Goal: Information Seeking & Learning: Compare options

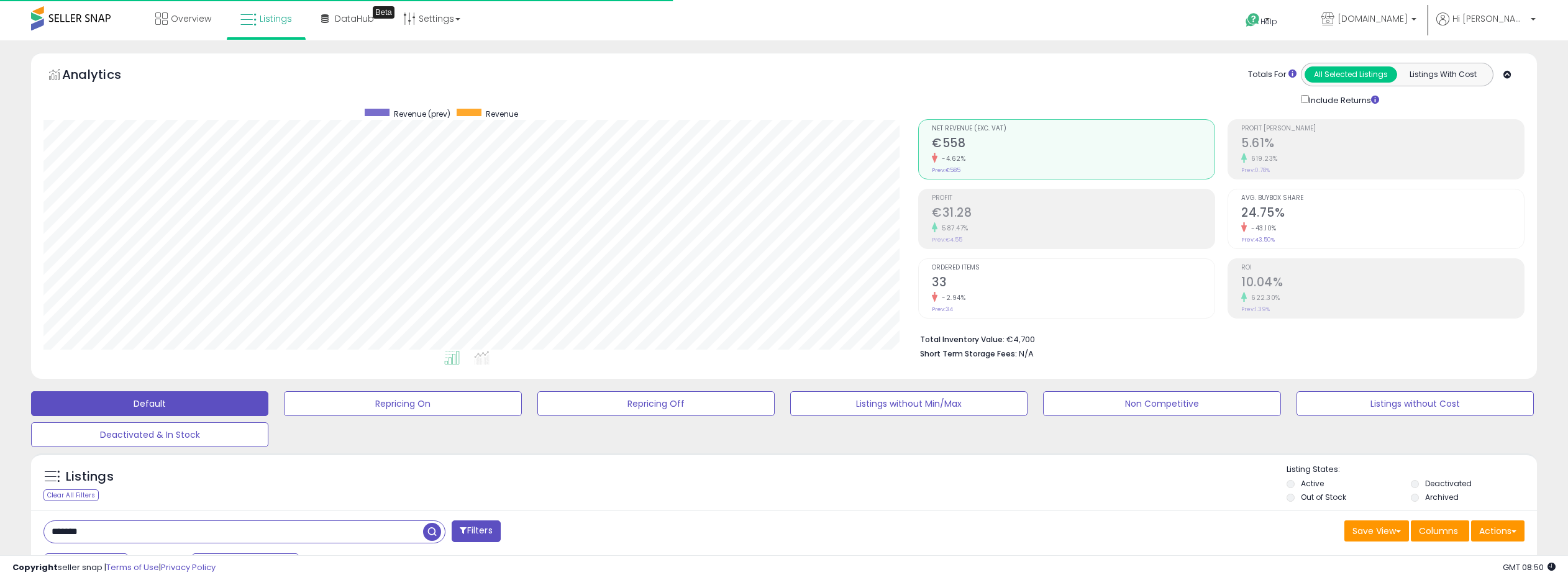
select select "**"
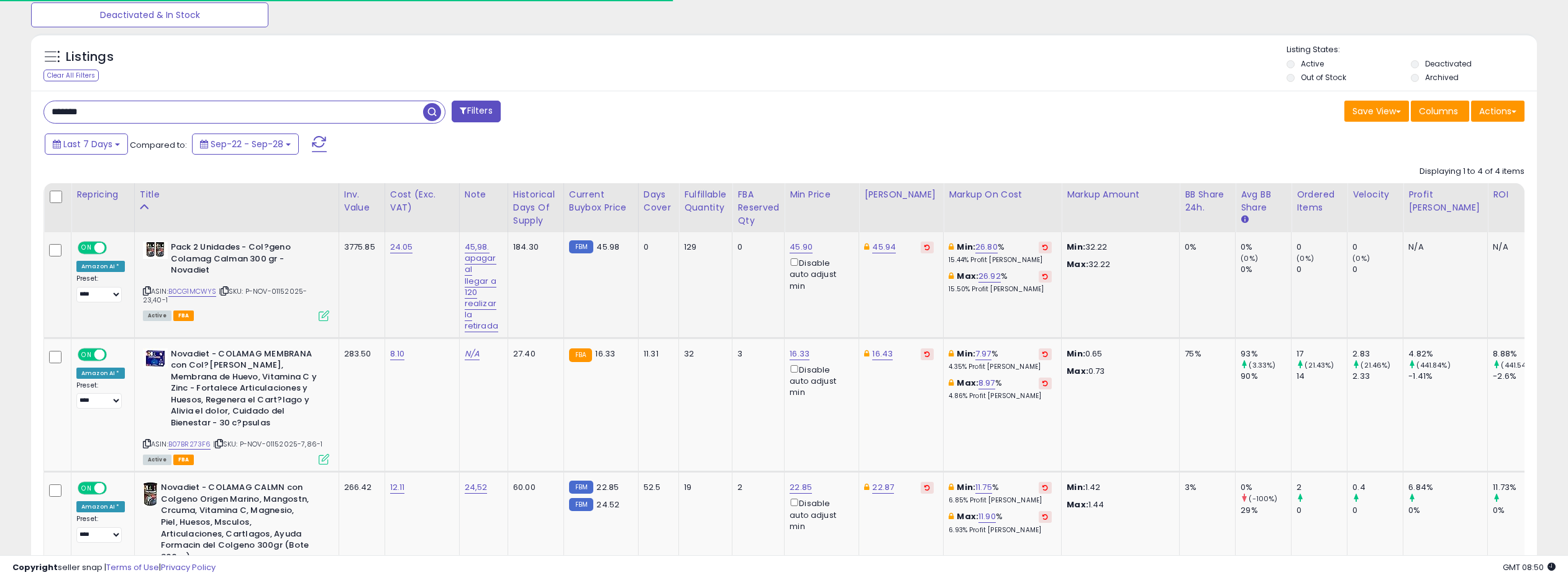
scroll to position [254, 875]
click at [194, 290] on link "B0CG1MCWYS" at bounding box center [193, 291] width 49 height 11
drag, startPoint x: 106, startPoint y: 111, endPoint x: 15, endPoint y: 103, distance: 91.4
click at [15, 103] on div "**********" at bounding box center [783, 220] width 1555 height 1174
click at [428, 114] on span "button" at bounding box center [432, 112] width 18 height 18
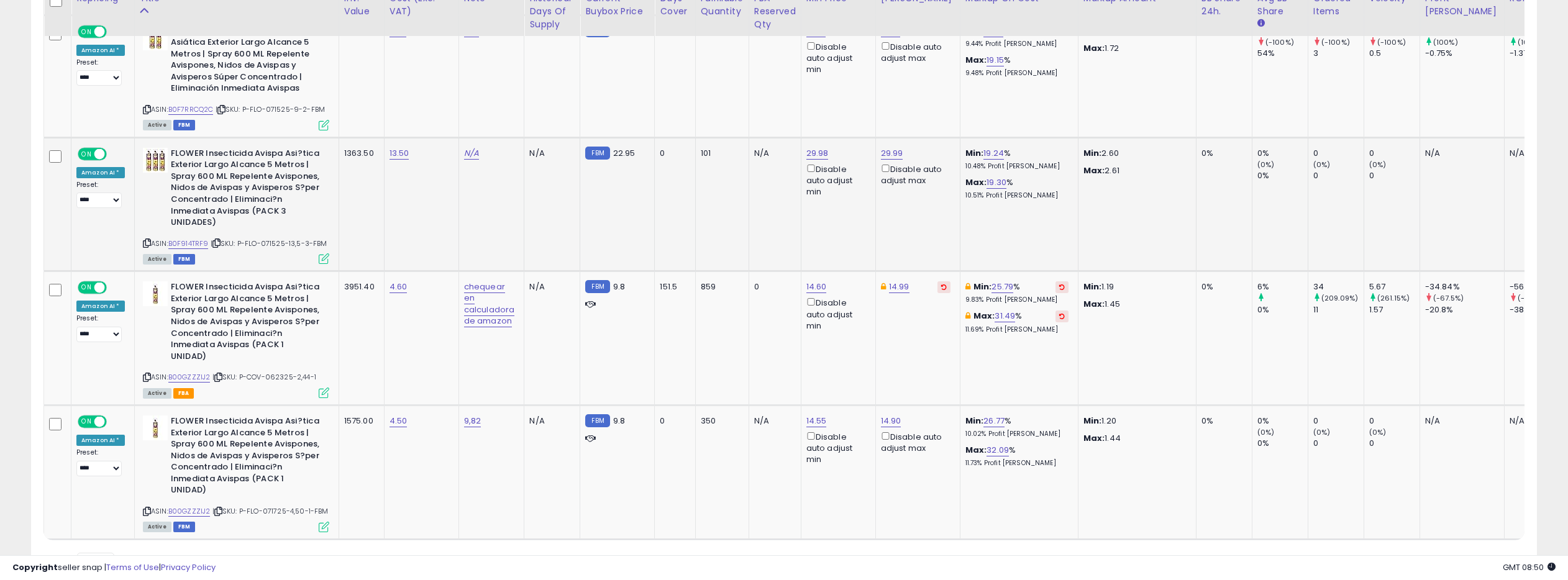
scroll to position [778, 0]
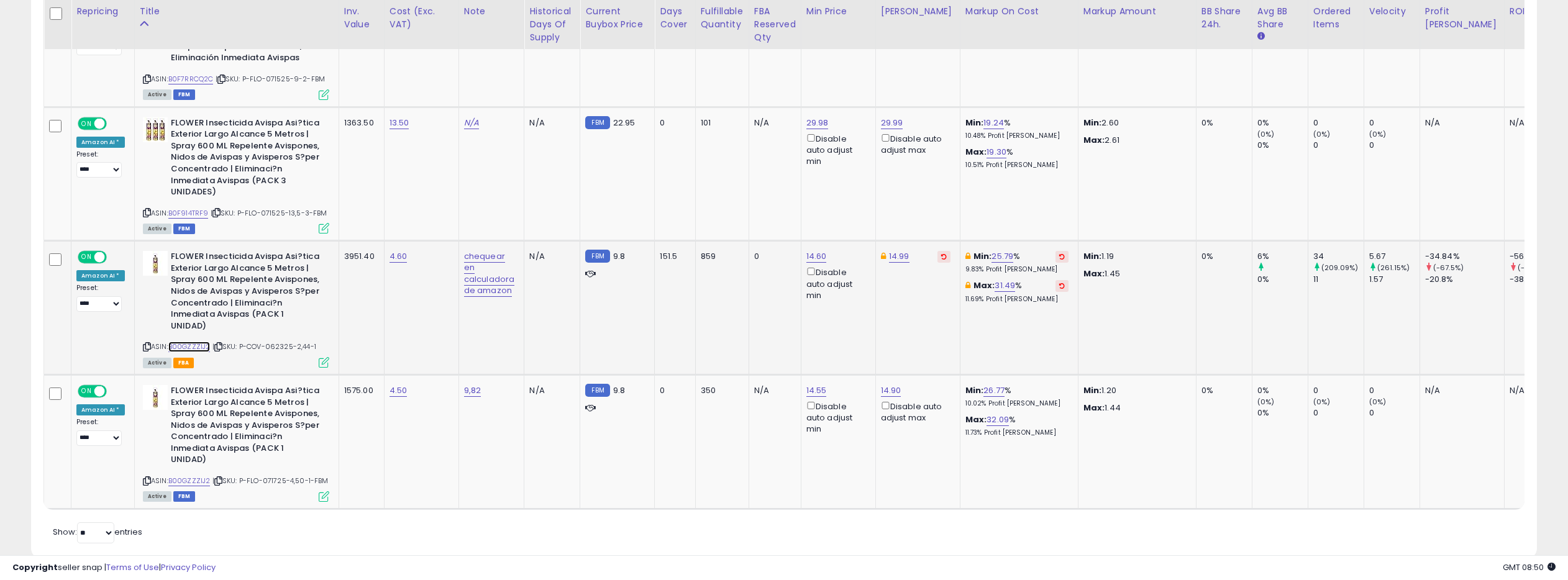
click at [198, 341] on link "B00GZZZIJ2" at bounding box center [189, 346] width 42 height 11
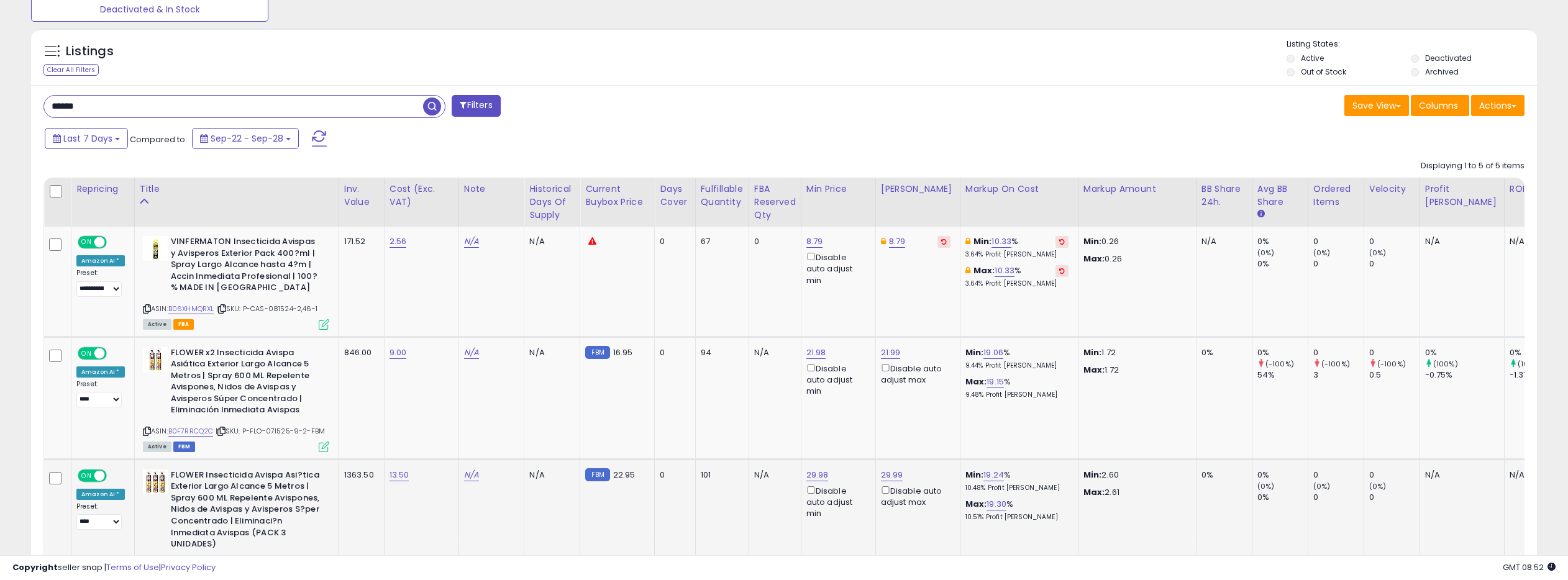
scroll to position [0, 3]
drag, startPoint x: 88, startPoint y: 106, endPoint x: 13, endPoint y: 100, distance: 75.2
click at [13, 100] on div "**********" at bounding box center [783, 277] width 1555 height 1300
type input "******"
click at [437, 109] on span "button" at bounding box center [432, 107] width 18 height 18
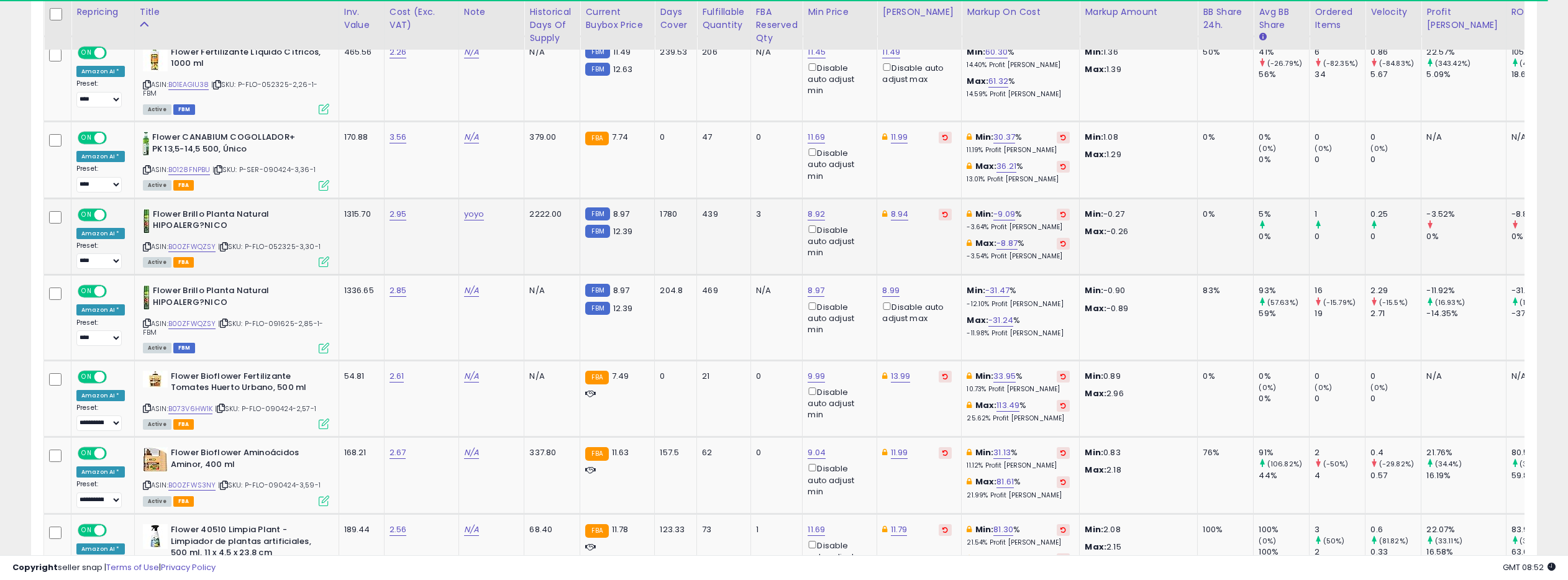
scroll to position [1123, 0]
click at [143, 243] on icon at bounding box center [147, 245] width 8 height 7
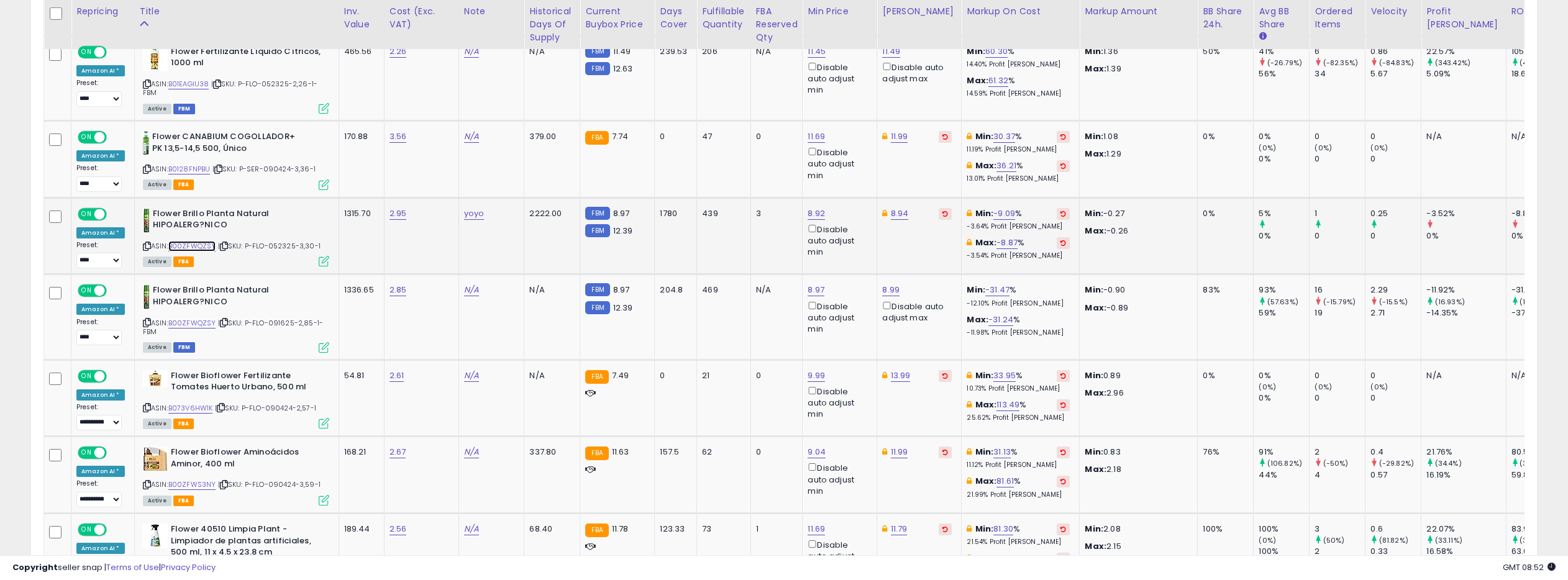
click at [178, 244] on link "B00ZFWQZSY" at bounding box center [192, 246] width 48 height 11
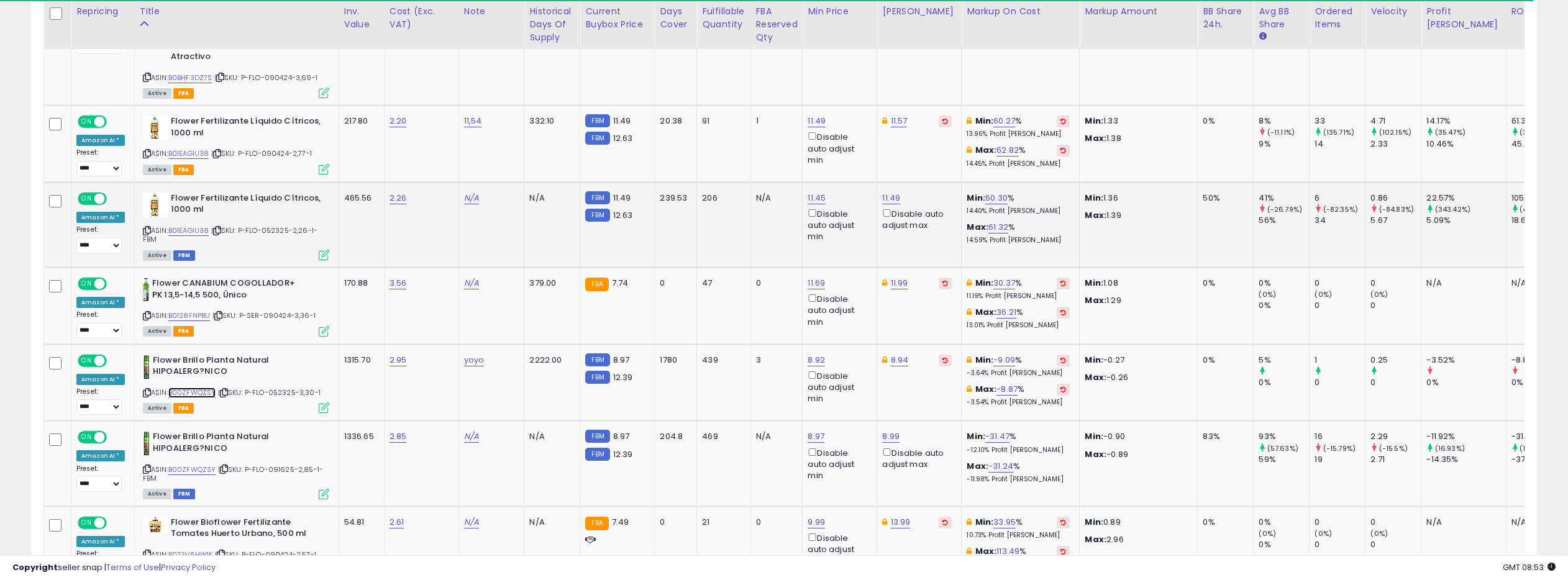
scroll to position [978, 0]
click at [181, 228] on link "B01EAGIU38" at bounding box center [189, 229] width 41 height 11
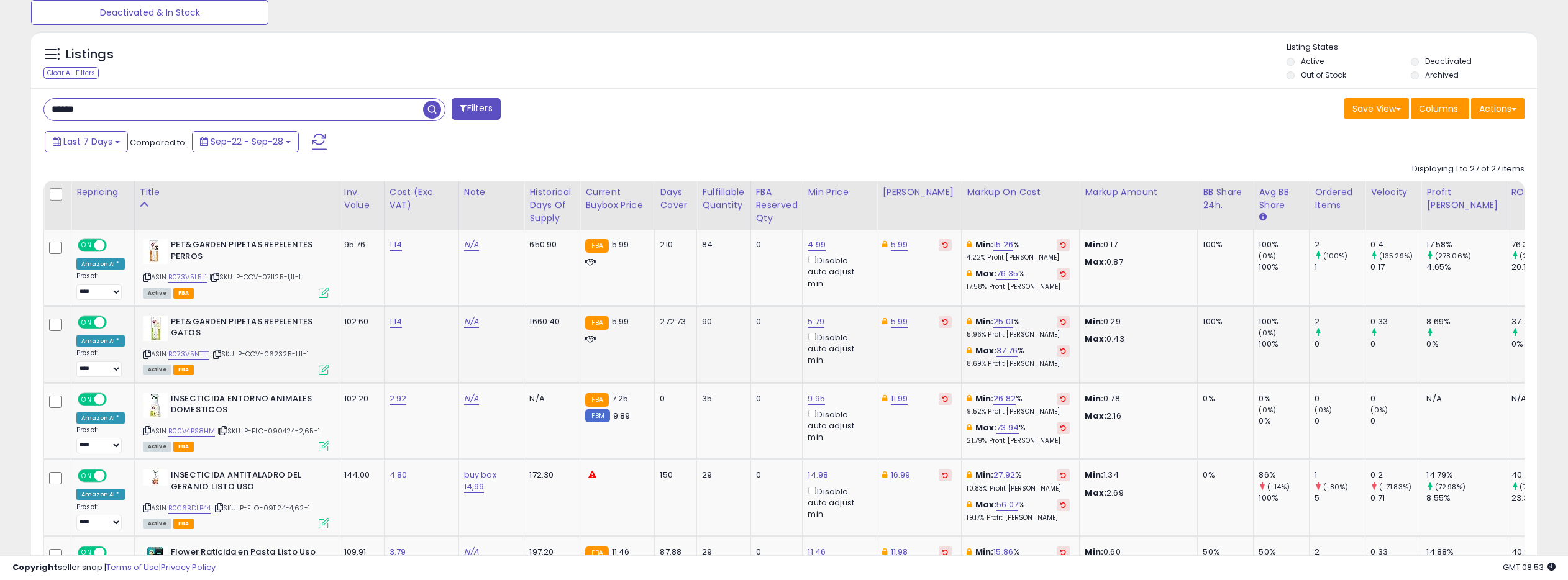
scroll to position [422, 0]
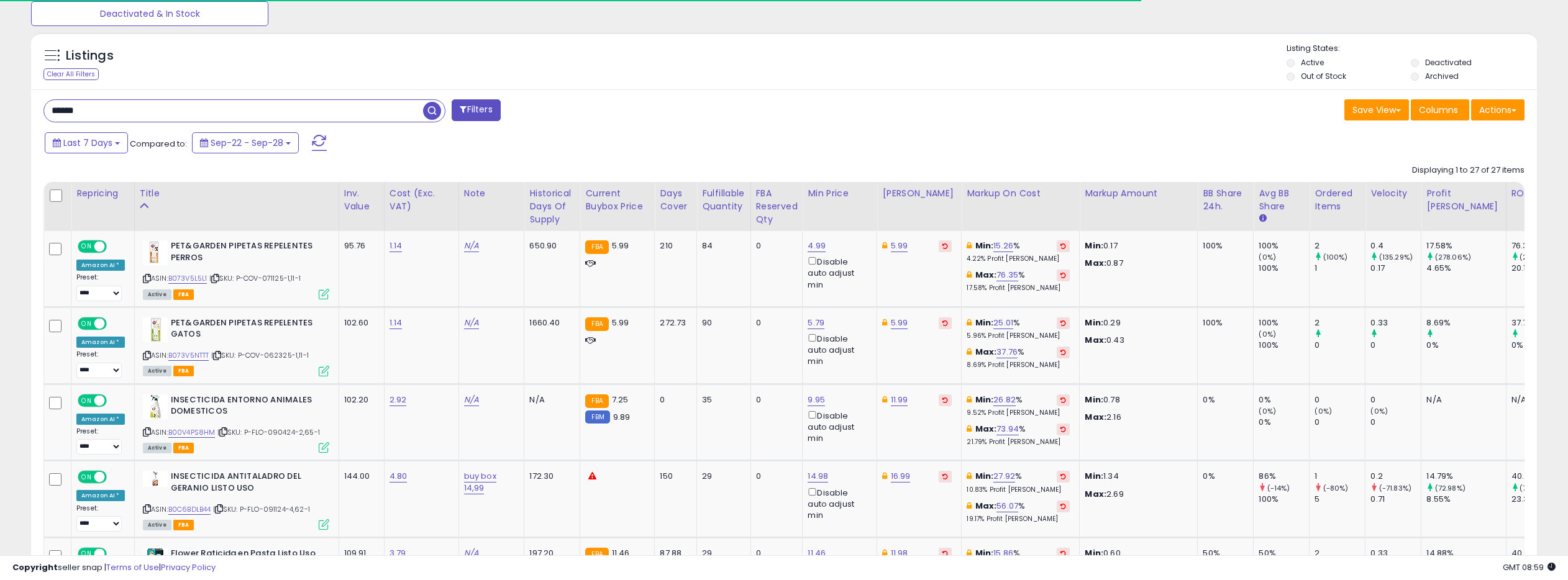
drag, startPoint x: 96, startPoint y: 112, endPoint x: 11, endPoint y: 109, distance: 85.1
click at [429, 107] on span "button" at bounding box center [432, 111] width 18 height 18
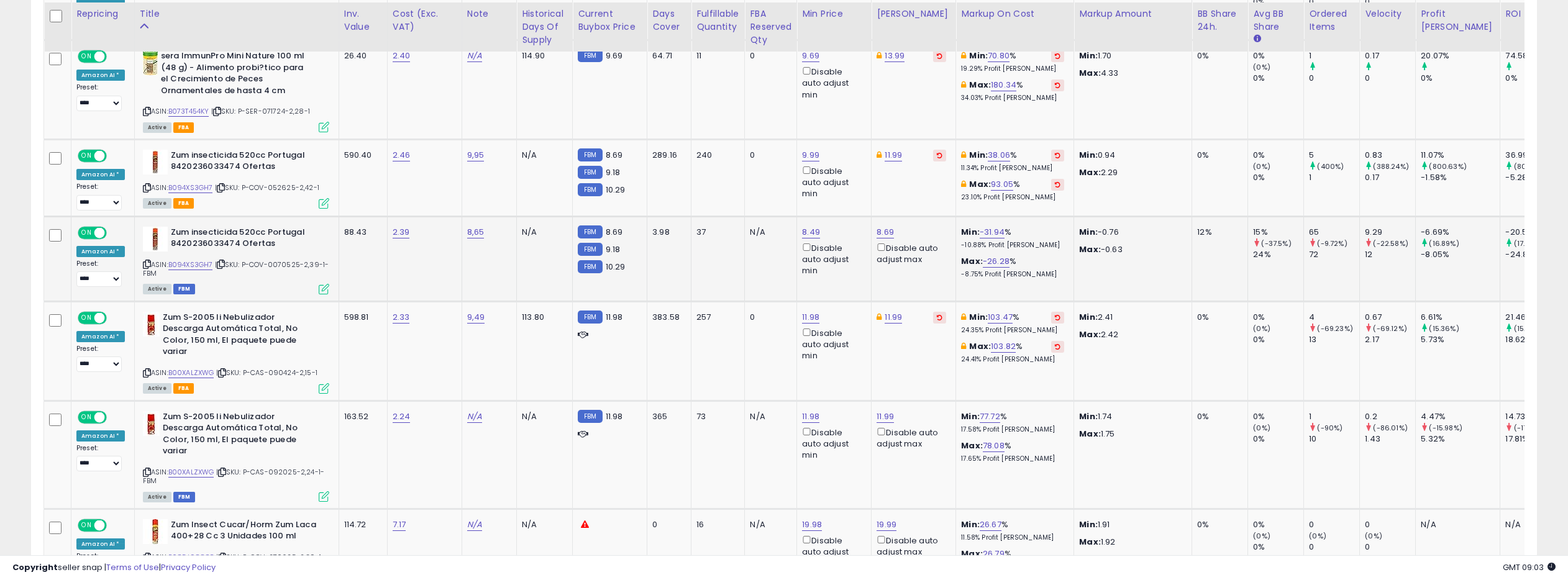
scroll to position [979, 0]
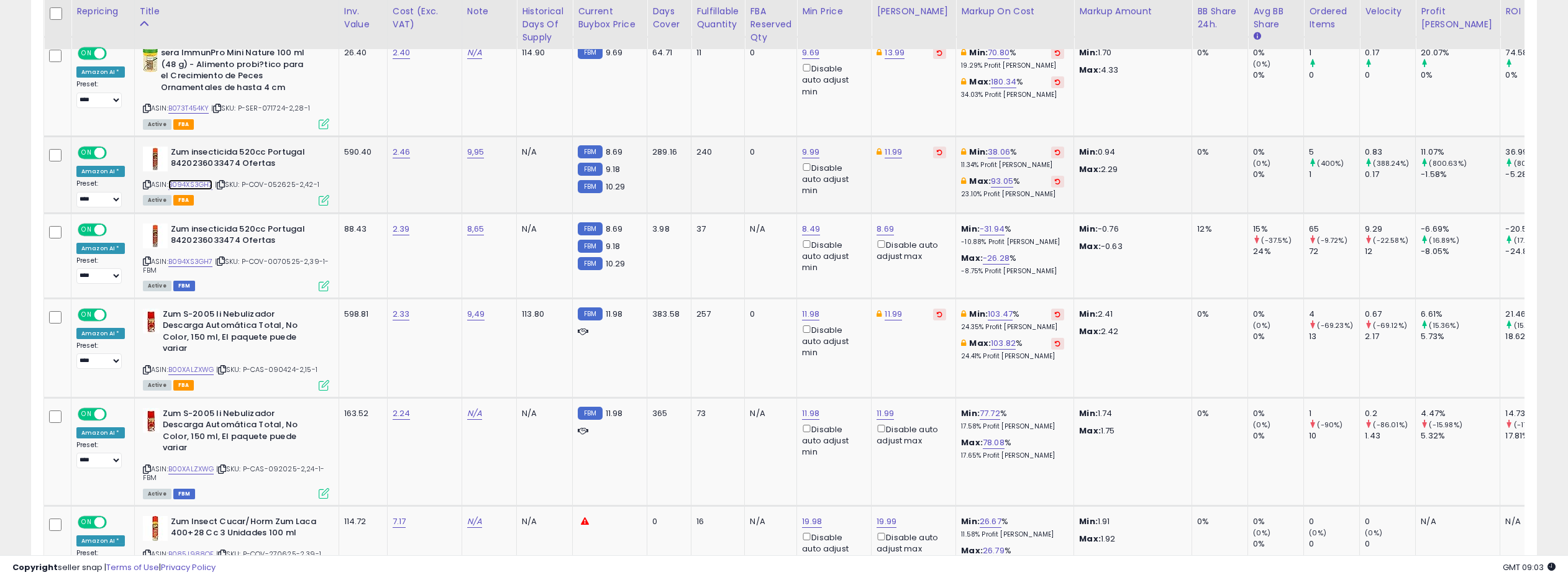
click at [204, 184] on link "B094XS3GH7" at bounding box center [191, 185] width 45 height 11
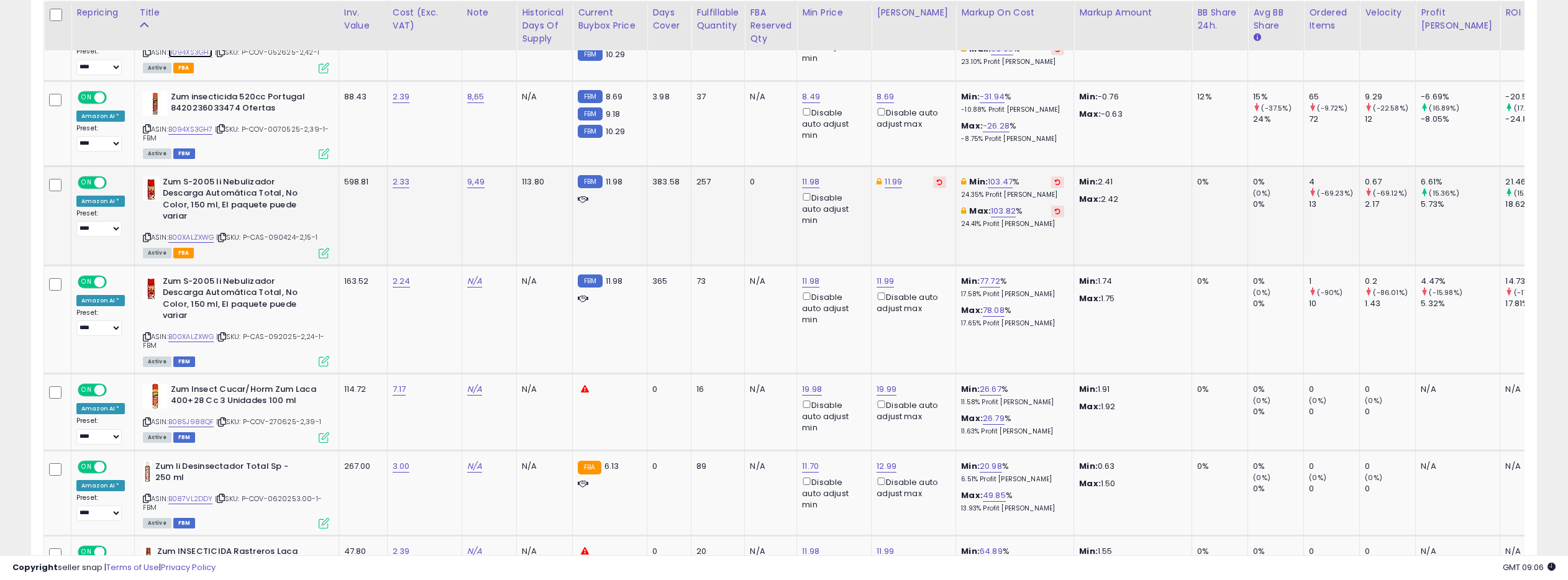
scroll to position [1114, 0]
click at [181, 236] on link "B00XALZXWG" at bounding box center [191, 235] width 46 height 11
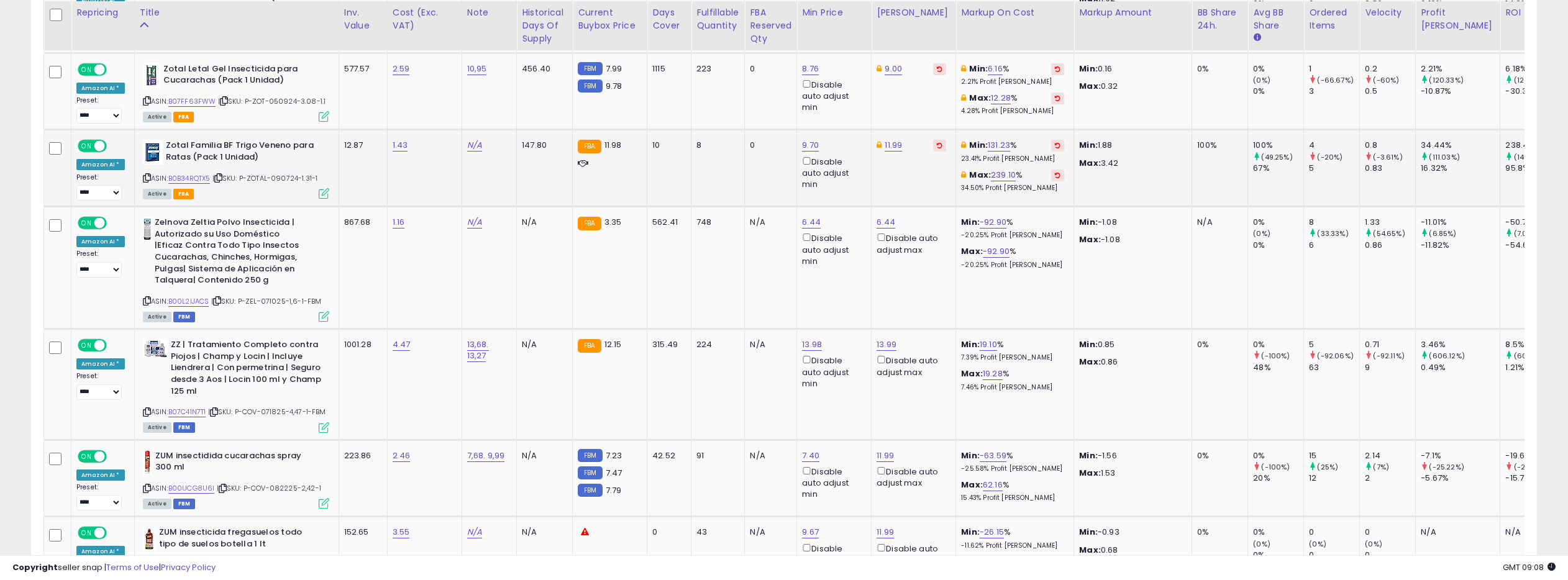
scroll to position [2894, 0]
click at [200, 406] on link "B07C41N7T1" at bounding box center [187, 411] width 38 height 11
click at [810, 337] on link "13.98" at bounding box center [811, 343] width 20 height 13
drag, startPoint x: 759, startPoint y: 289, endPoint x: 746, endPoint y: 290, distance: 13.0
click at [746, 290] on input "*****" at bounding box center [778, 290] width 110 height 22
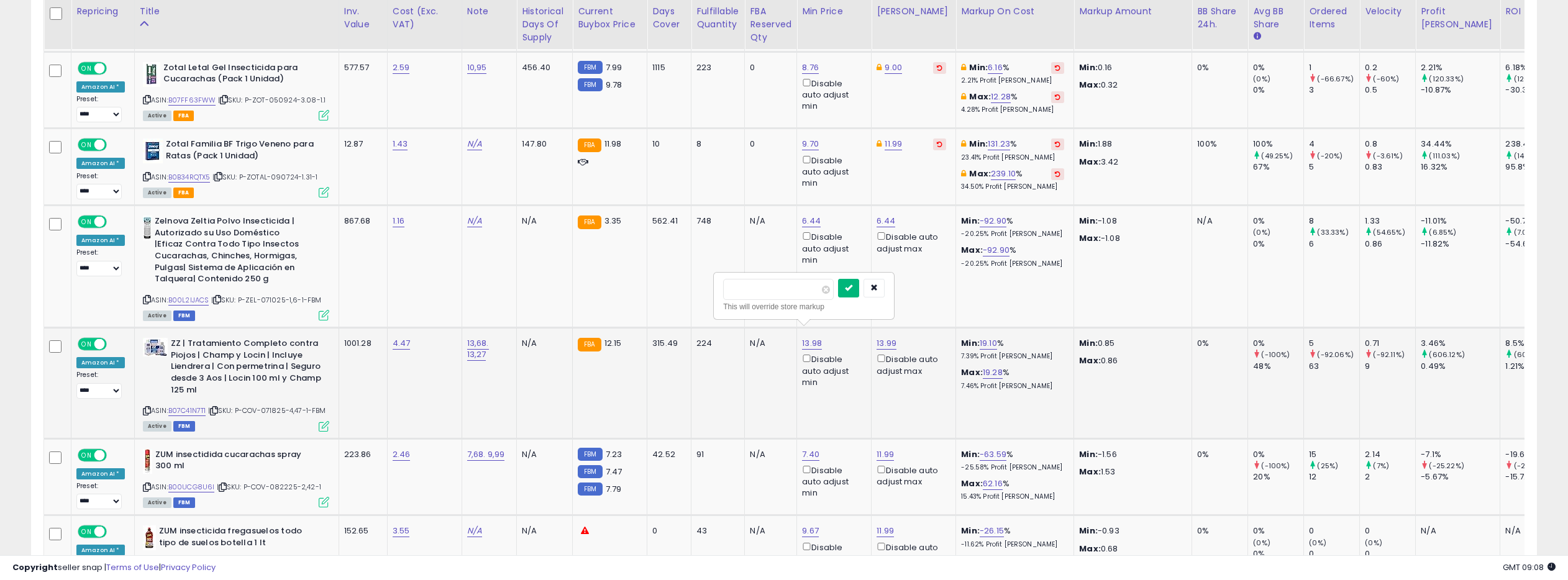
type input "*****"
click at [850, 291] on button "submit" at bounding box center [849, 288] width 22 height 19
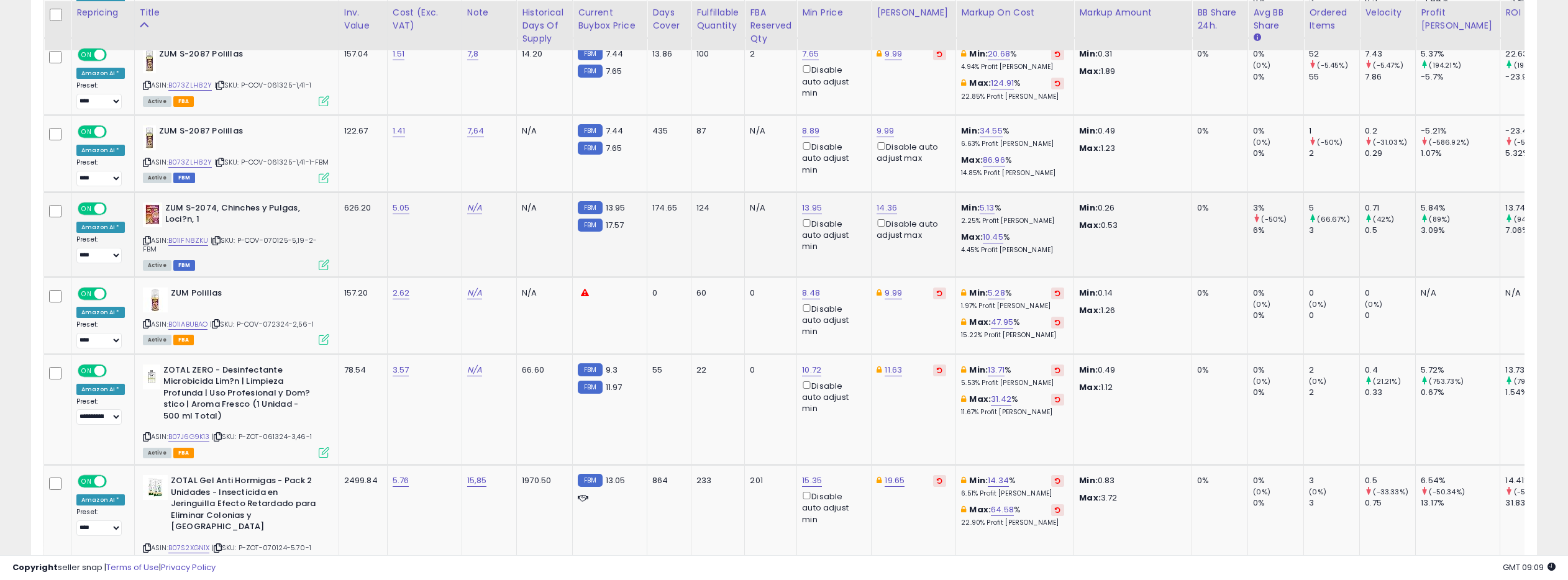
scroll to position [3536, 0]
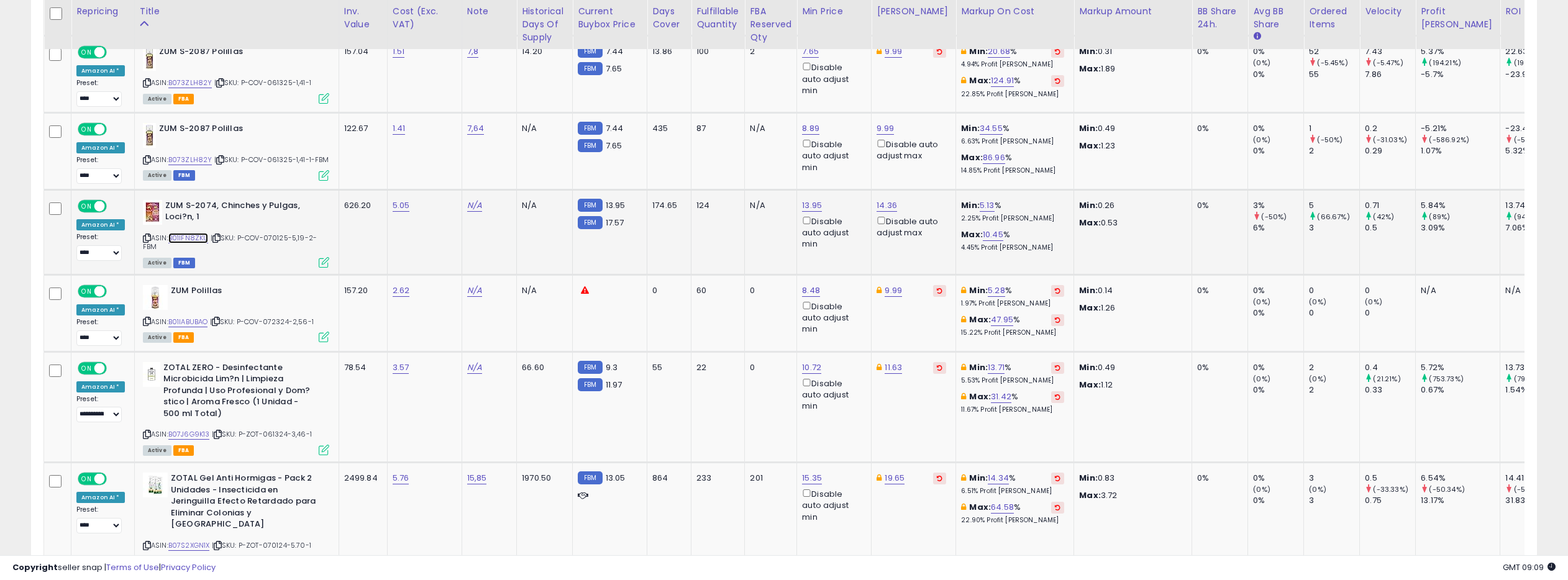
click at [191, 243] on link "B01IFN8ZKU" at bounding box center [188, 238] width 40 height 11
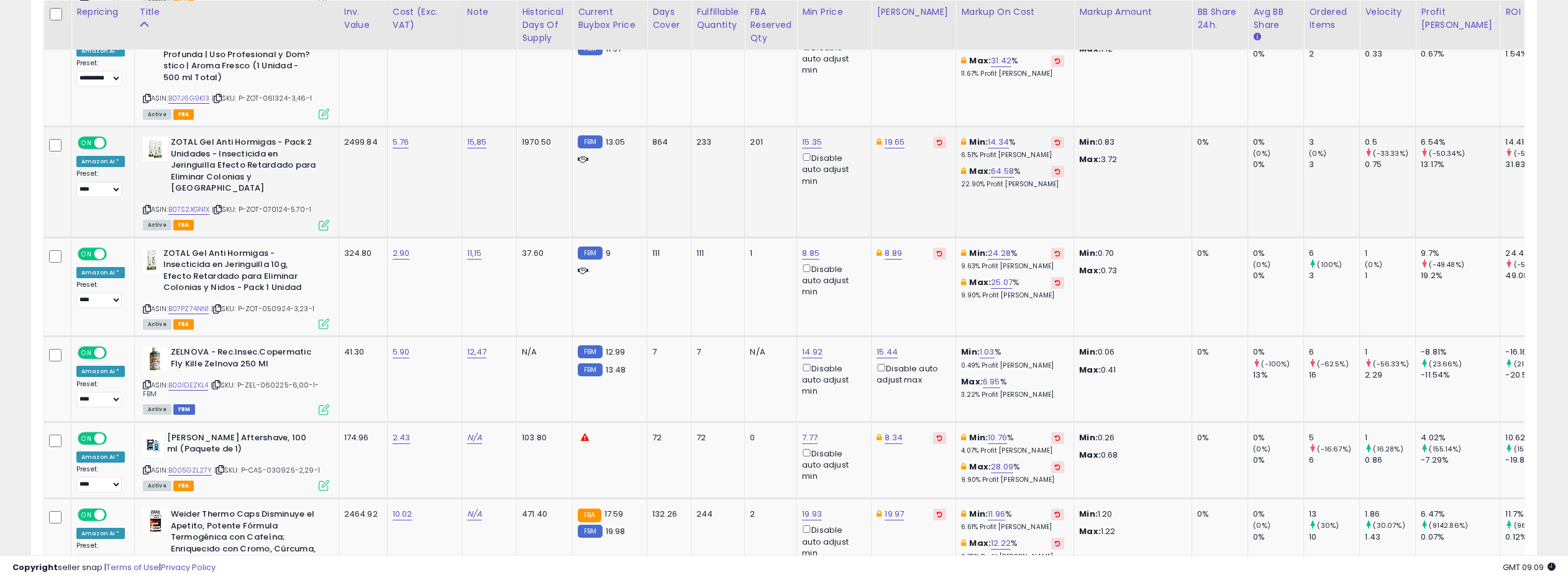
scroll to position [3874, 0]
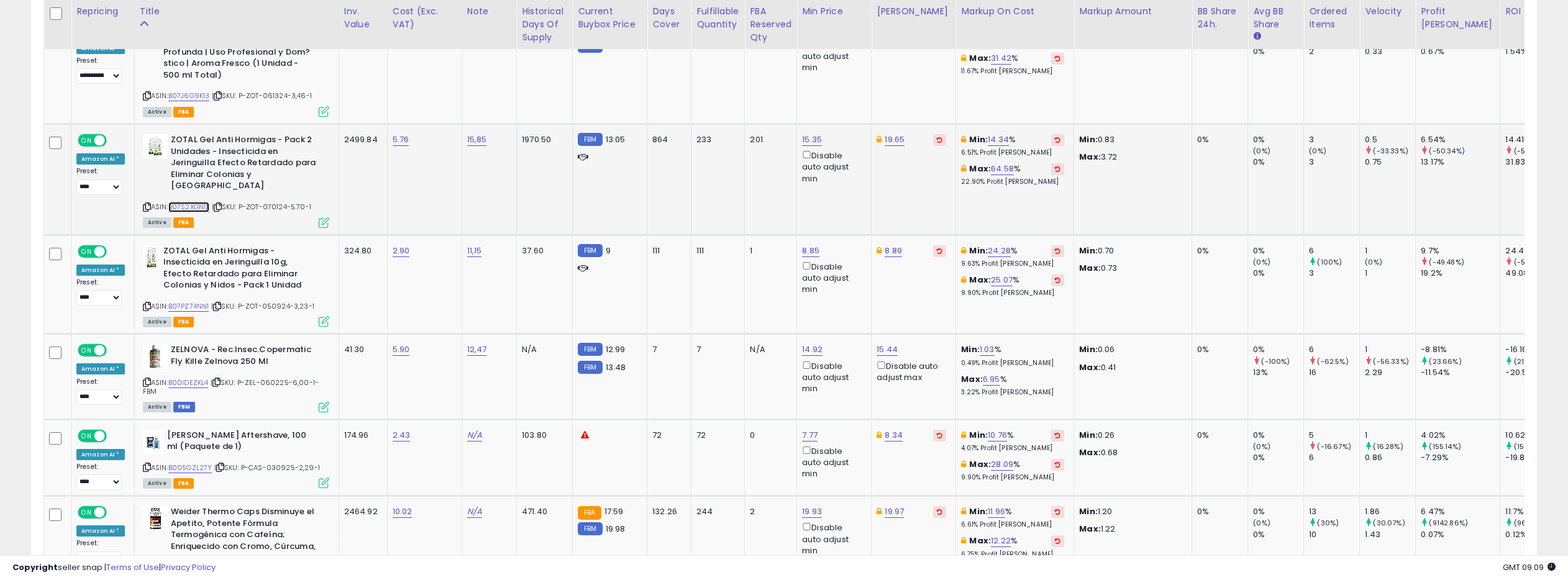
click at [194, 201] on link "B07S2XGN1X" at bounding box center [189, 206] width 42 height 11
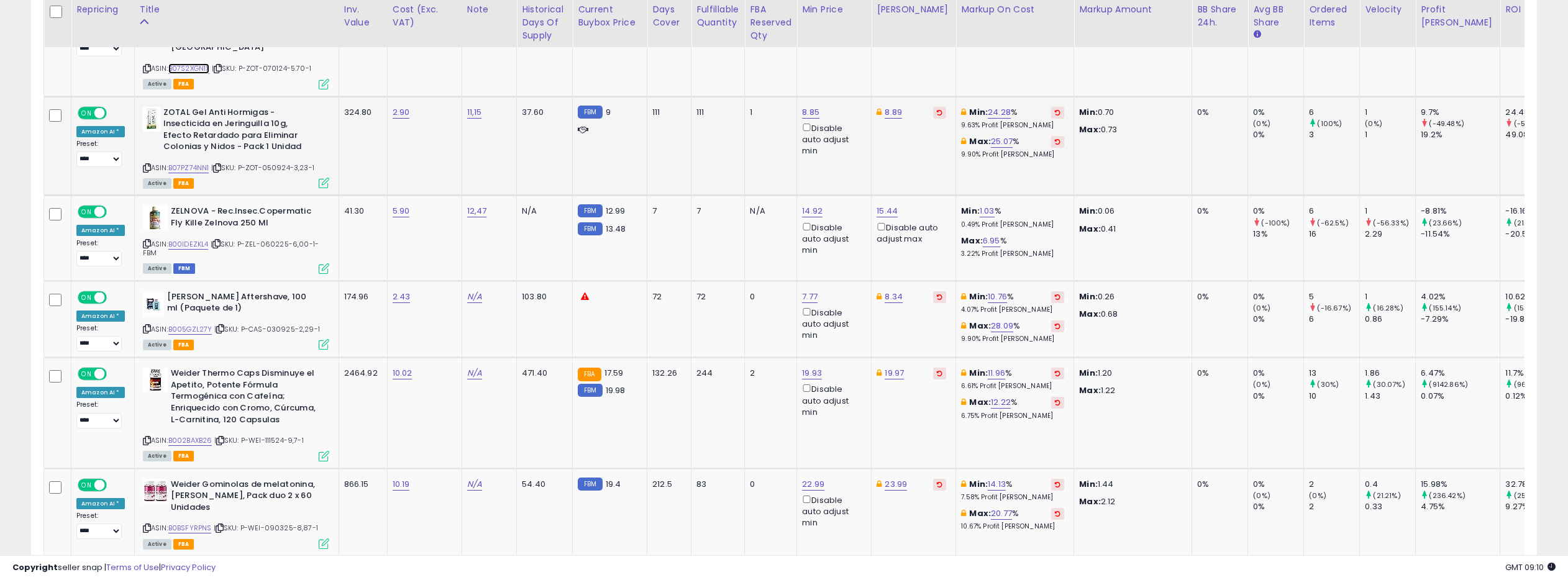
scroll to position [4014, 0]
click at [198, 162] on link "B07PZ74NN1" at bounding box center [189, 167] width 41 height 11
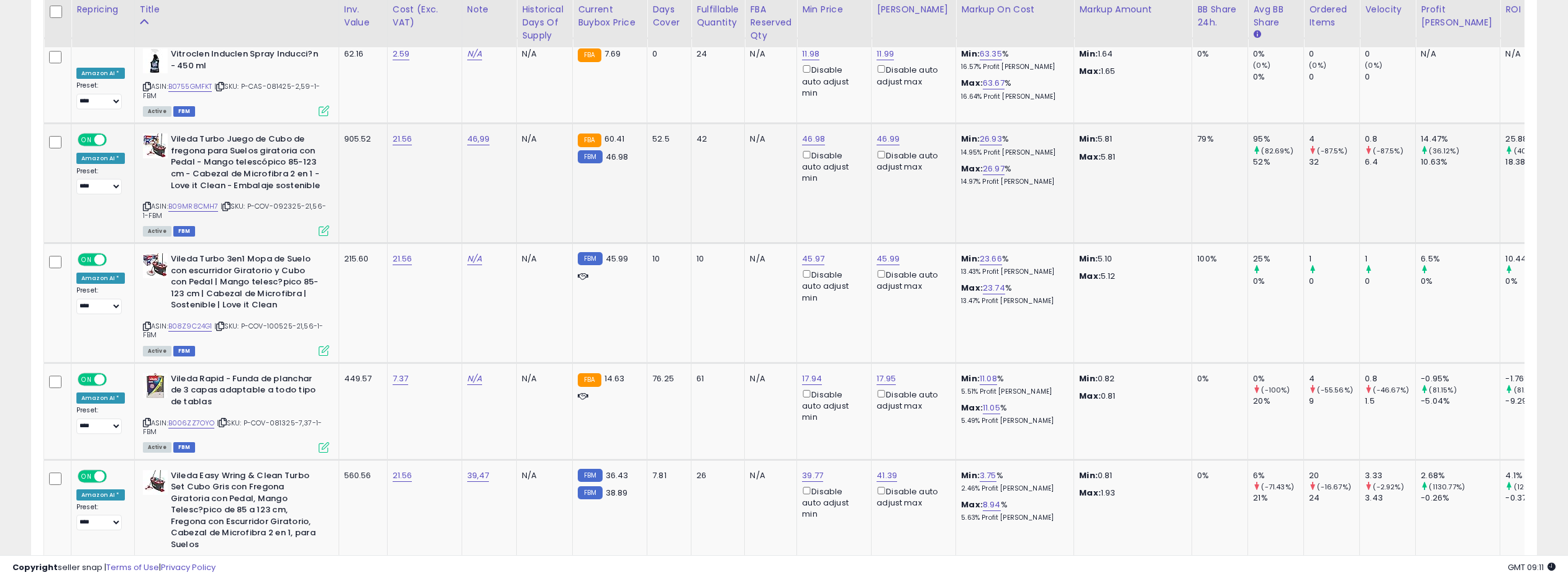
scroll to position [4679, 0]
click at [200, 199] on link "B09MR8CMH7" at bounding box center [193, 203] width 50 height 11
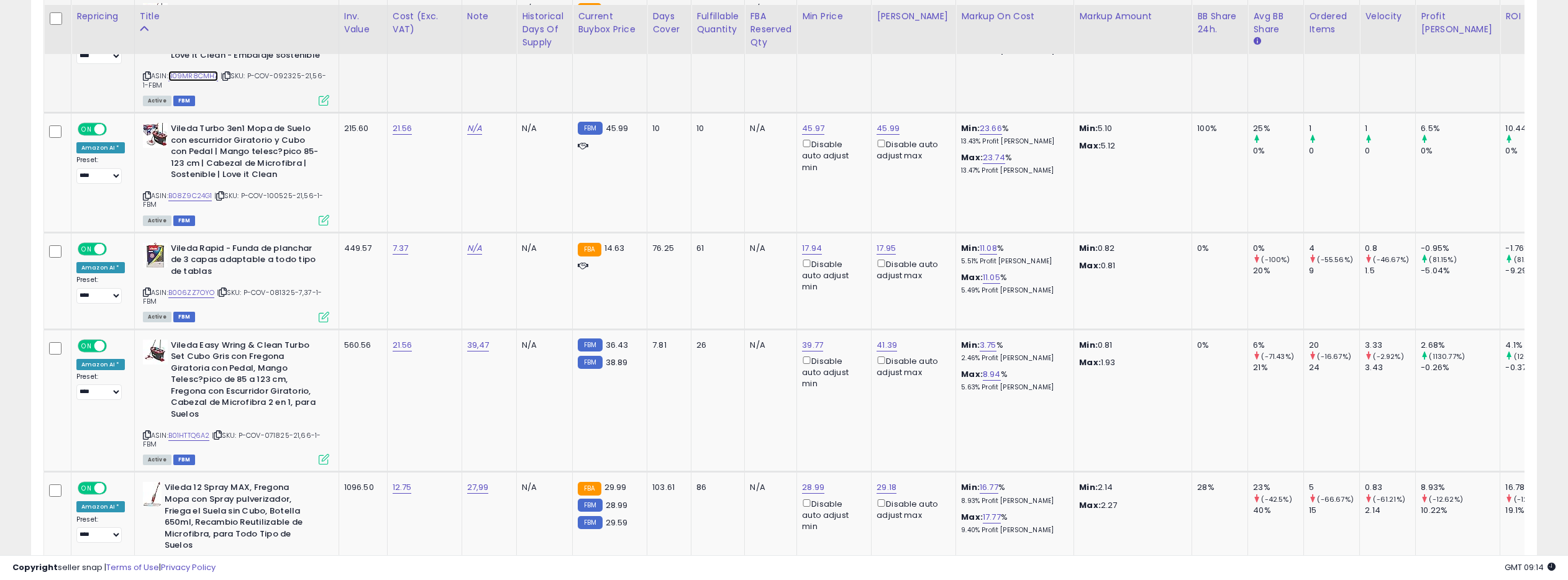
scroll to position [4812, 0]
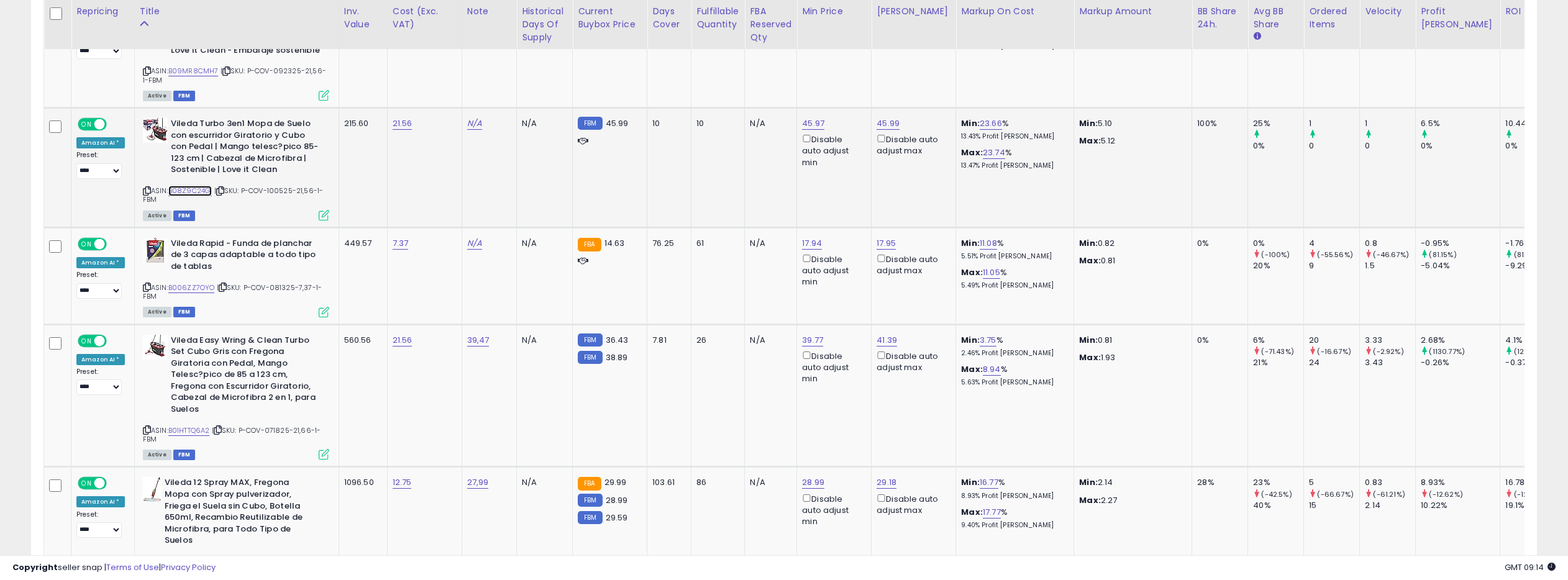
click at [195, 186] on link "B08Z9C24G1" at bounding box center [190, 191] width 44 height 11
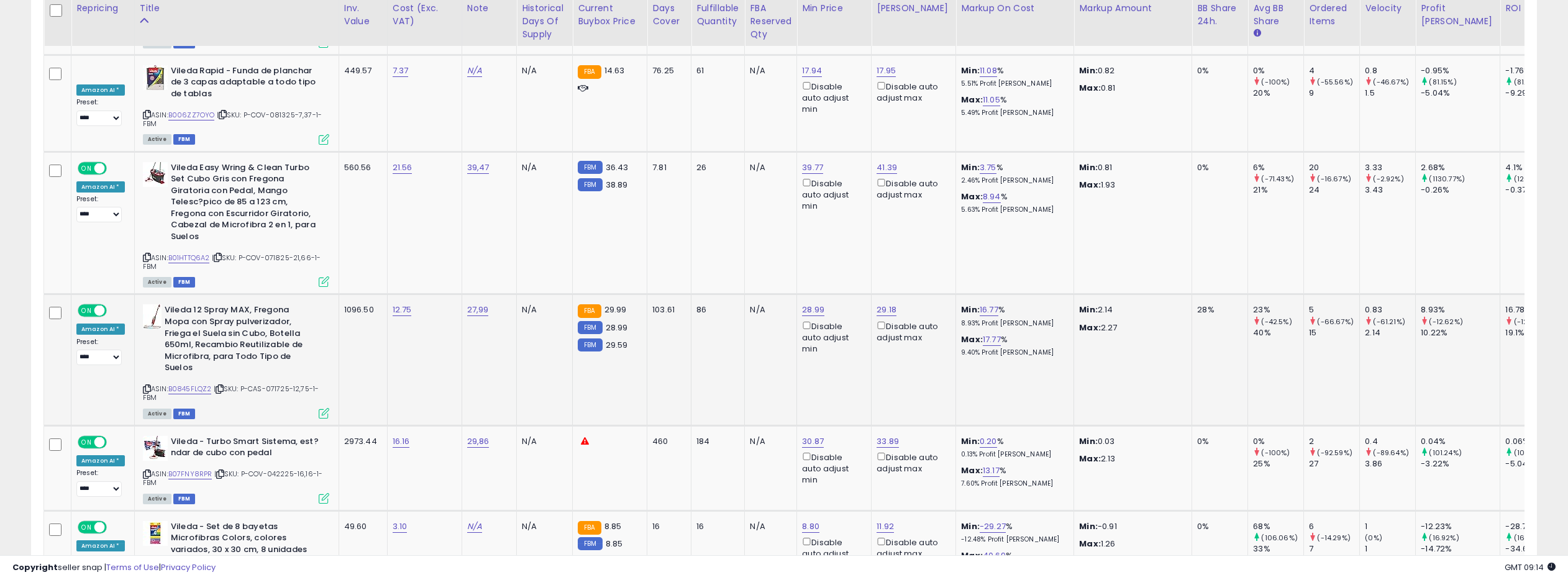
scroll to position [4987, 0]
click at [198, 251] on link "B01HTTQ6A2" at bounding box center [189, 256] width 42 height 11
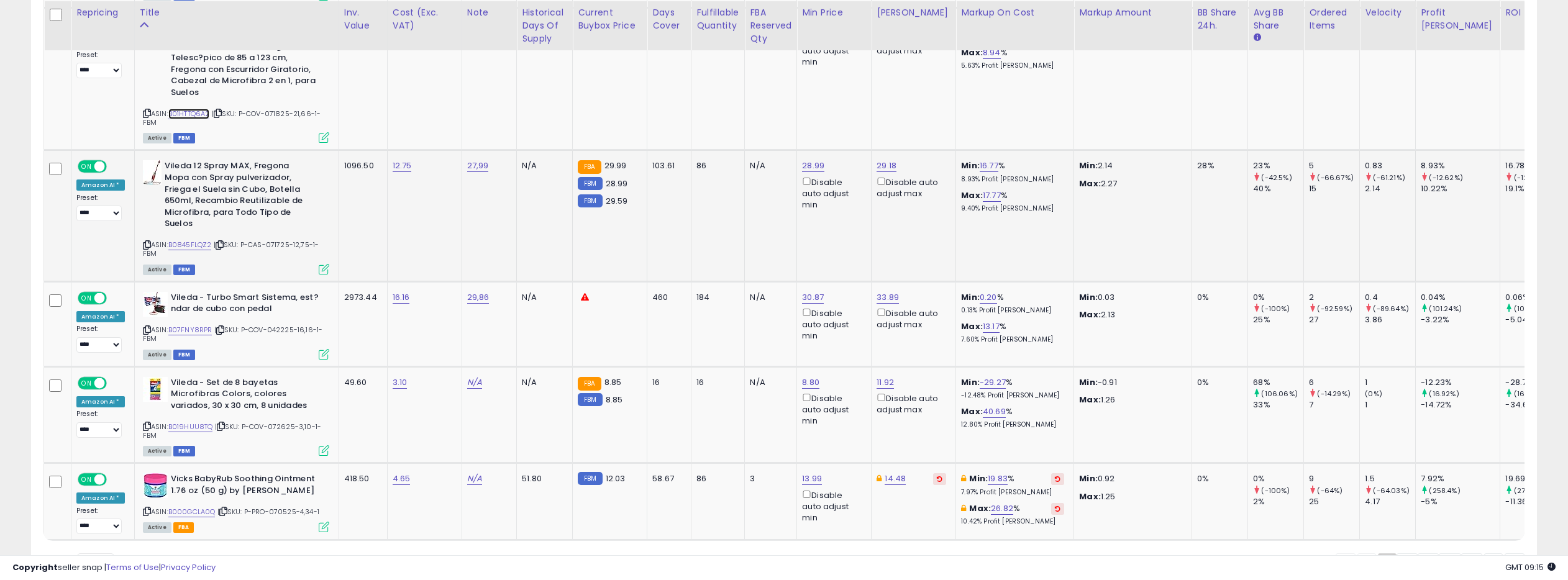
scroll to position [5130, 0]
click at [195, 239] on link "B0845FLQZ2" at bounding box center [190, 244] width 43 height 11
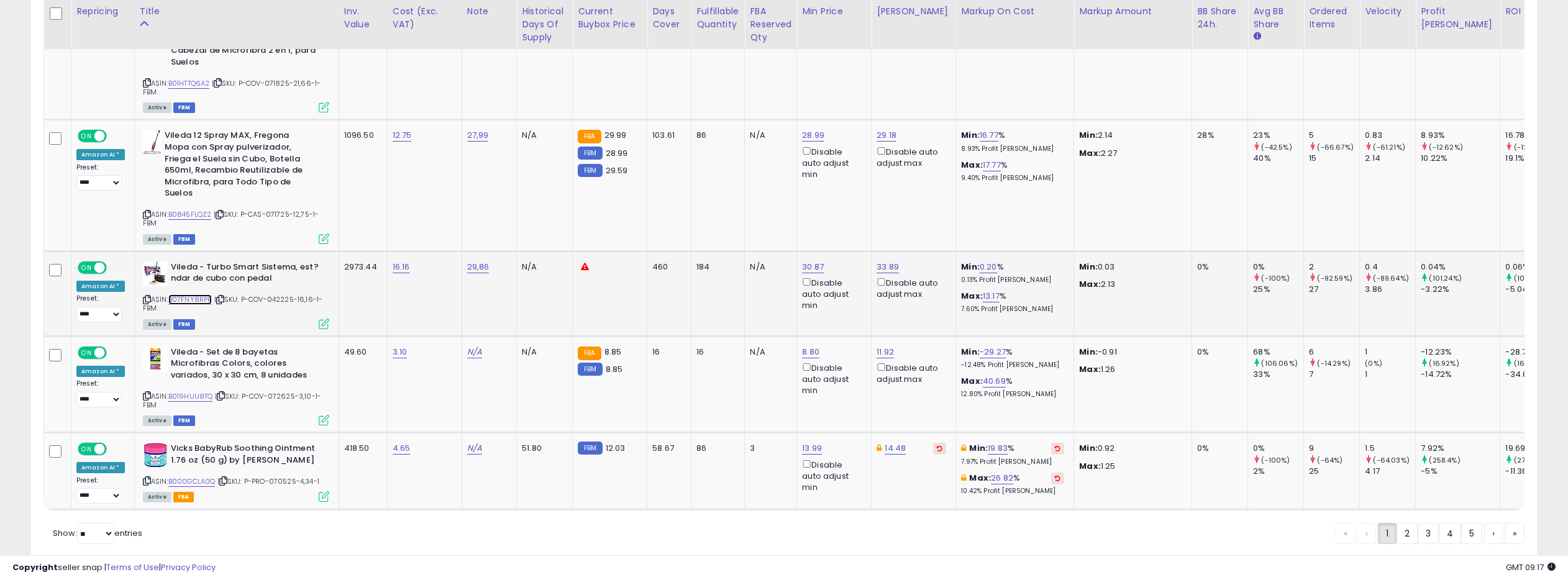
click at [190, 294] on link "B07FNY8RPR" at bounding box center [190, 299] width 44 height 11
click at [1401, 523] on link "2" at bounding box center [1407, 534] width 22 height 22
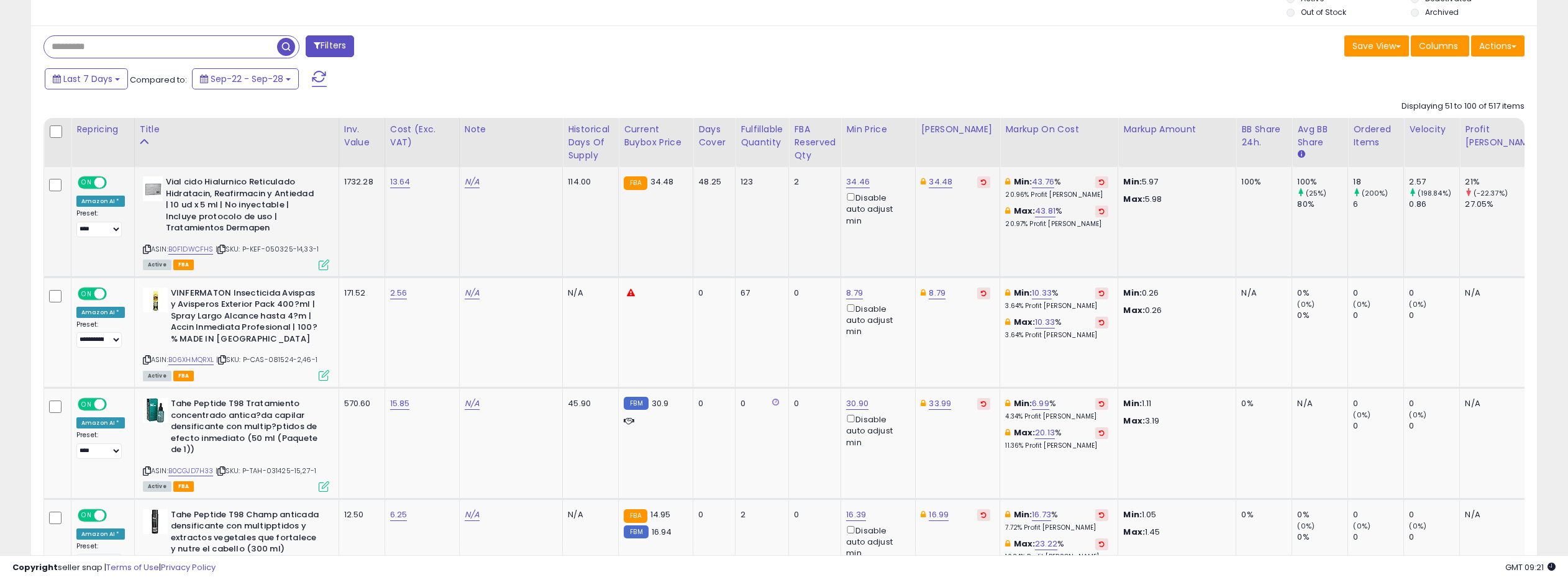
scroll to position [486, 0]
click at [198, 247] on link "B0F1DWCFHS" at bounding box center [191, 247] width 45 height 11
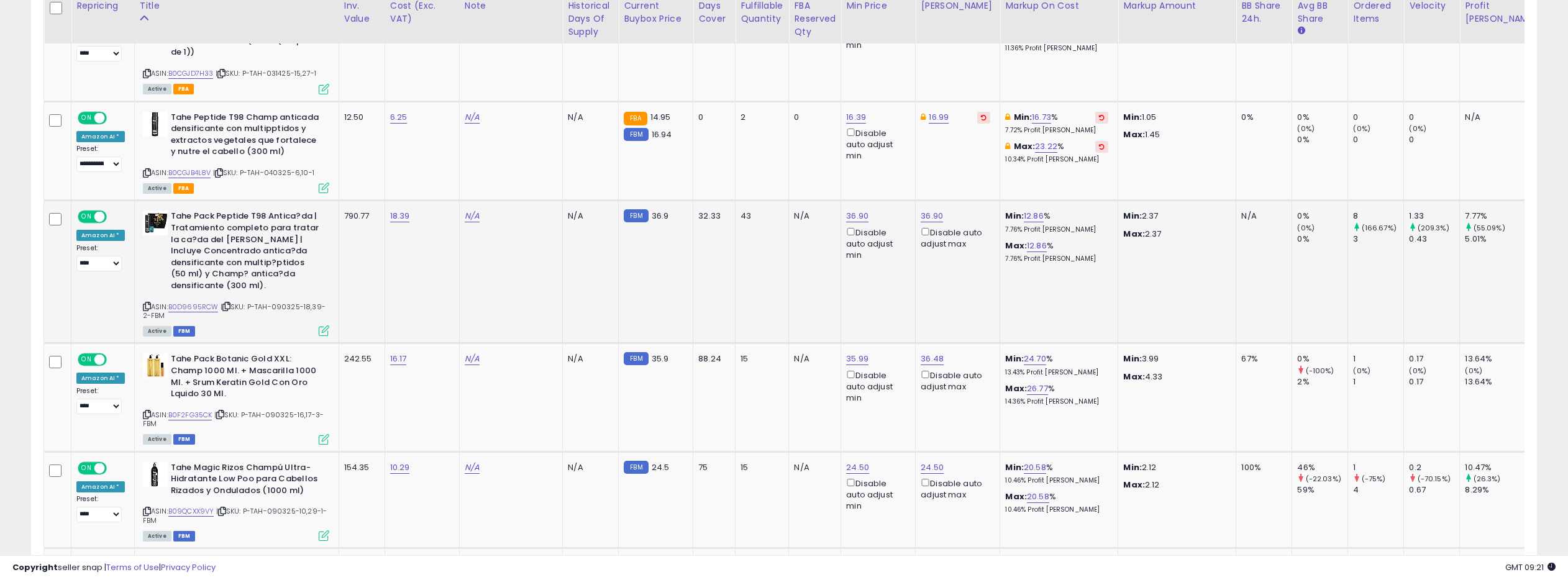
scroll to position [886, 0]
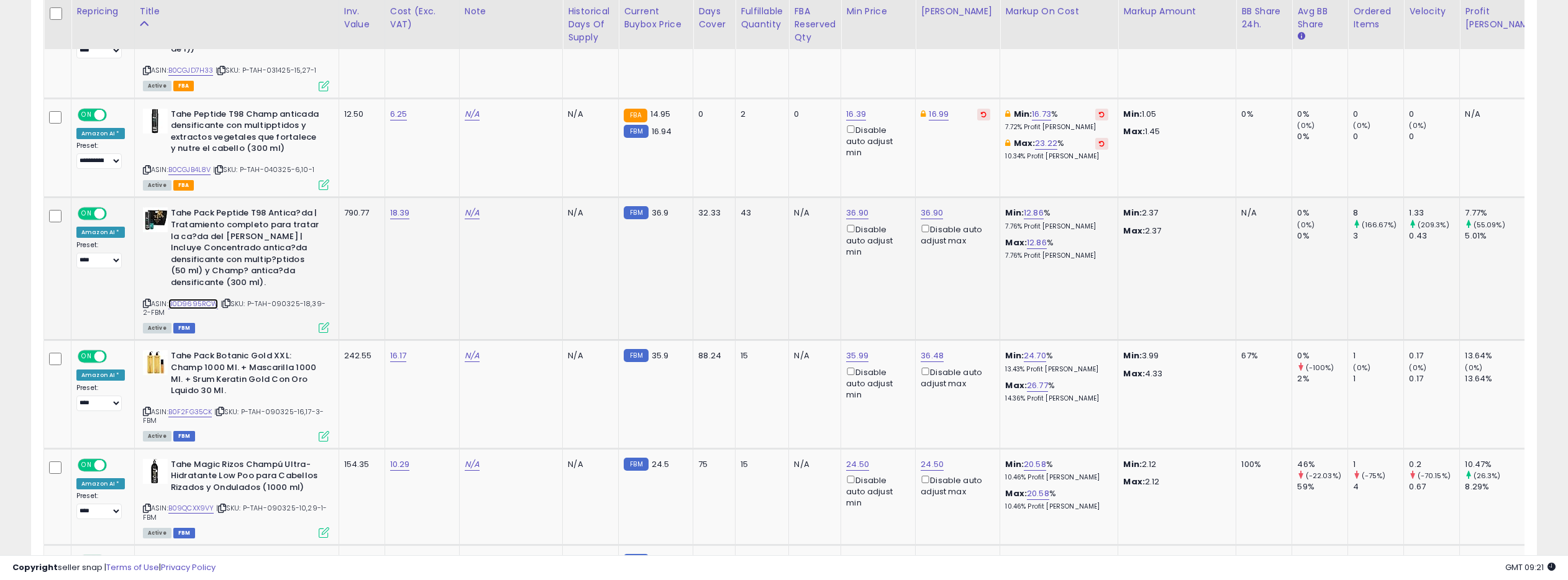
click at [203, 302] on link "B0D9695RCW" at bounding box center [193, 304] width 50 height 11
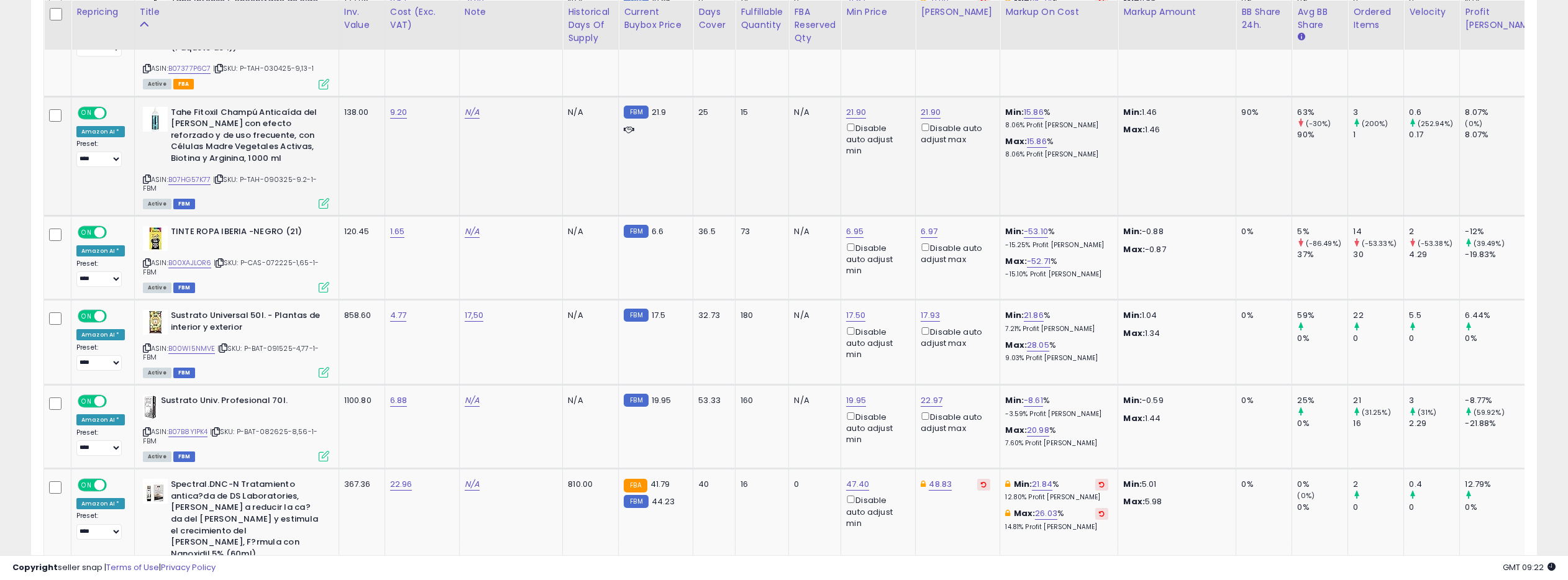
scroll to position [1669, 0]
click at [193, 257] on link "B00XAJLOR6" at bounding box center [190, 262] width 43 height 11
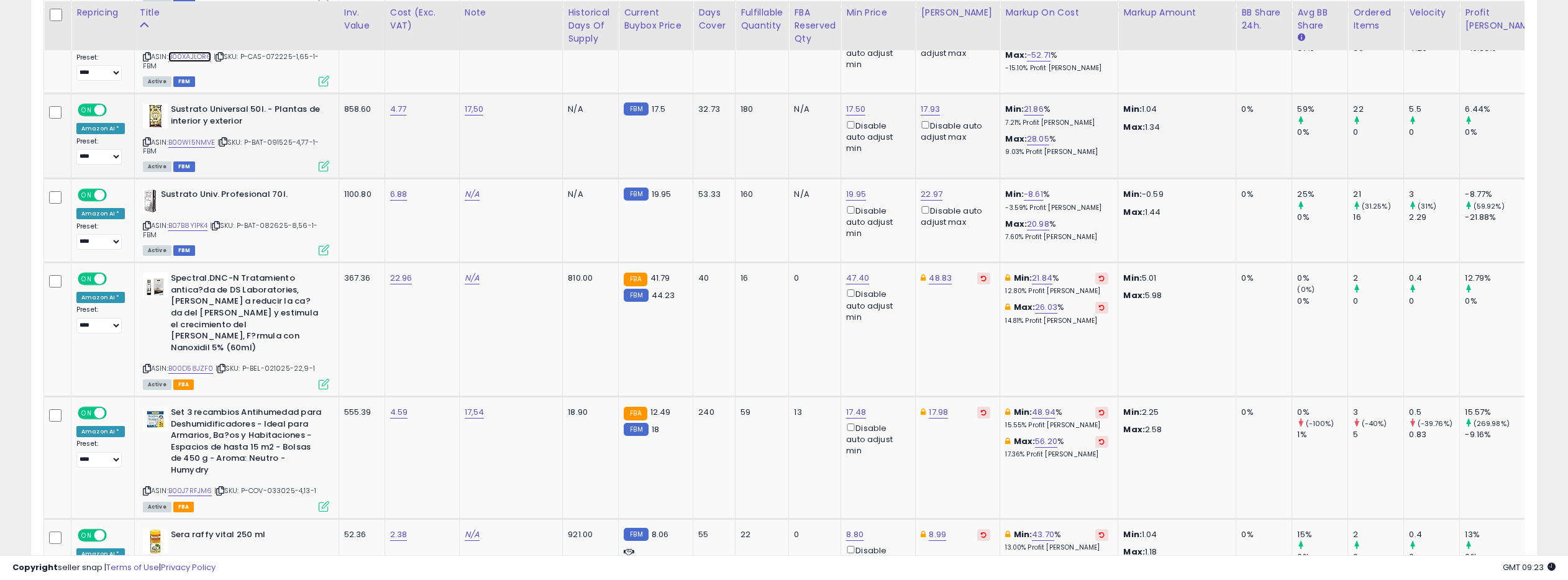
scroll to position [1875, 0]
click at [203, 136] on link "B00WI5NMVE" at bounding box center [192, 141] width 47 height 11
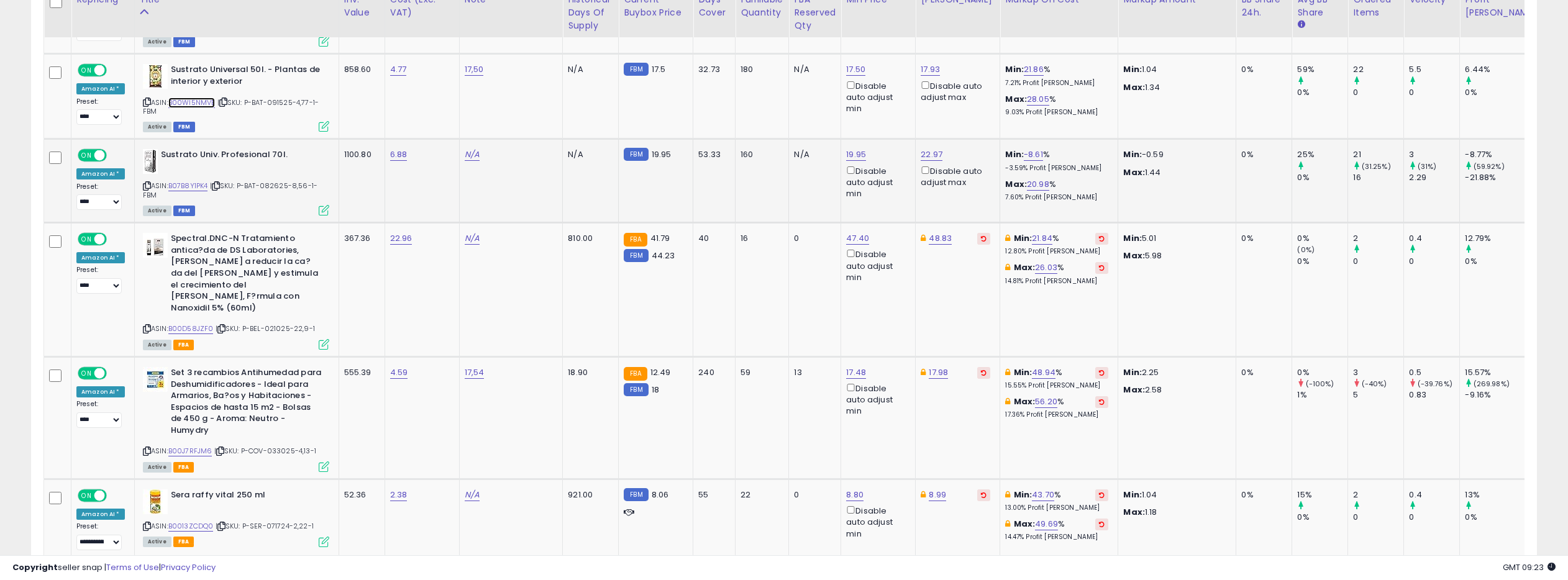
scroll to position [1918, 0]
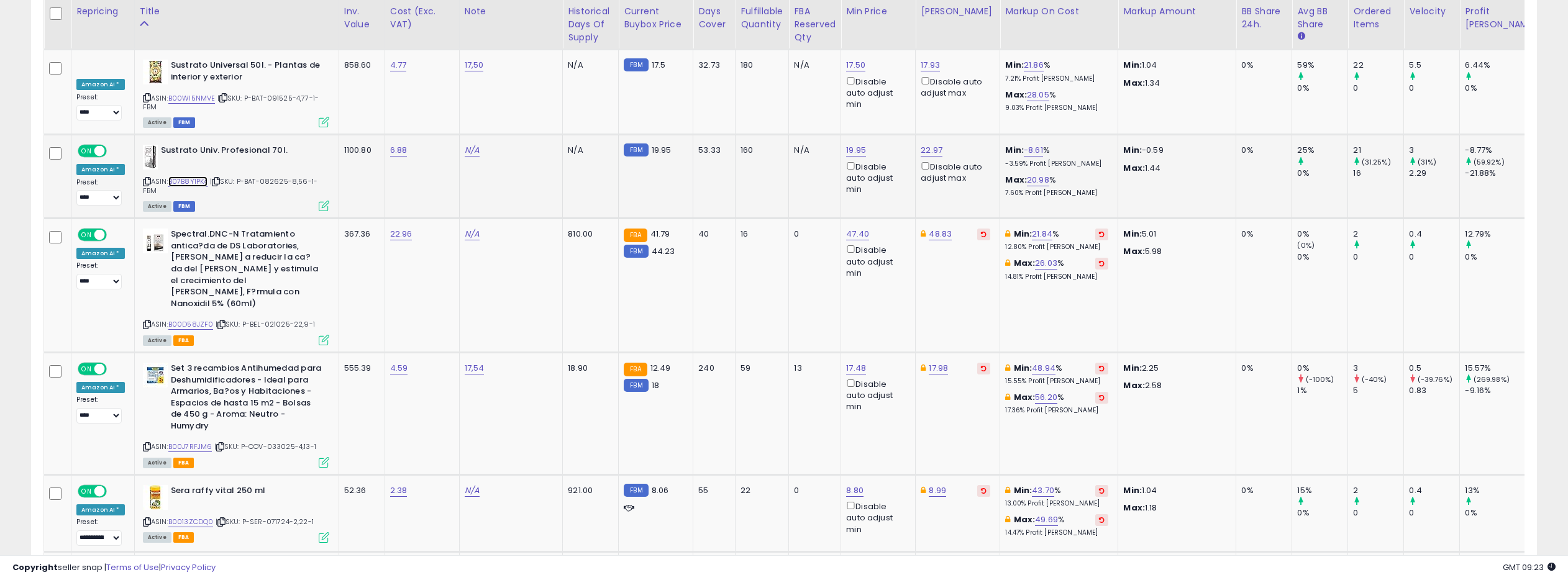
click at [194, 176] on link "B07B8Y1PK4" at bounding box center [188, 181] width 40 height 11
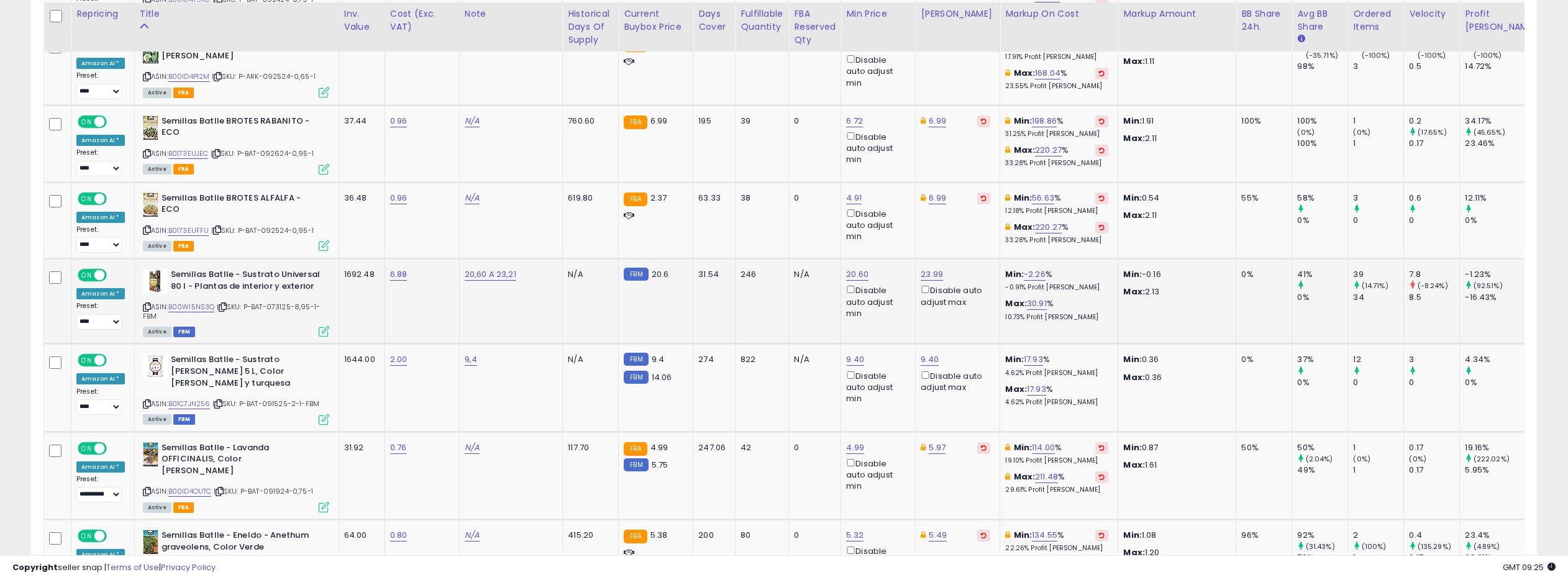
scroll to position [4031, 0]
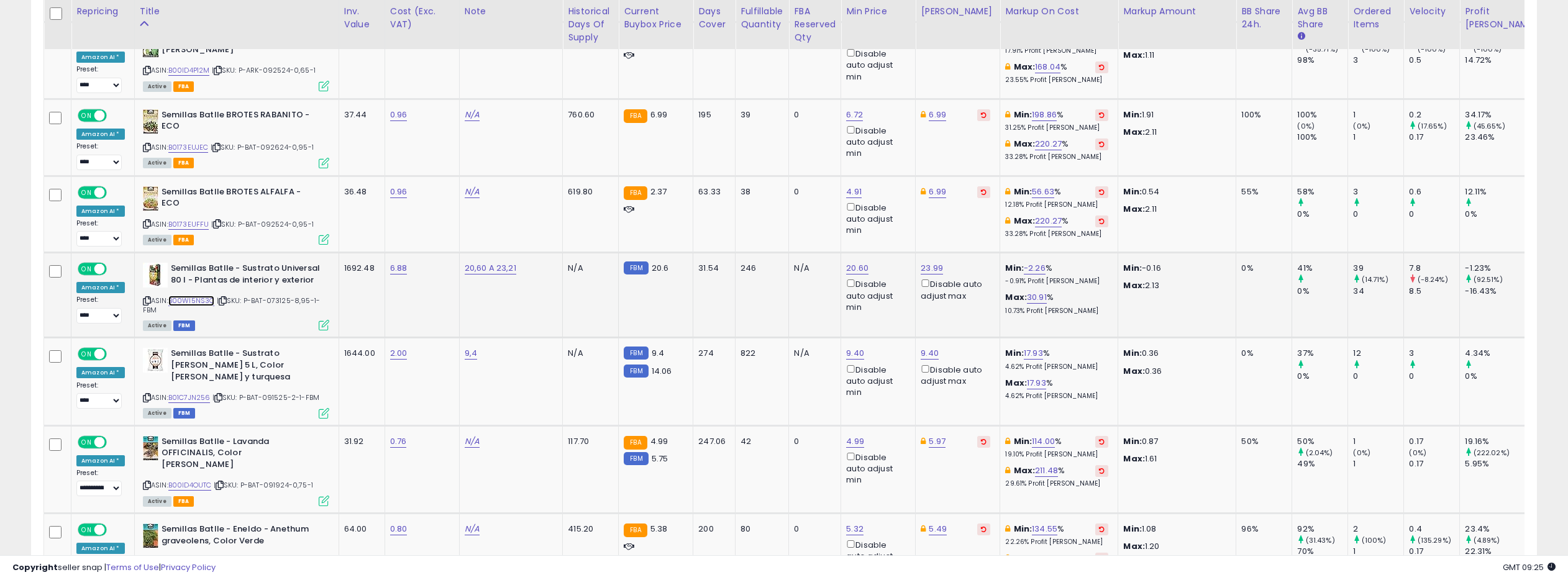
click at [196, 295] on link "B00WI5NS3Q" at bounding box center [192, 300] width 47 height 11
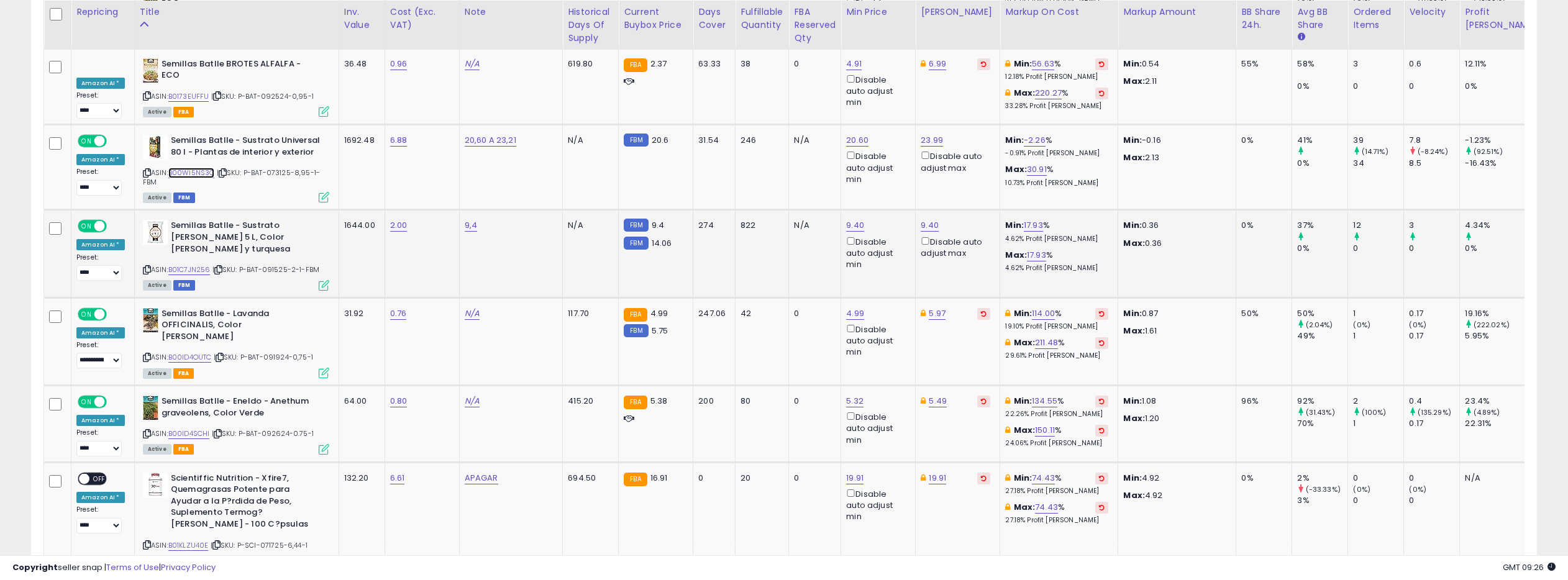
scroll to position [4159, 0]
click at [195, 264] on link "B01C7JN256" at bounding box center [189, 269] width 42 height 11
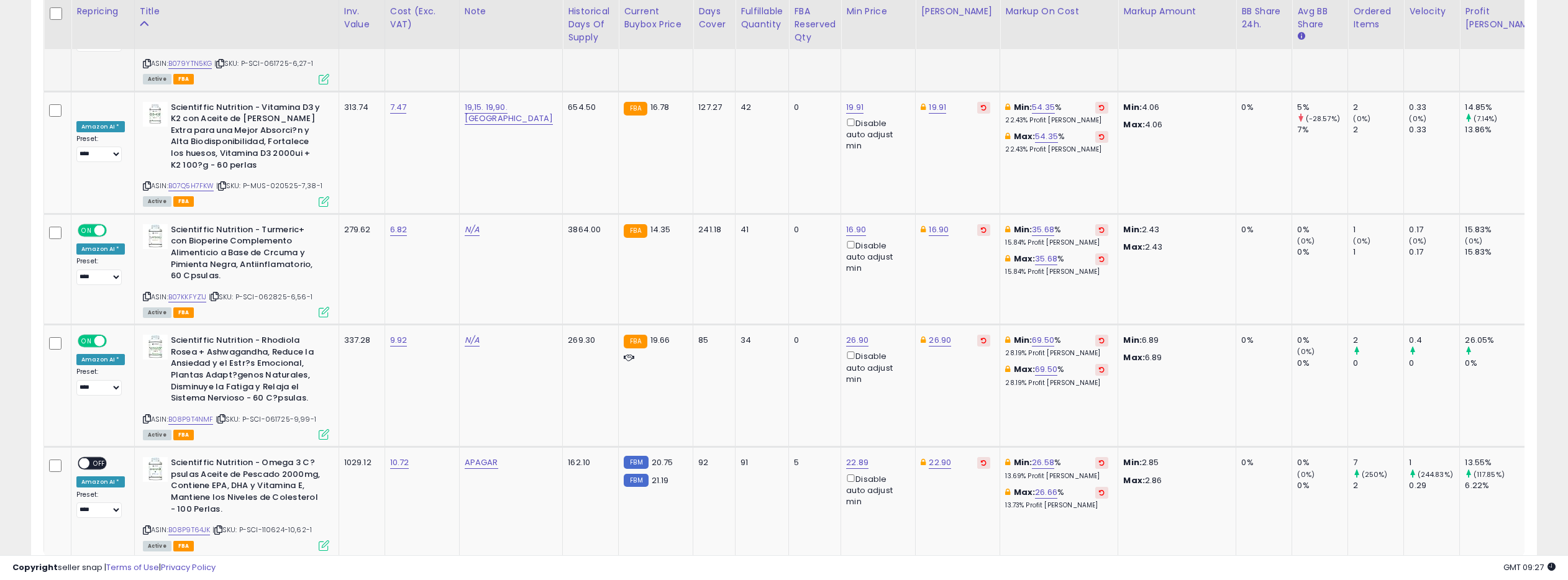
scroll to position [4771, 0]
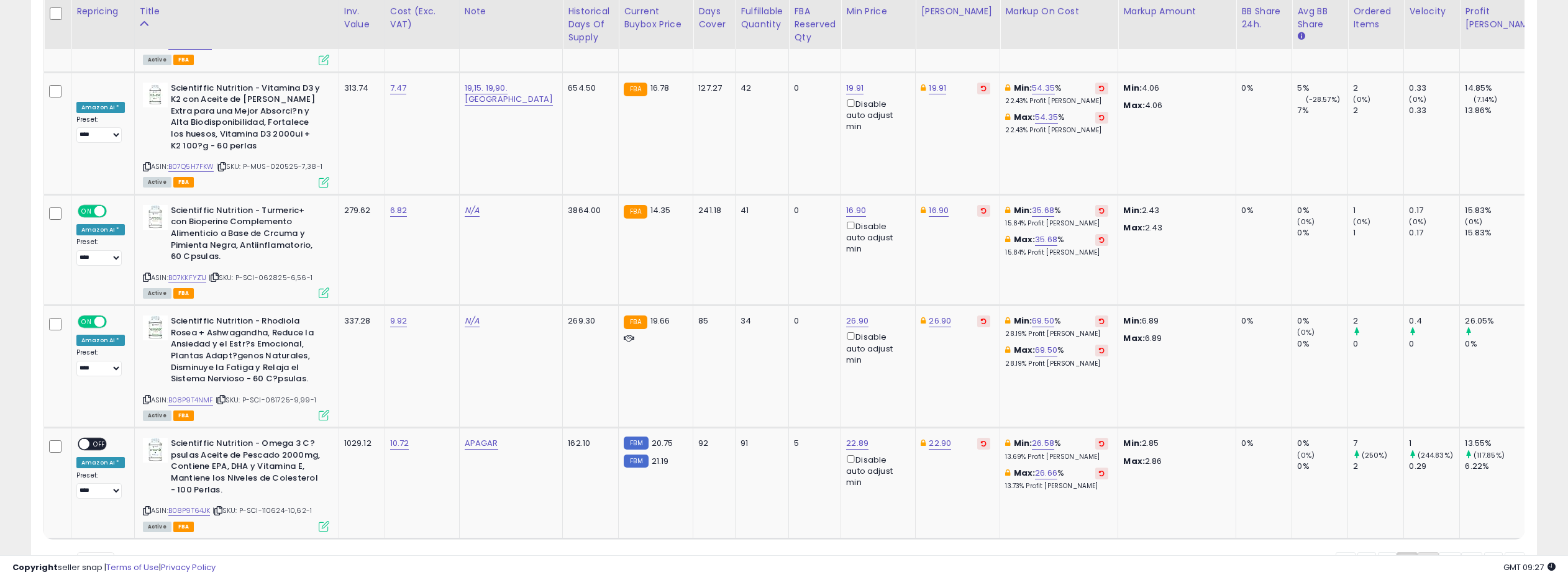
click at [1425, 553] on link "3" at bounding box center [1428, 563] width 22 height 22
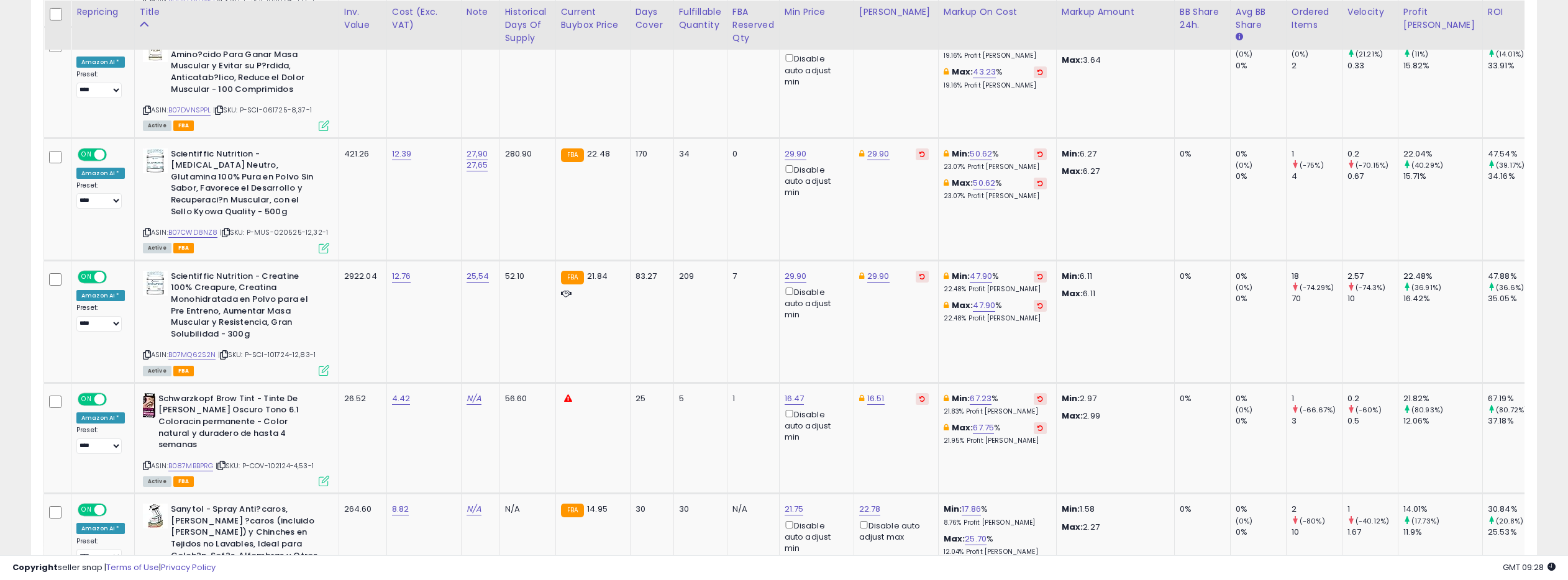
scroll to position [870, 0]
click at [198, 354] on link "B07MQ62S2N" at bounding box center [192, 354] width 48 height 11
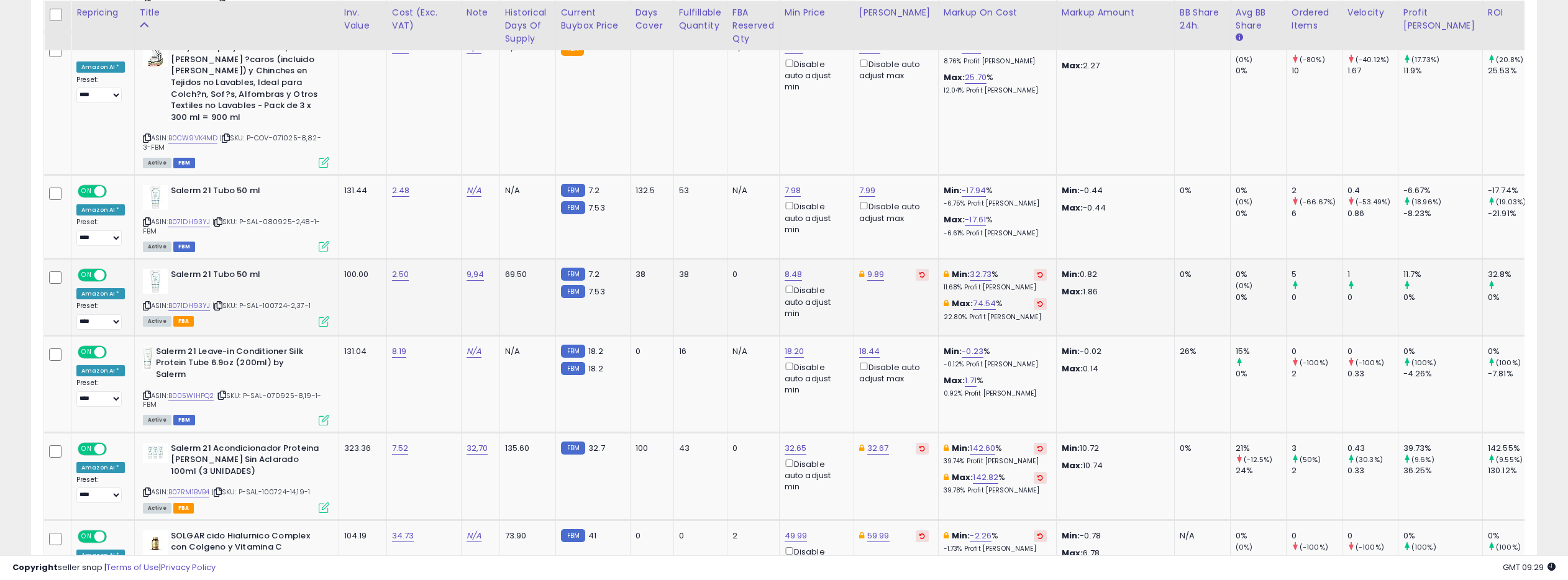
scroll to position [1332, 0]
click at [196, 215] on link "B071DH93YJ" at bounding box center [189, 220] width 42 height 11
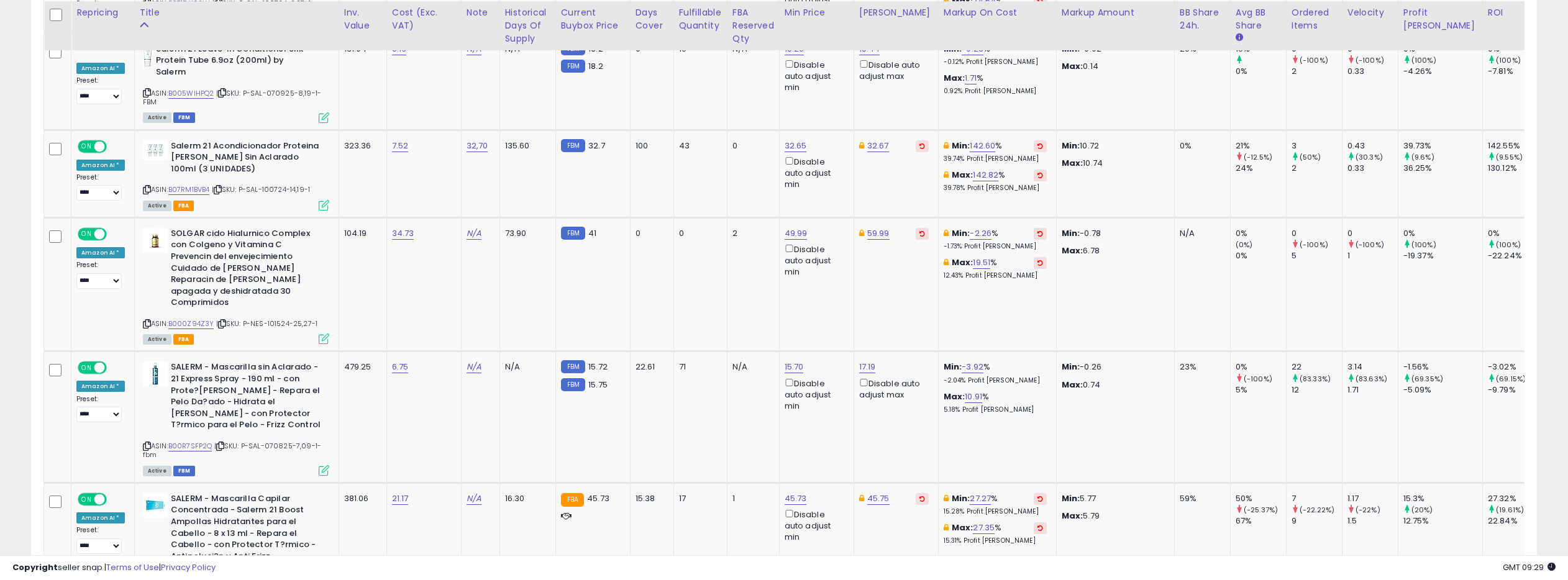
scroll to position [1635, 0]
click at [194, 439] on link "B00R7SFP2Q" at bounding box center [190, 444] width 44 height 11
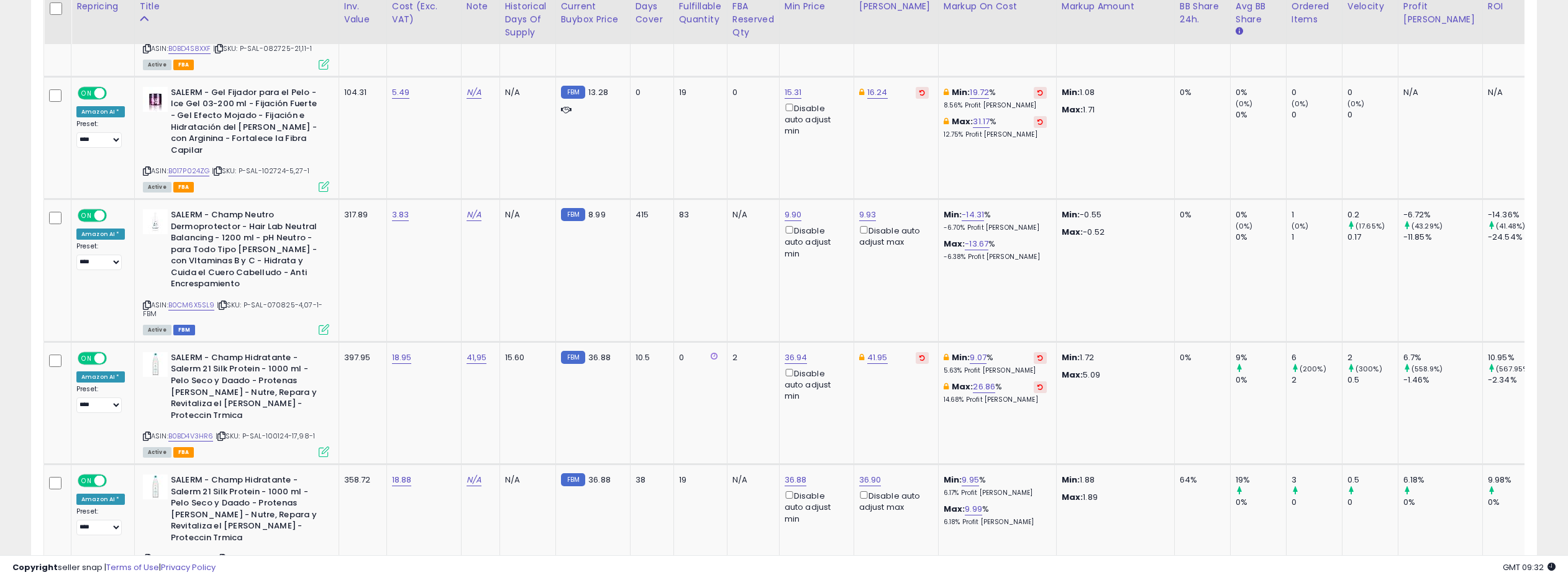
scroll to position [2166, 0]
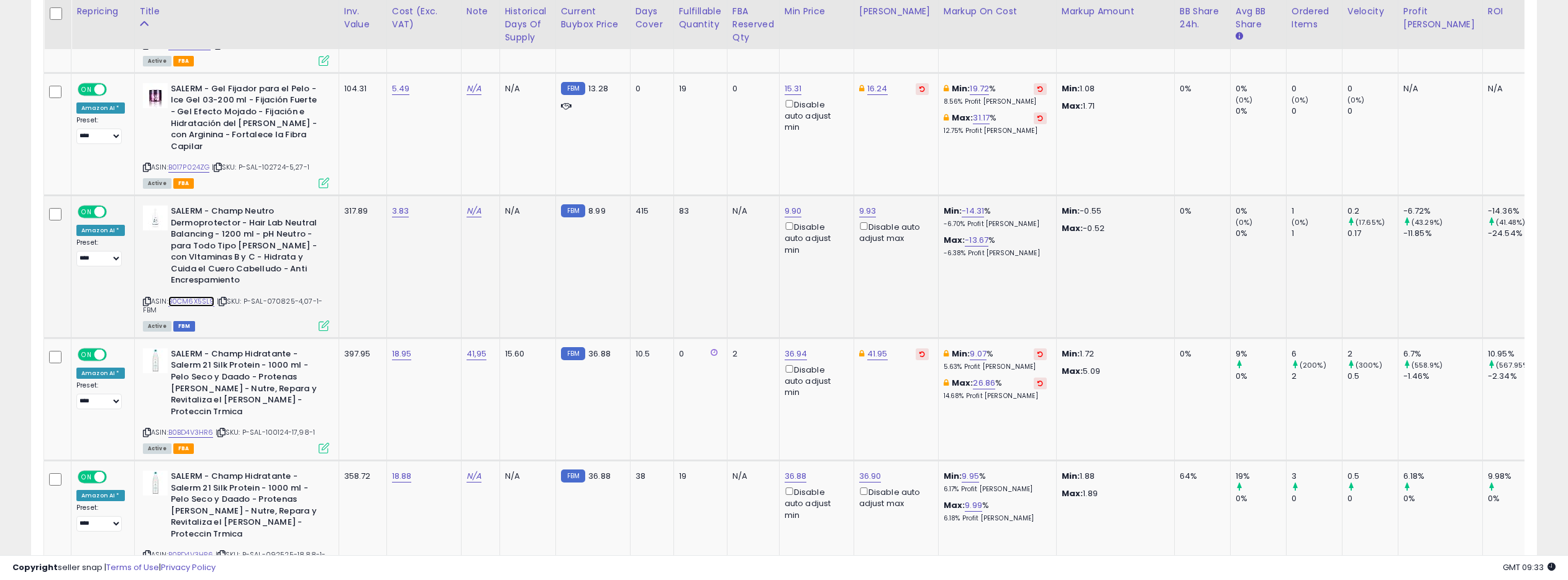
click at [201, 296] on link "B0CM6X5SL9" at bounding box center [192, 301] width 47 height 11
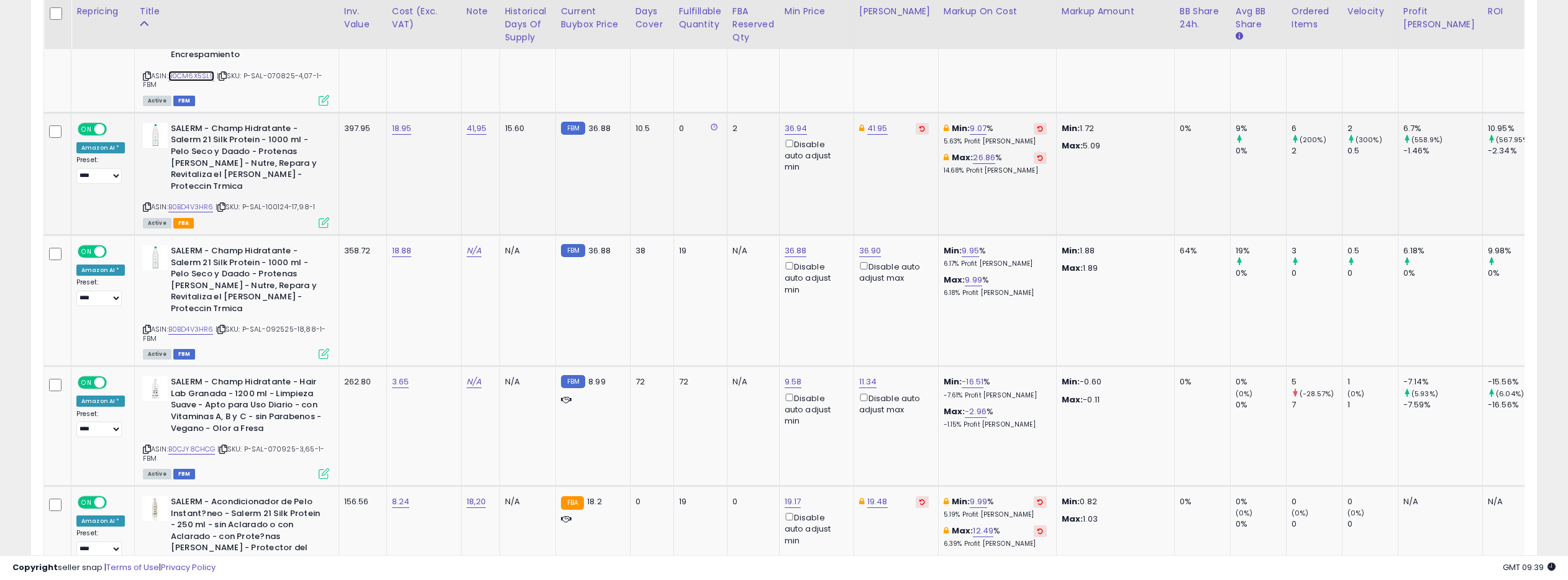
scroll to position [2397, 0]
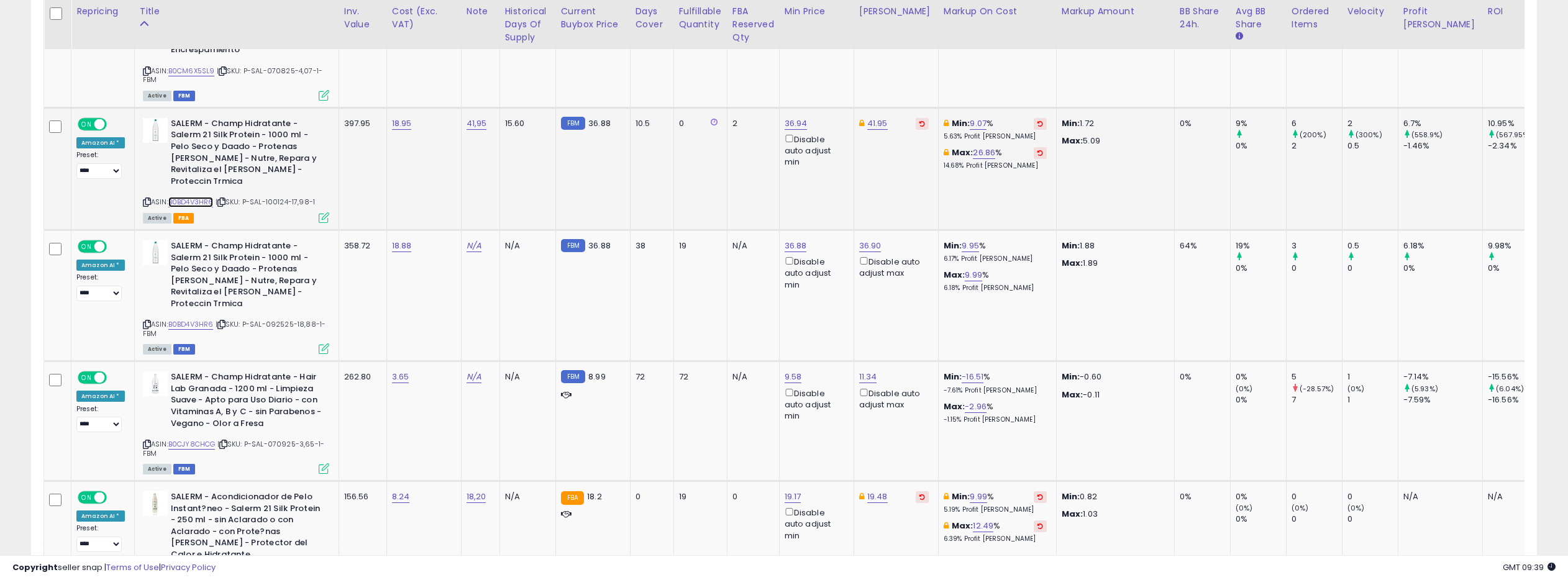
click at [198, 197] on link "B0BD4V3HR6" at bounding box center [191, 201] width 45 height 11
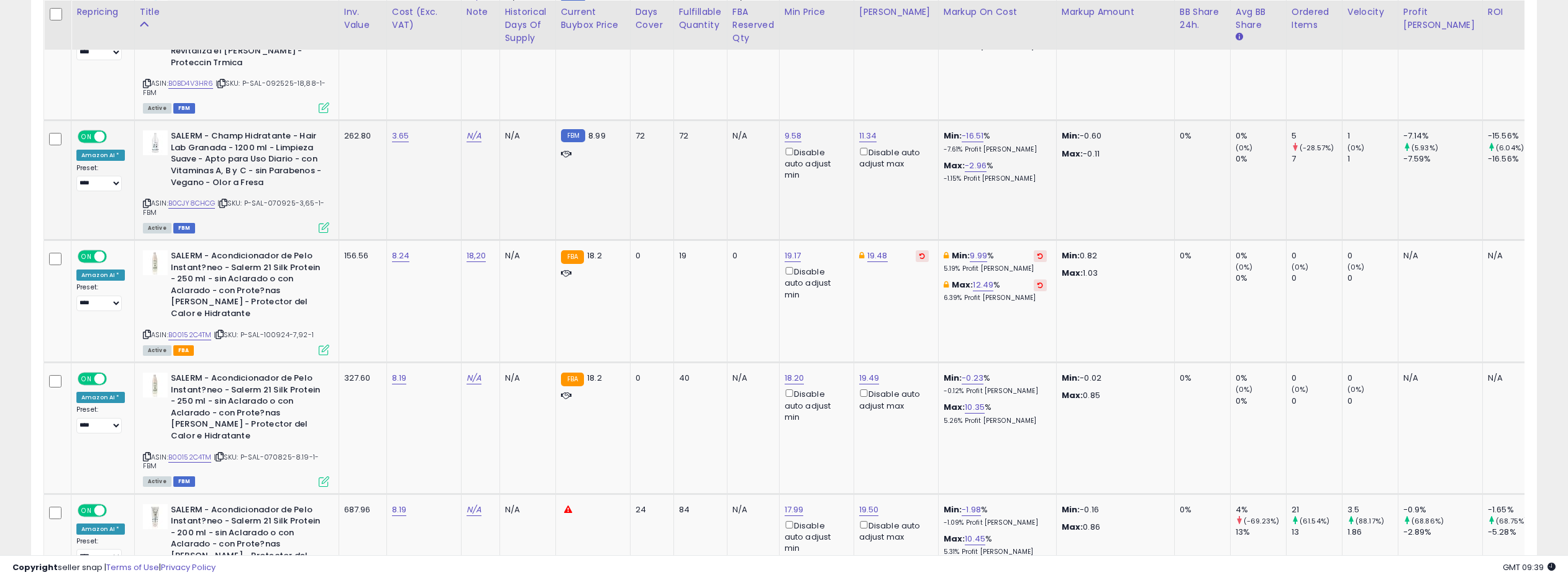
scroll to position [2639, 0]
click at [194, 197] on link "B0CJY8CHCG" at bounding box center [192, 201] width 47 height 11
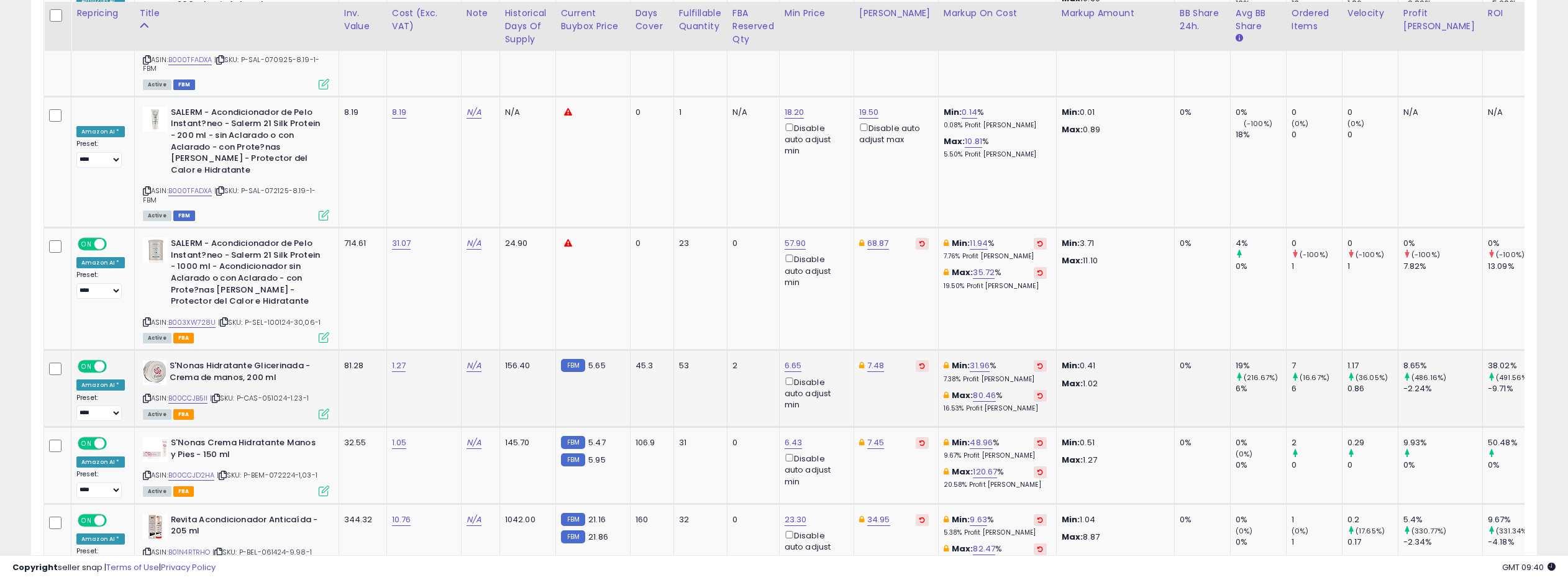
scroll to position [3169, 0]
click at [188, 316] on link "B003XW728U" at bounding box center [192, 321] width 48 height 11
click at [795, 236] on link "57.90" at bounding box center [795, 242] width 22 height 13
type input "*****"
click at [834, 105] on icon "submit" at bounding box center [831, 106] width 8 height 8
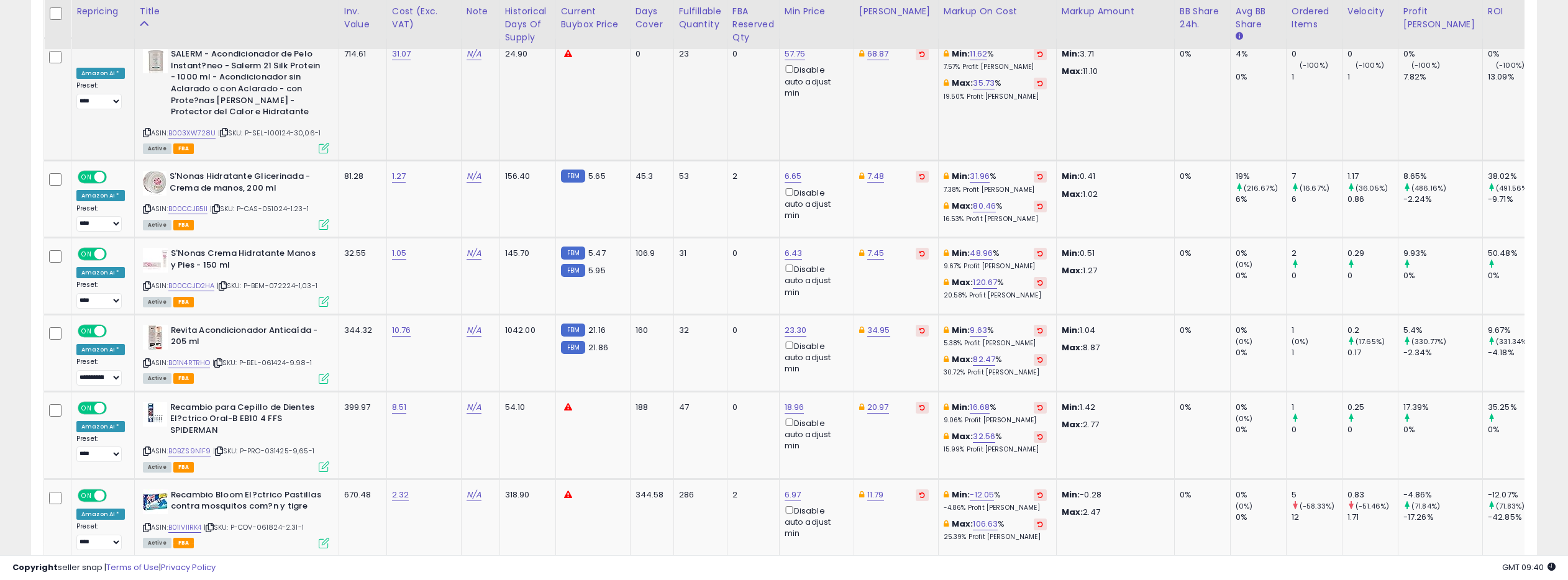
scroll to position [3356, 0]
click at [200, 204] on link "B00CCJB5II" at bounding box center [188, 209] width 40 height 11
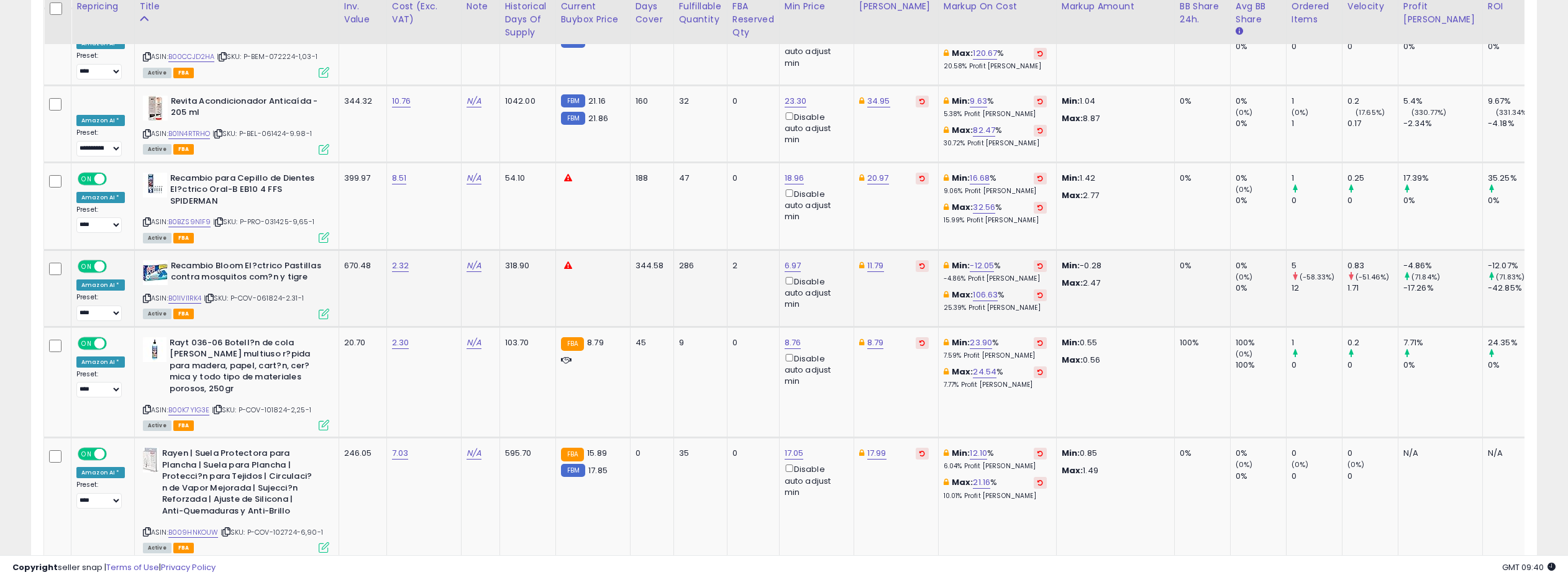
scroll to position [3587, 0]
click at [180, 292] on link "B01IVI1RK4" at bounding box center [185, 297] width 33 height 11
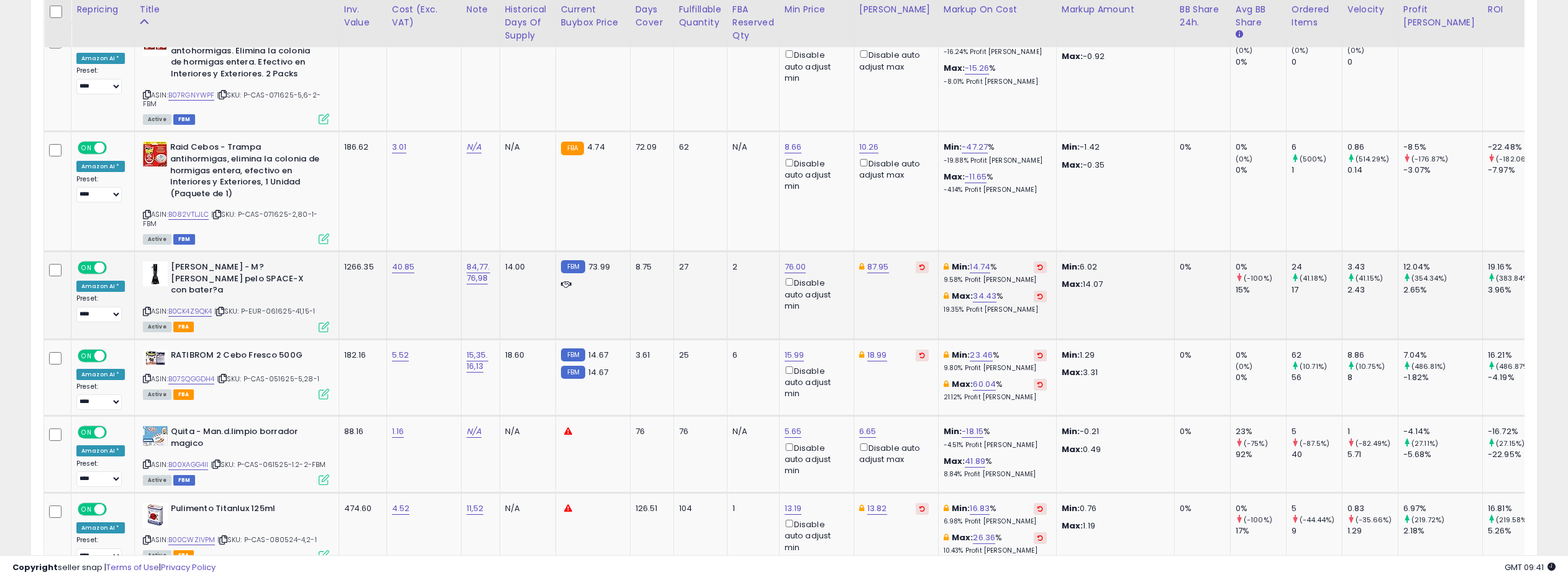
scroll to position [4590, 0]
click at [189, 306] on link "B0CK4Z9QK4" at bounding box center [190, 311] width 44 height 11
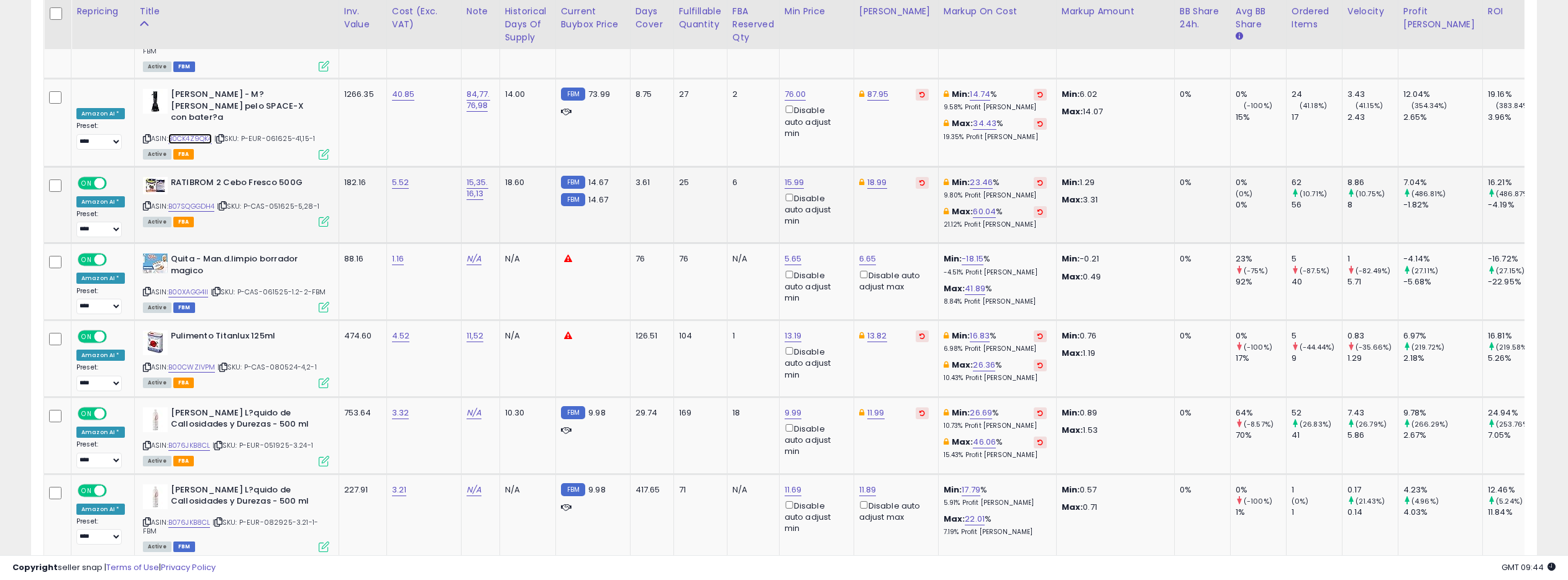
scroll to position [4762, 0]
click at [197, 201] on link "B07SQGGDH4" at bounding box center [192, 205] width 47 height 11
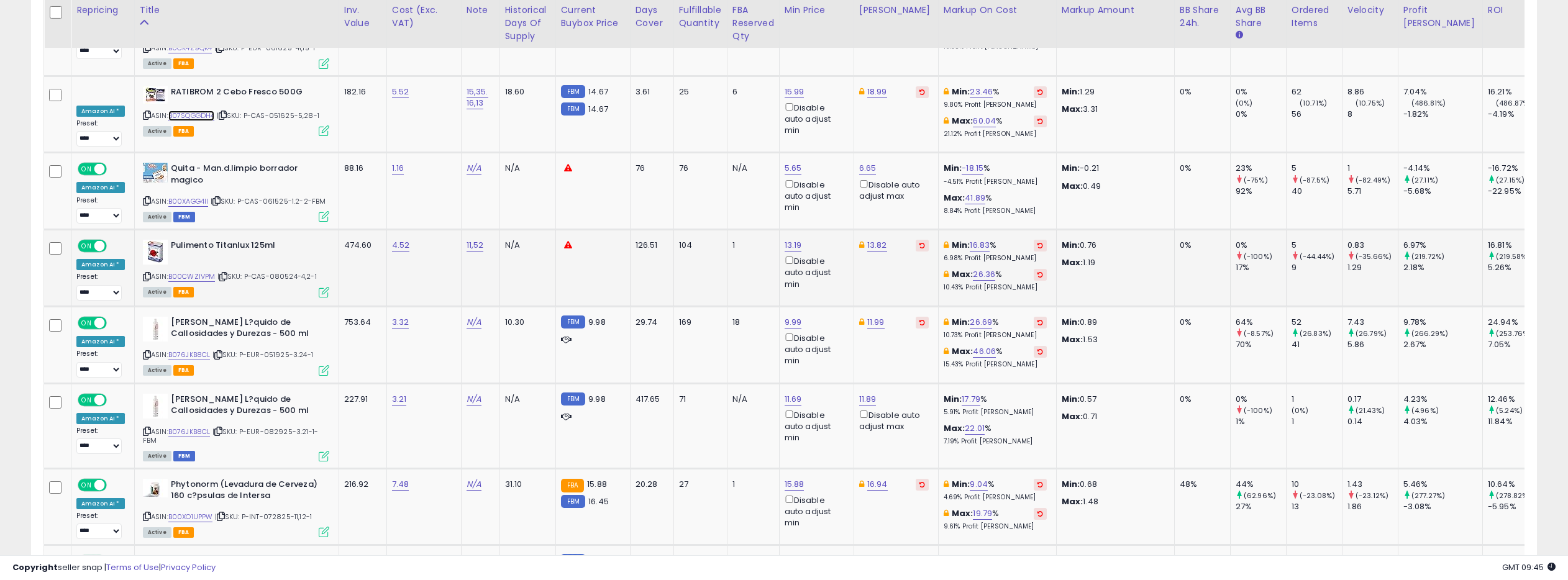
scroll to position [4851, 0]
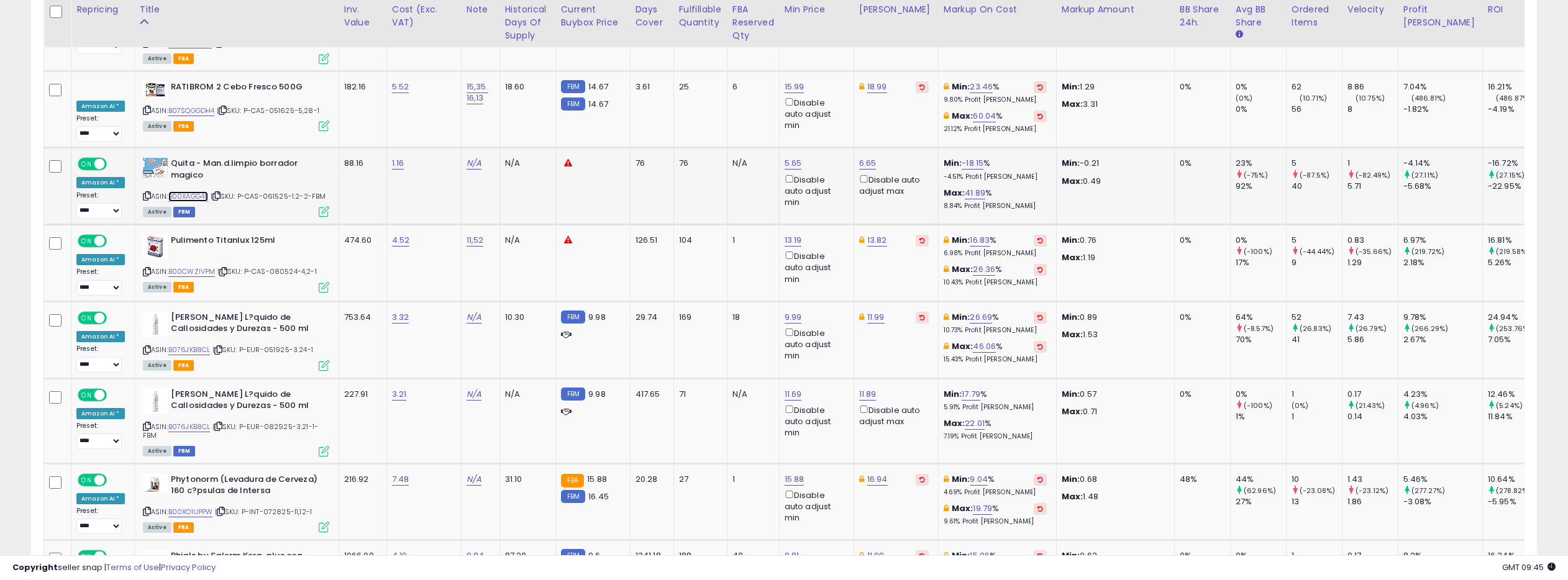
click at [192, 157] on div "ASIN: B00XAGG4II | SKU: P-CAS-061525-1.2-2-FBM Active FBM" at bounding box center [236, 186] width 187 height 58
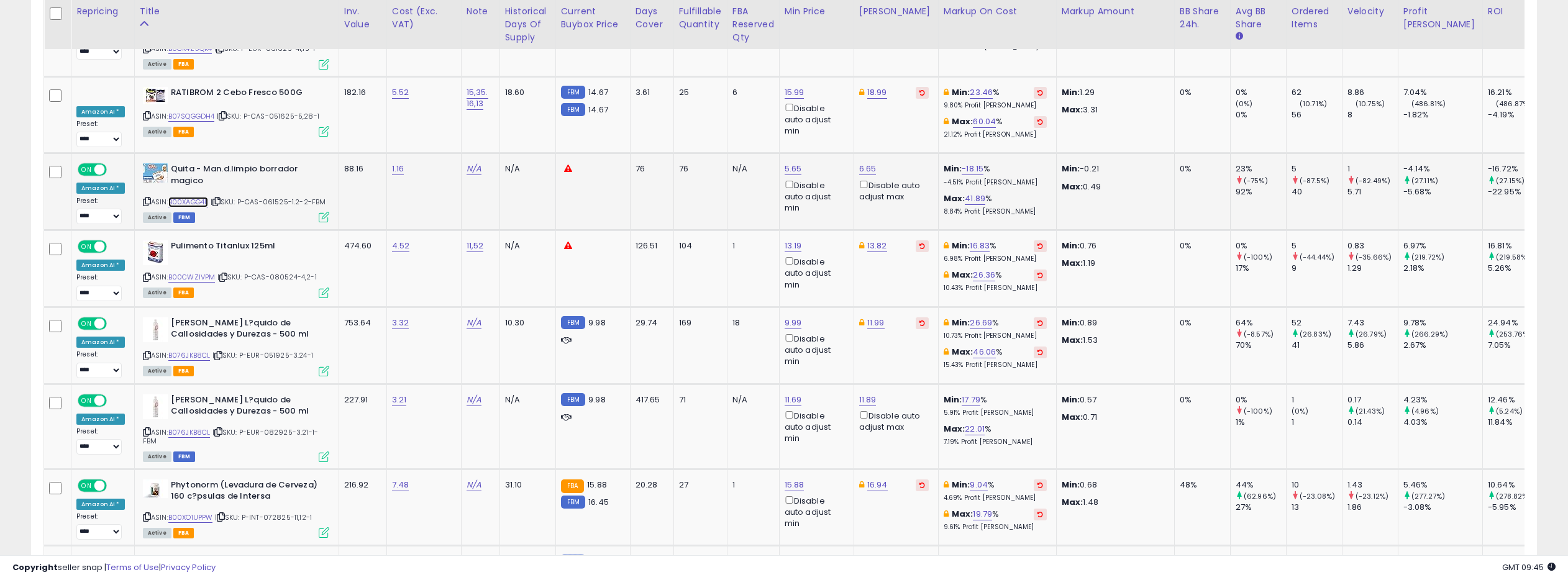
scroll to position [4854, 0]
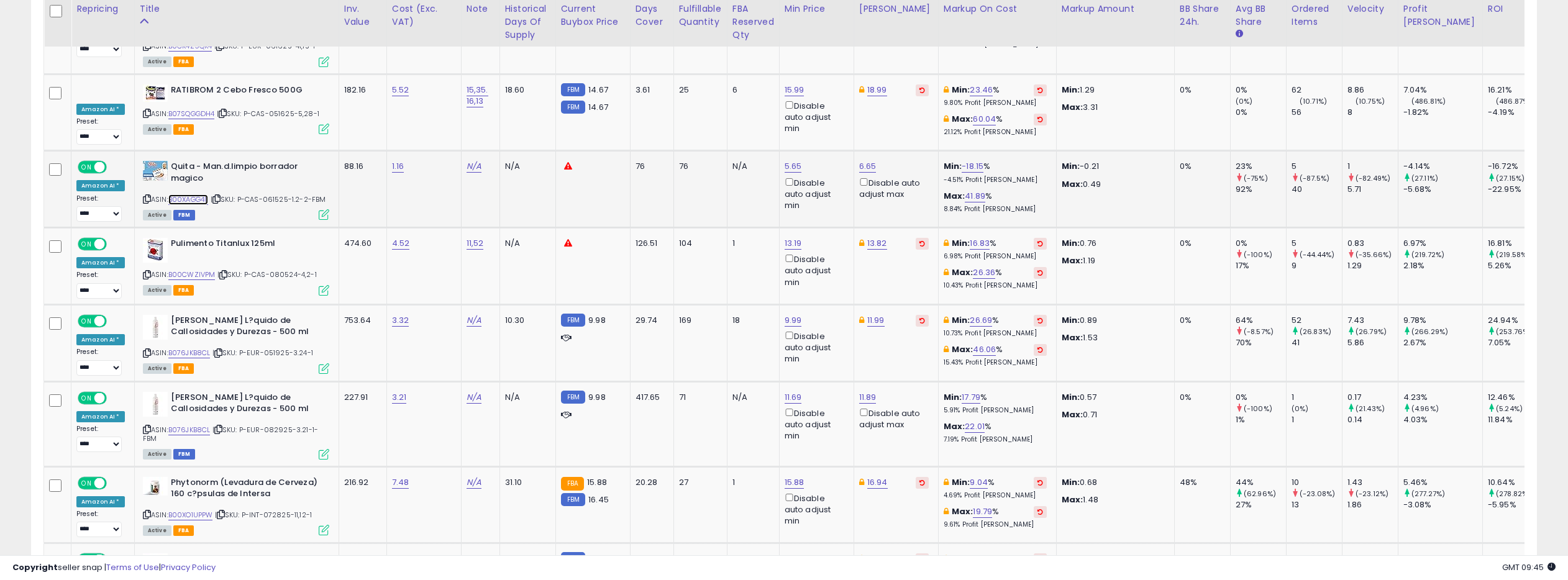
click at [198, 195] on link "B00XAGG4II" at bounding box center [188, 200] width 40 height 11
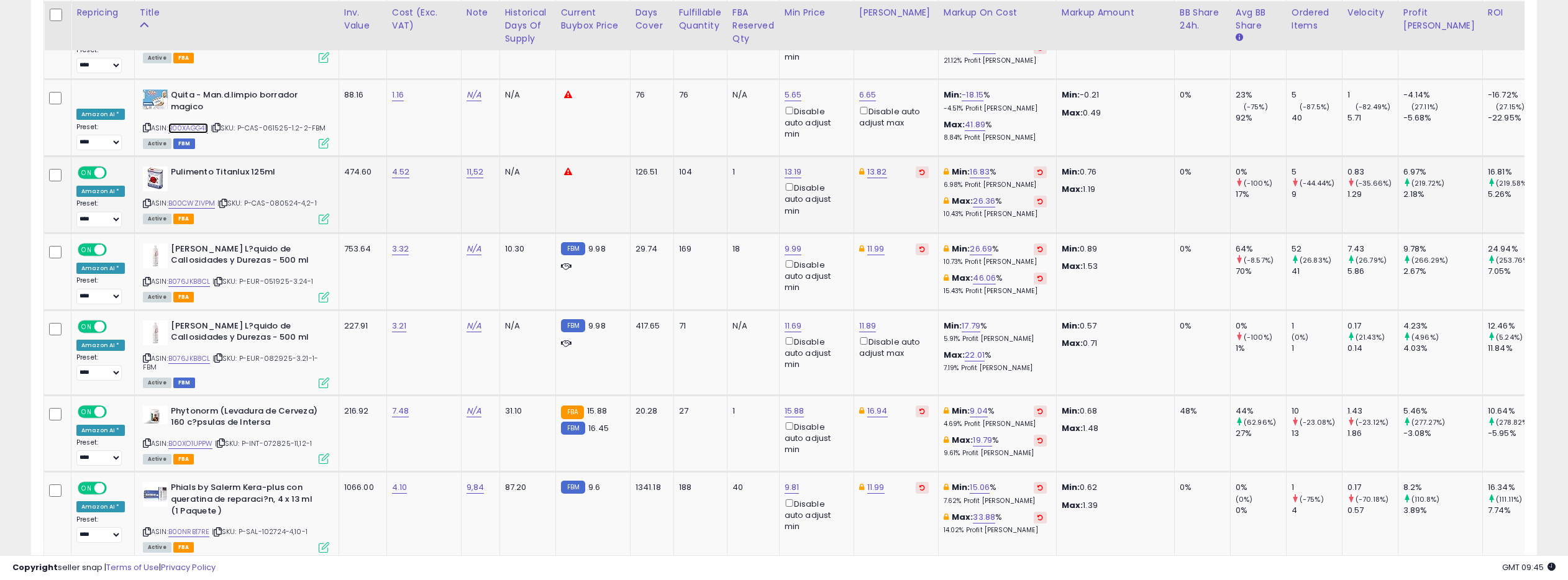
scroll to position [4928, 0]
click at [194, 197] on link "B00CWZIVPM" at bounding box center [192, 201] width 47 height 11
click at [193, 275] on link "B076JKB8CL" at bounding box center [189, 280] width 42 height 11
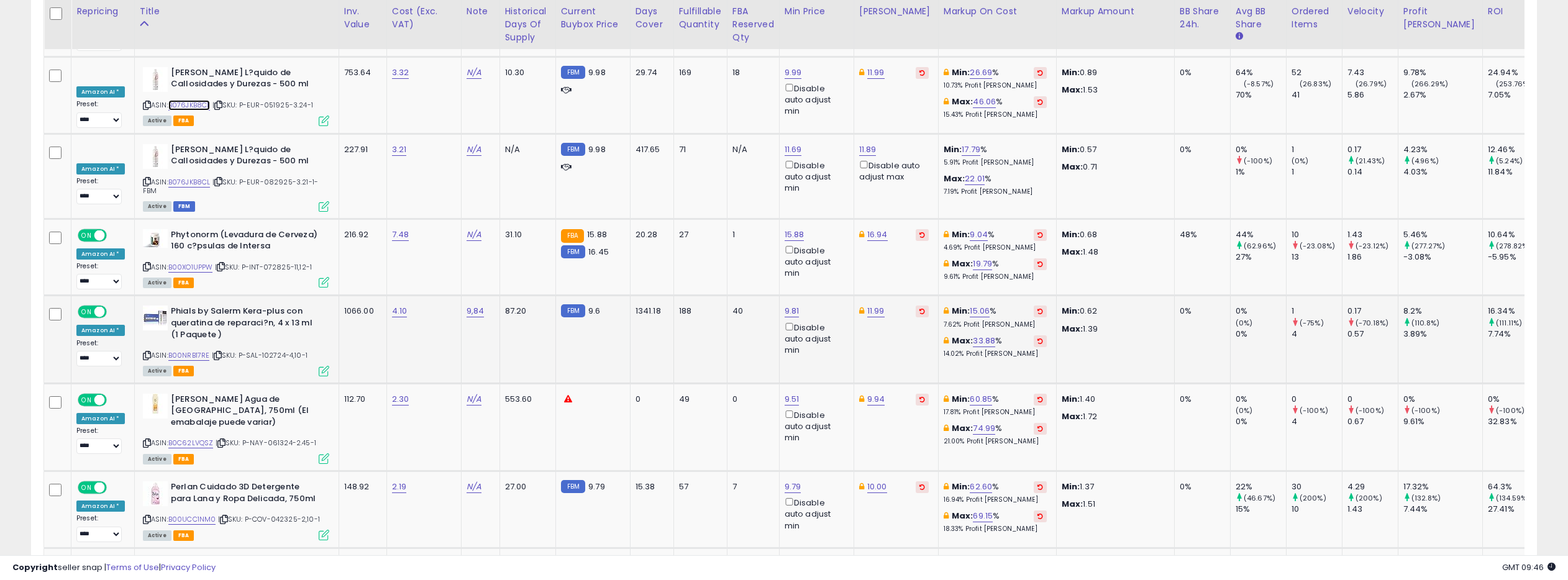
scroll to position [5105, 0]
click at [202, 348] on link "B00NRB17RE" at bounding box center [189, 353] width 42 height 11
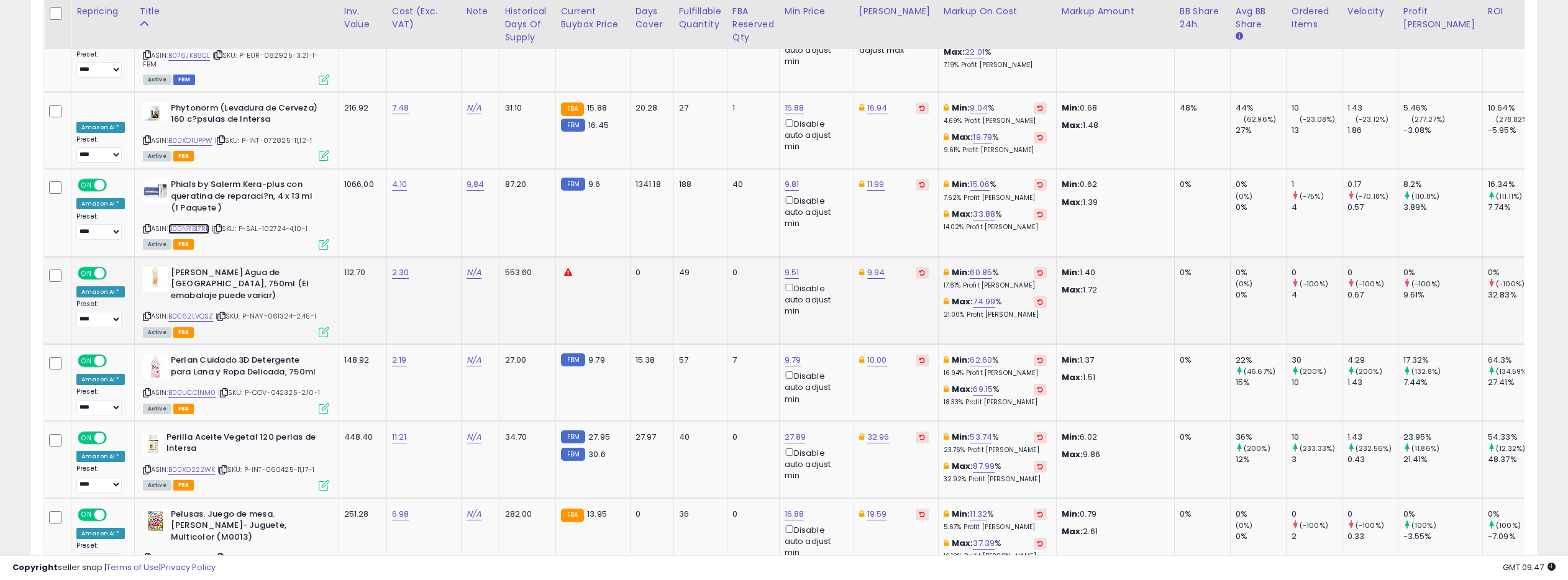
scroll to position [5228, 0]
click at [195, 313] on link "B0C62LVQSZ" at bounding box center [191, 318] width 45 height 11
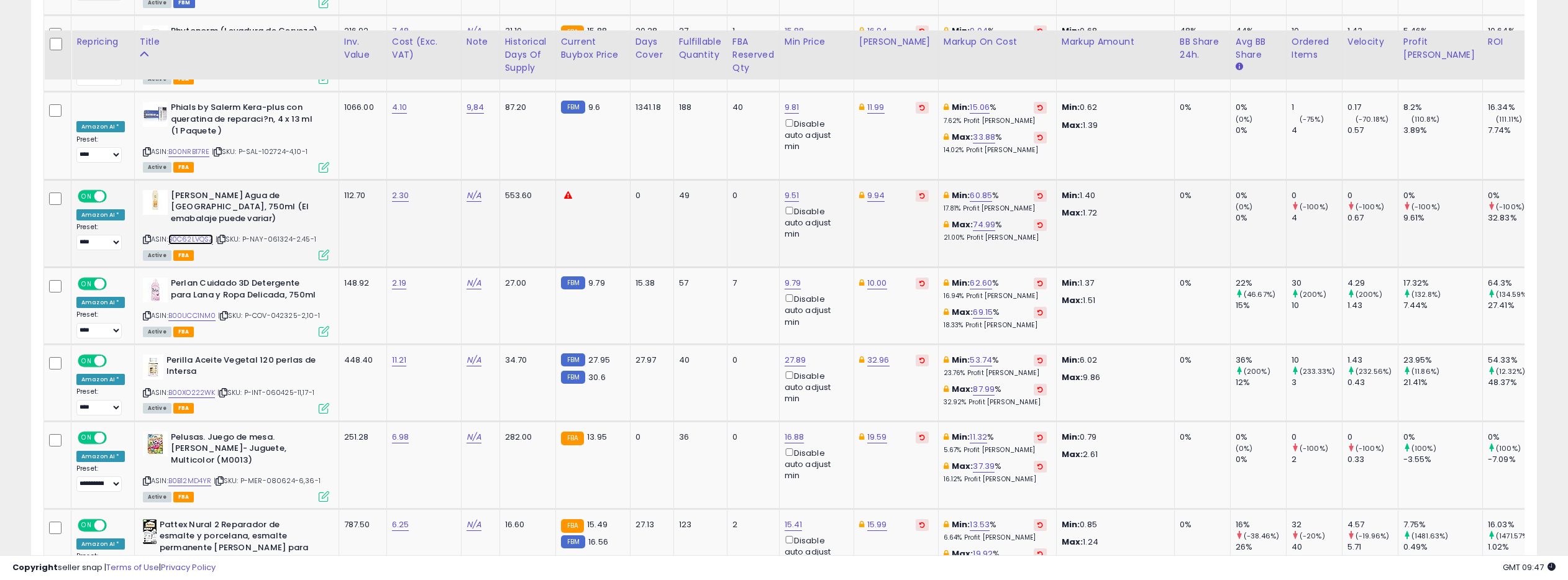
scroll to position [5341, 0]
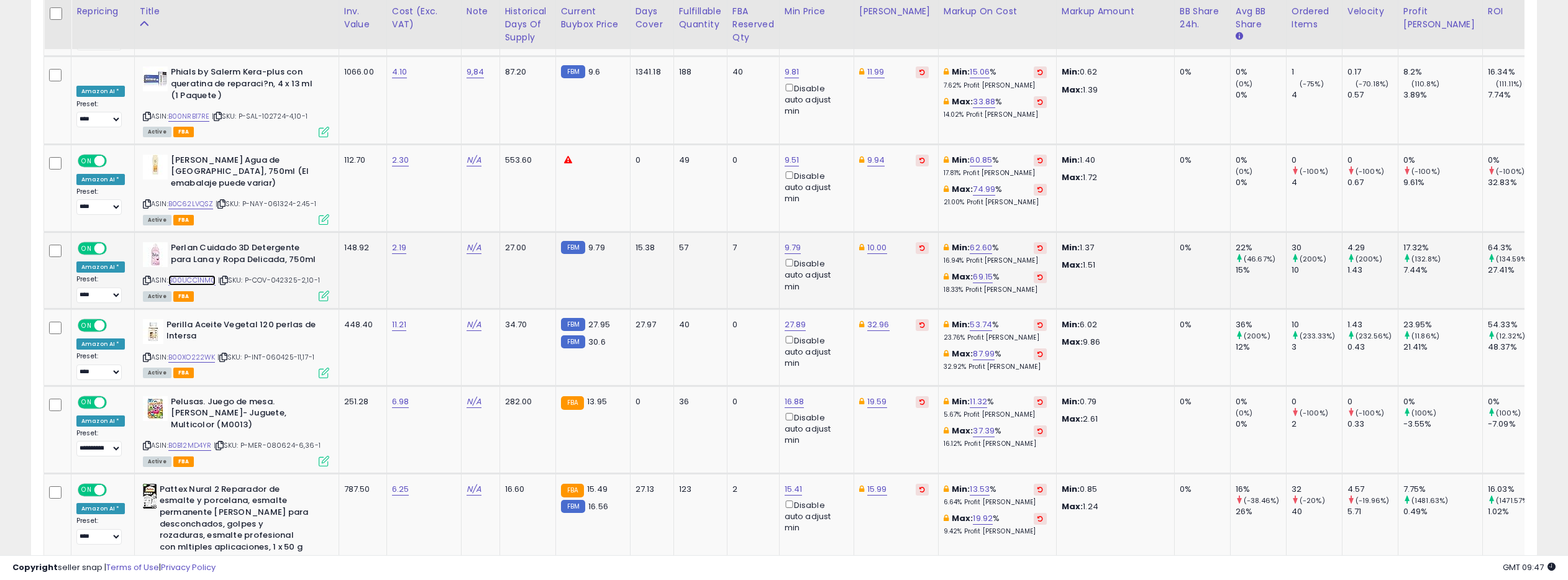
click at [194, 275] on link "B00UCC1NM0" at bounding box center [192, 280] width 48 height 11
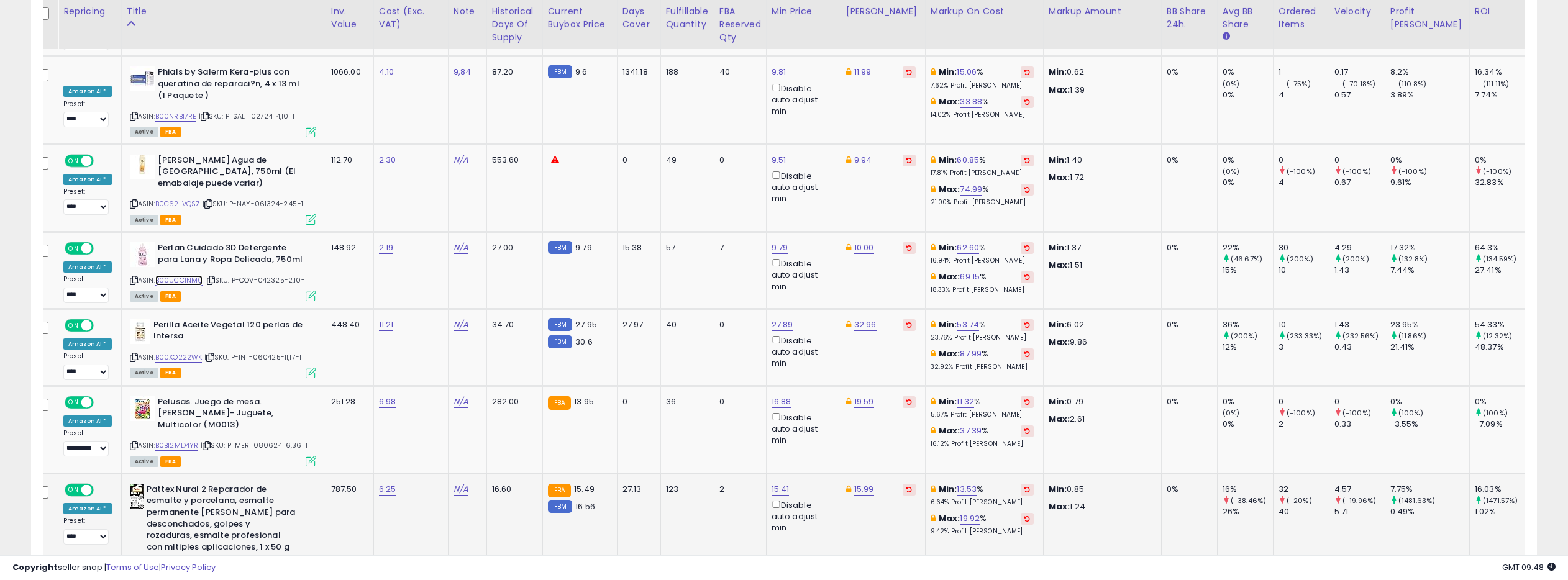
scroll to position [0, 0]
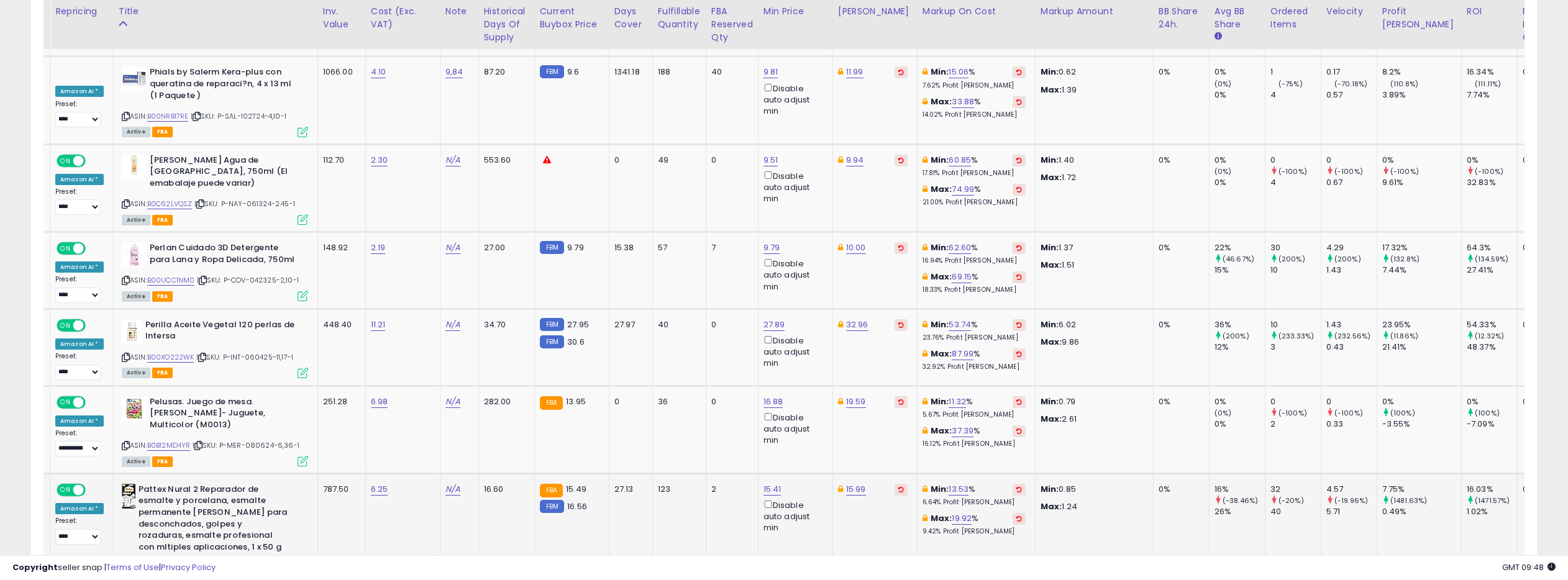
click at [186, 563] on link "B00CWKGYQA" at bounding box center [172, 568] width 49 height 11
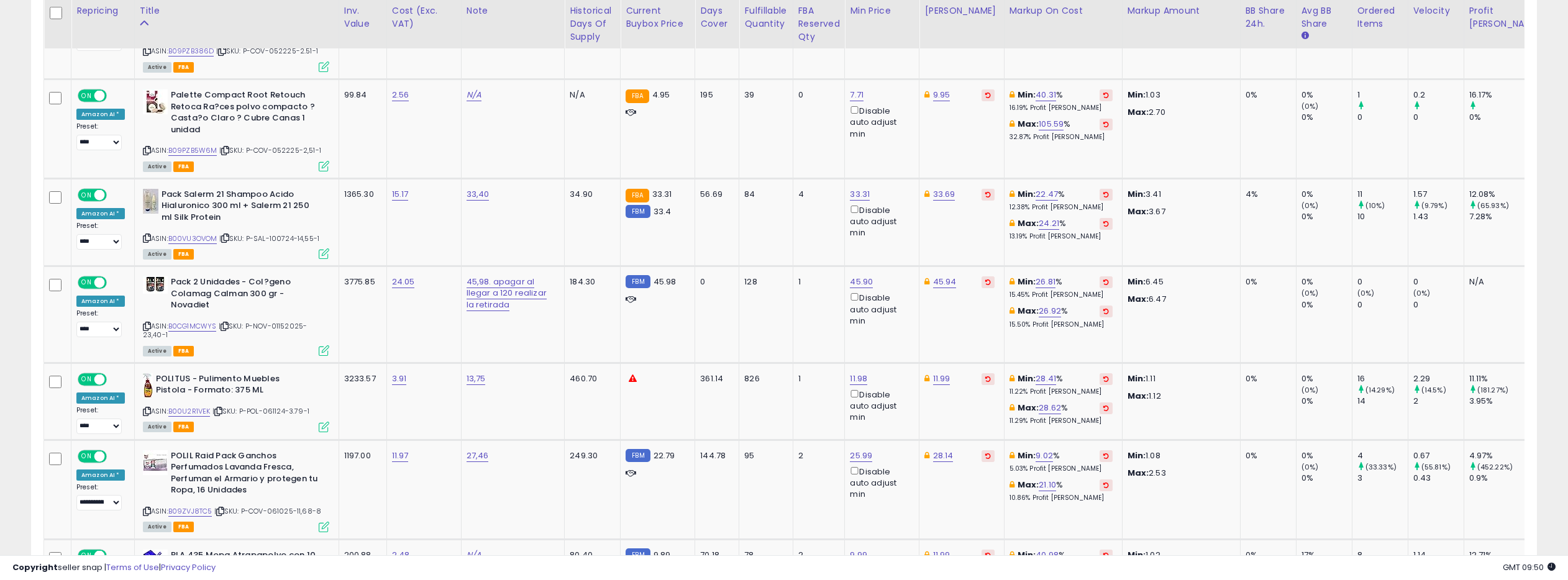
scroll to position [674, 0]
click at [933, 282] on link "45.94" at bounding box center [944, 280] width 23 height 13
click at [900, 241] on input "*****" at bounding box center [855, 238] width 110 height 22
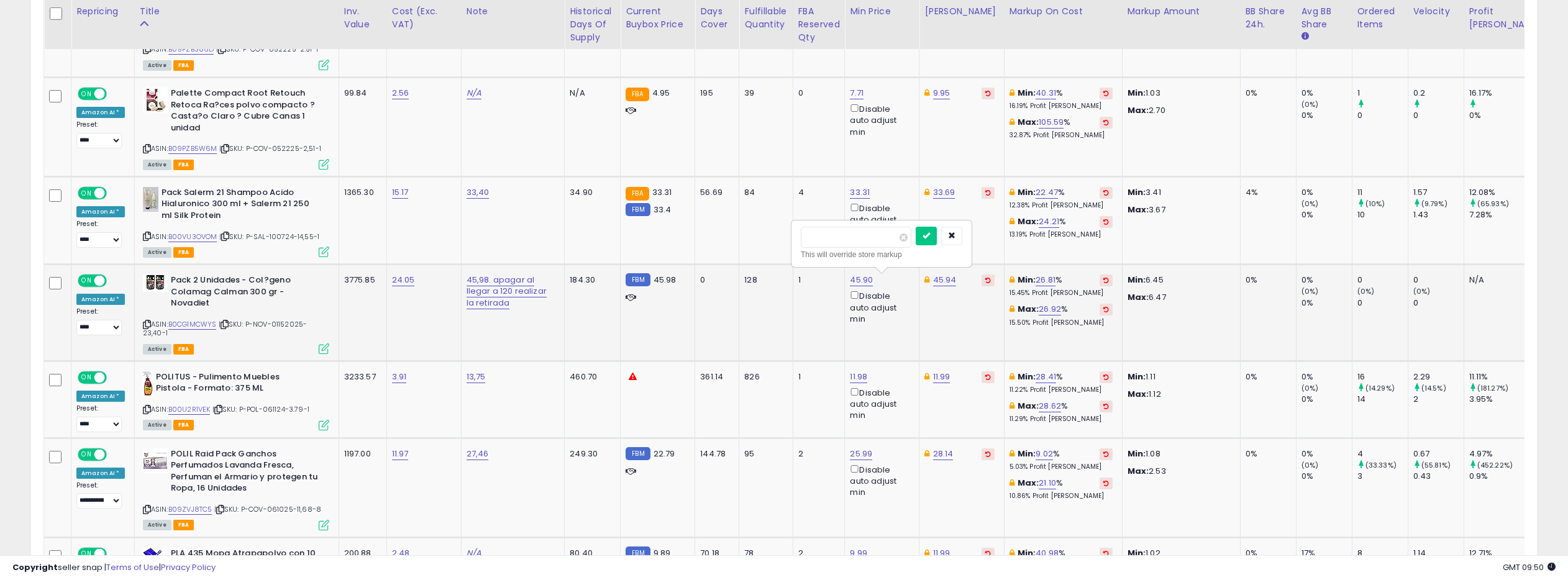
type input "****"
click at [900, 241] on input "****" at bounding box center [855, 238] width 110 height 22
click at [927, 233] on button "submit" at bounding box center [927, 236] width 22 height 19
click at [849, 279] on link "45.90" at bounding box center [861, 280] width 23 height 13
click at [813, 242] on input "*****" at bounding box center [772, 238] width 110 height 22
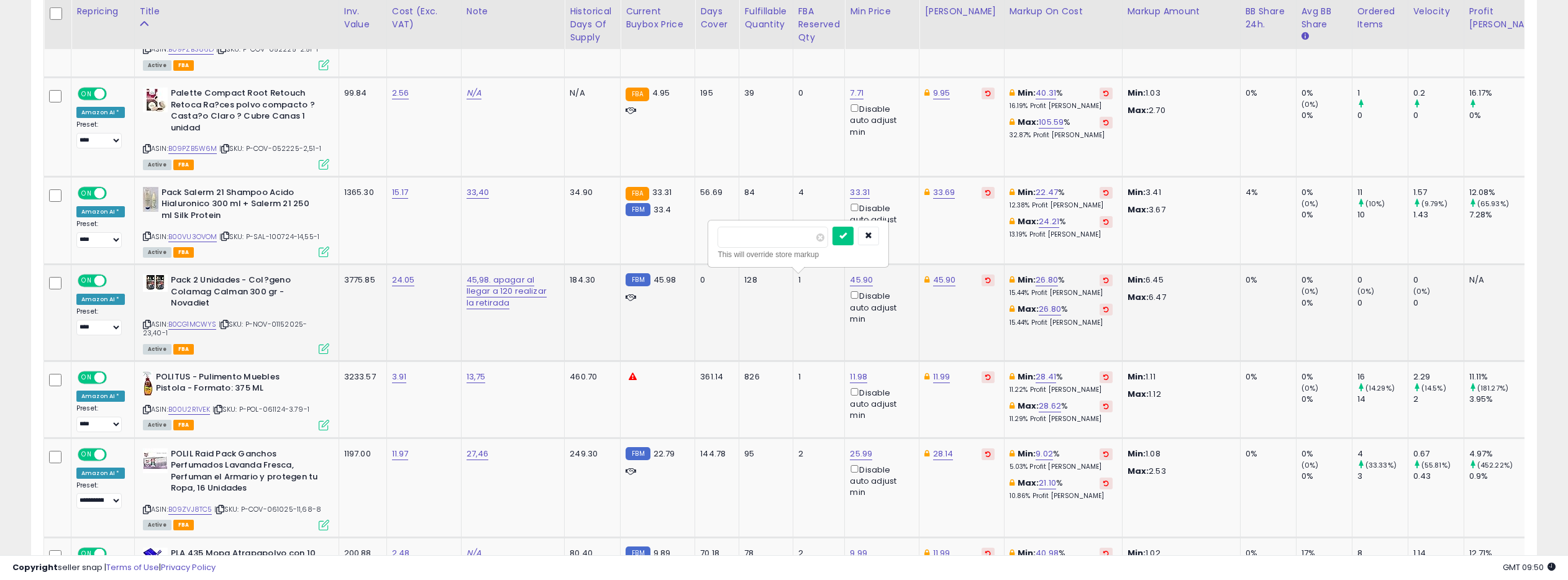
click at [813, 242] on input "*****" at bounding box center [772, 238] width 110 height 22
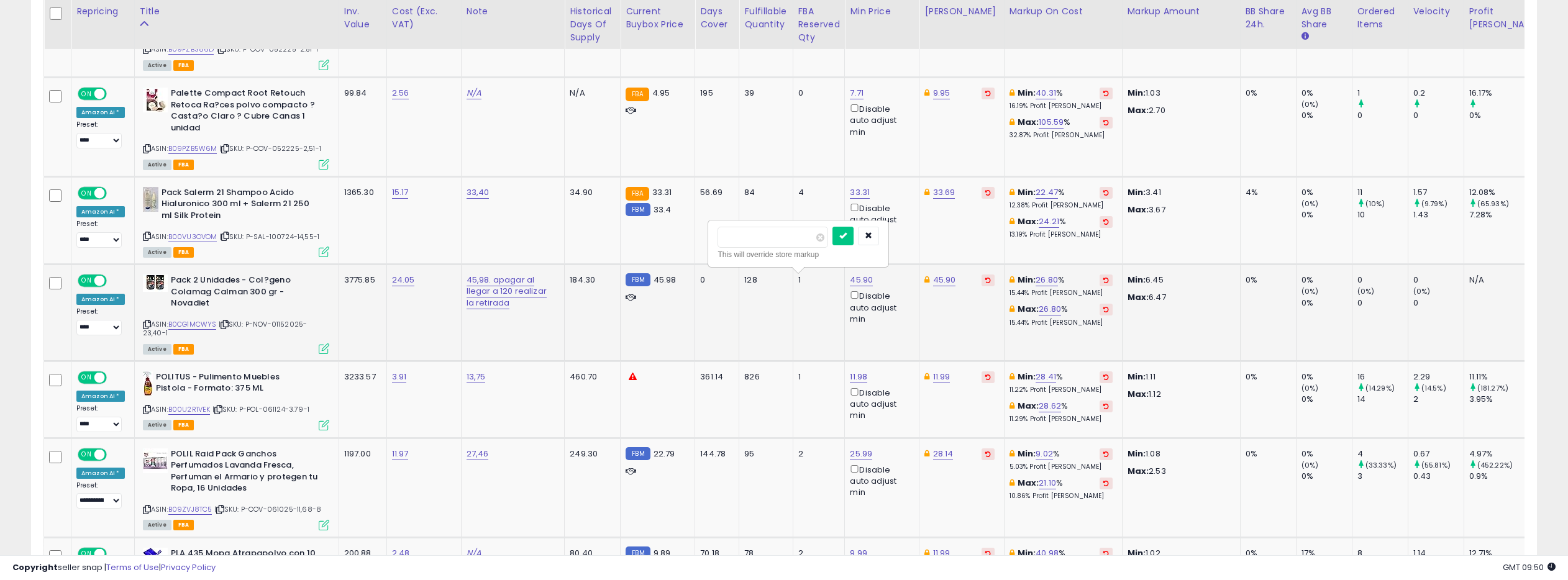
click at [813, 242] on input "*****" at bounding box center [772, 238] width 110 height 22
type input "****"
click at [813, 242] on input "****" at bounding box center [772, 238] width 110 height 22
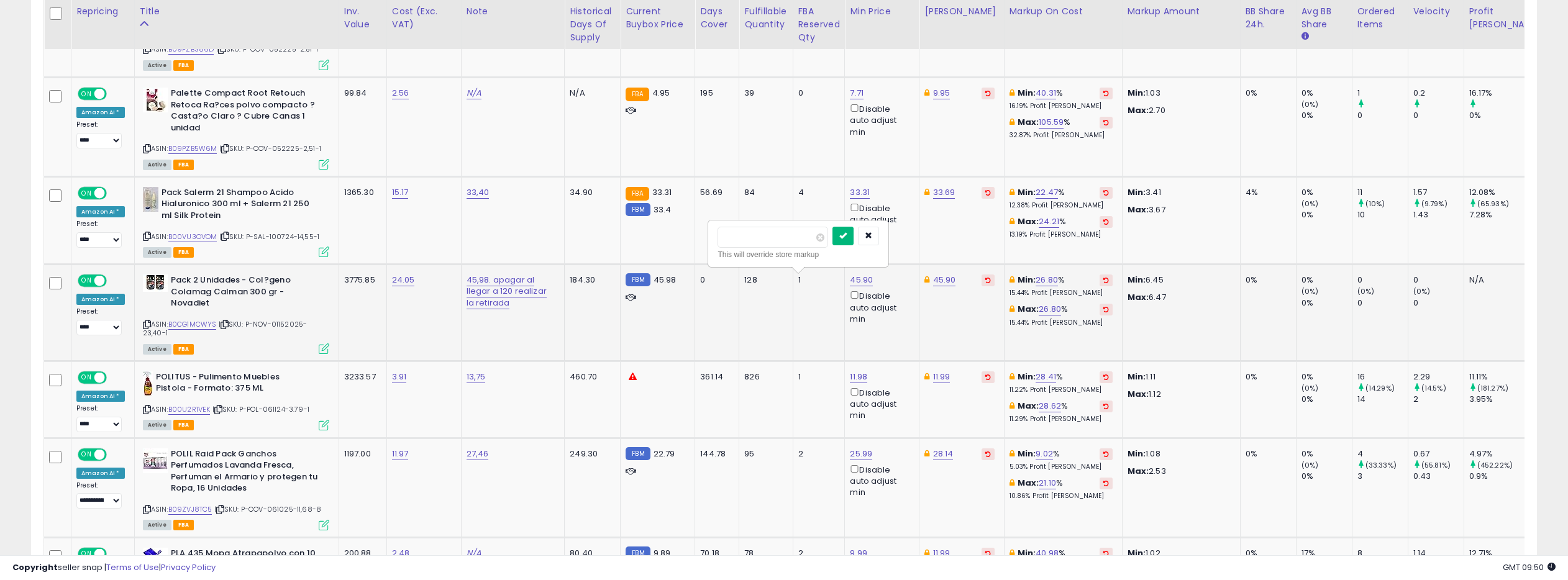
click at [847, 235] on icon "submit" at bounding box center [843, 236] width 8 height 8
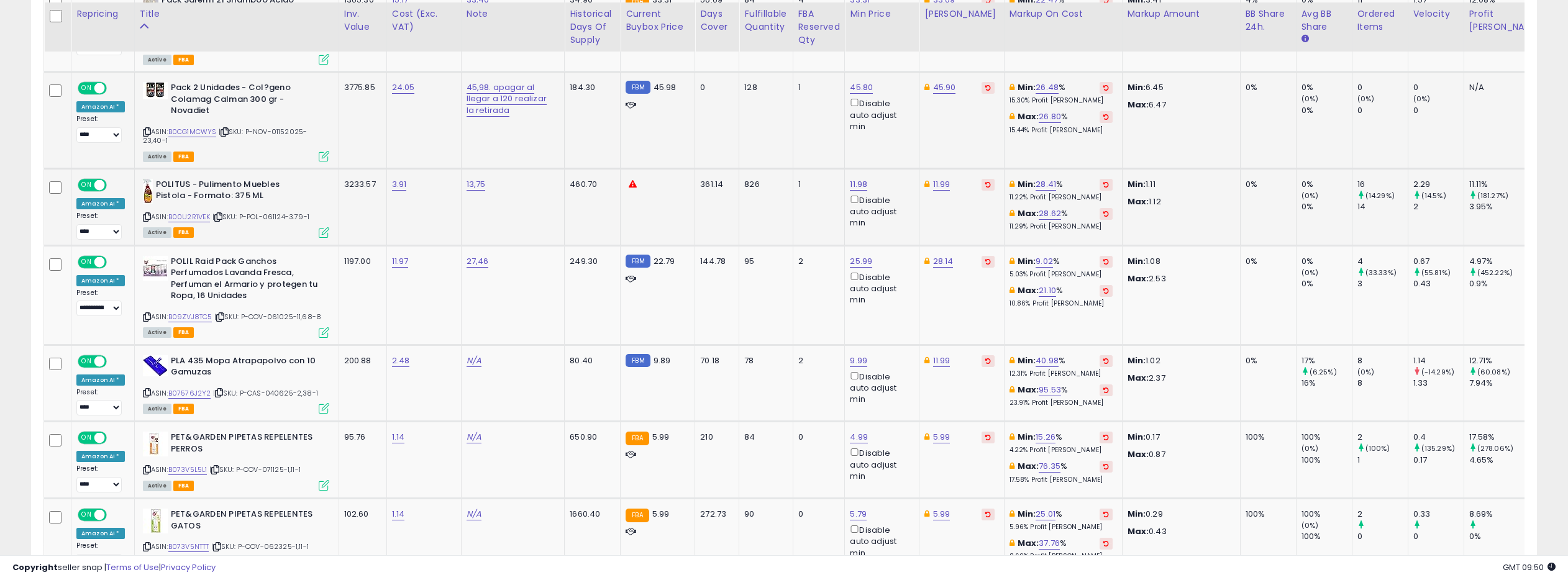
scroll to position [870, 0]
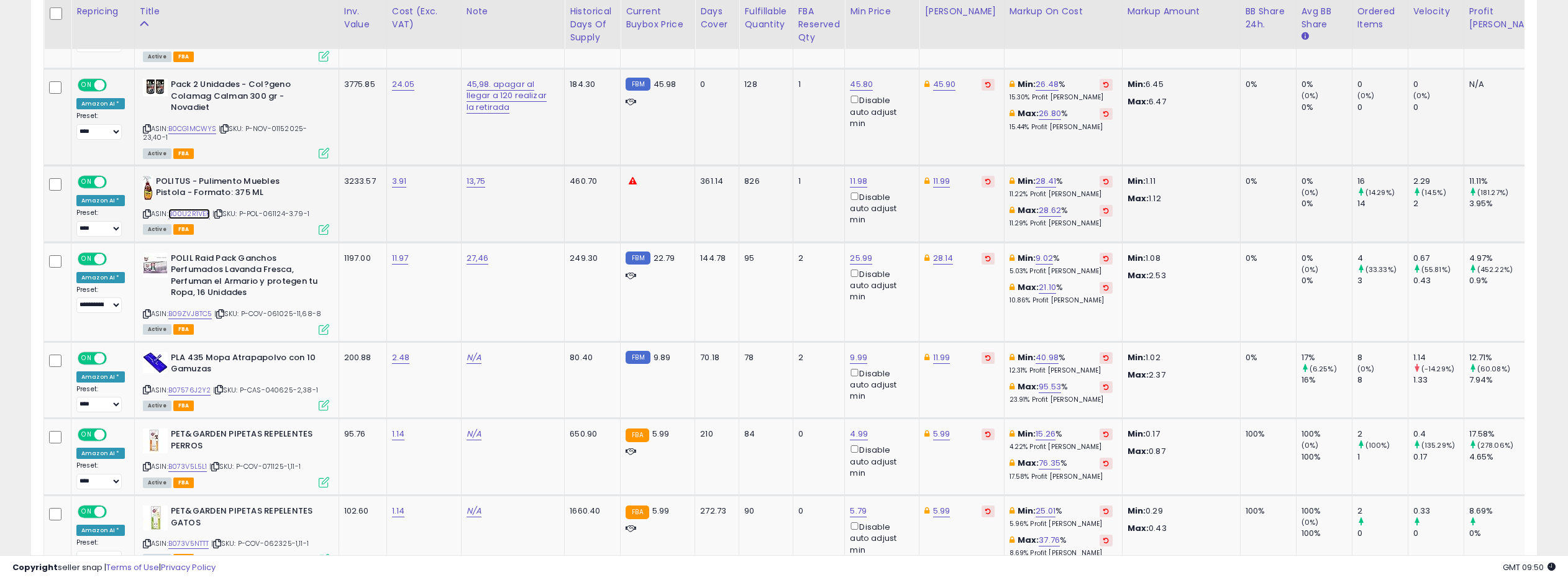
click at [198, 219] on link "B00U2R1VEK" at bounding box center [189, 213] width 42 height 11
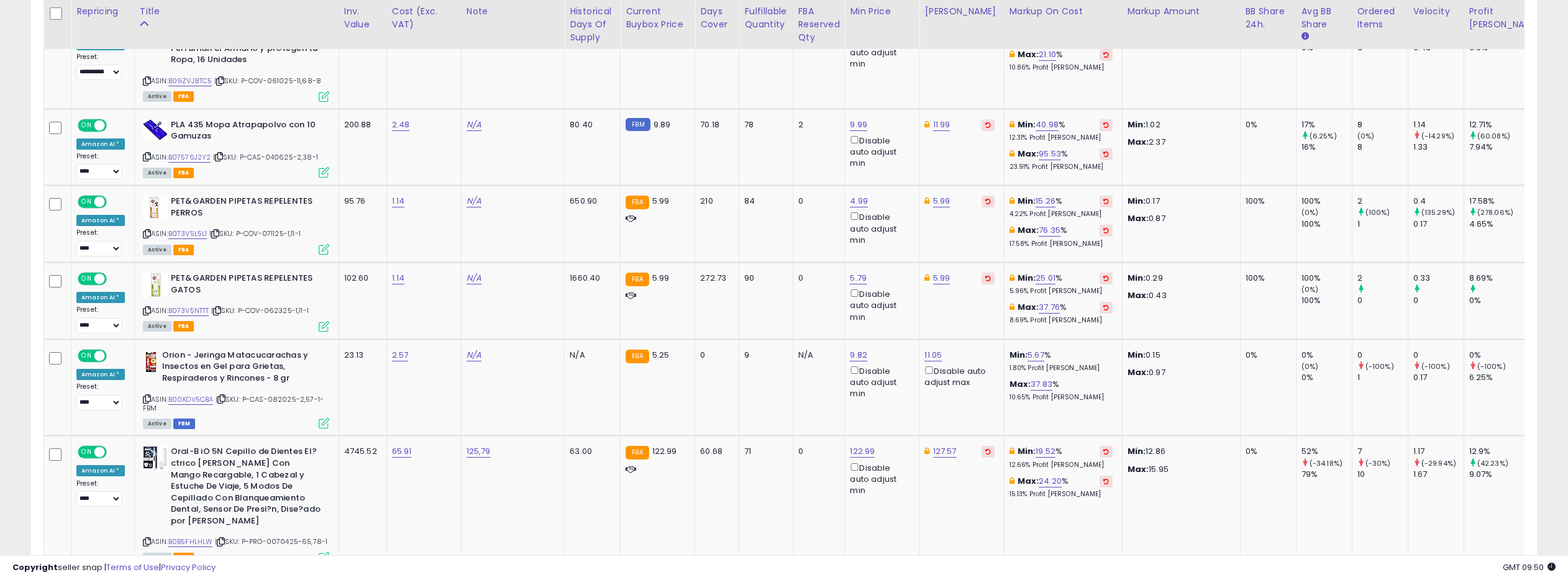
scroll to position [1103, 0]
click at [194, 162] on link "B07576J2Y2" at bounding box center [190, 156] width 43 height 11
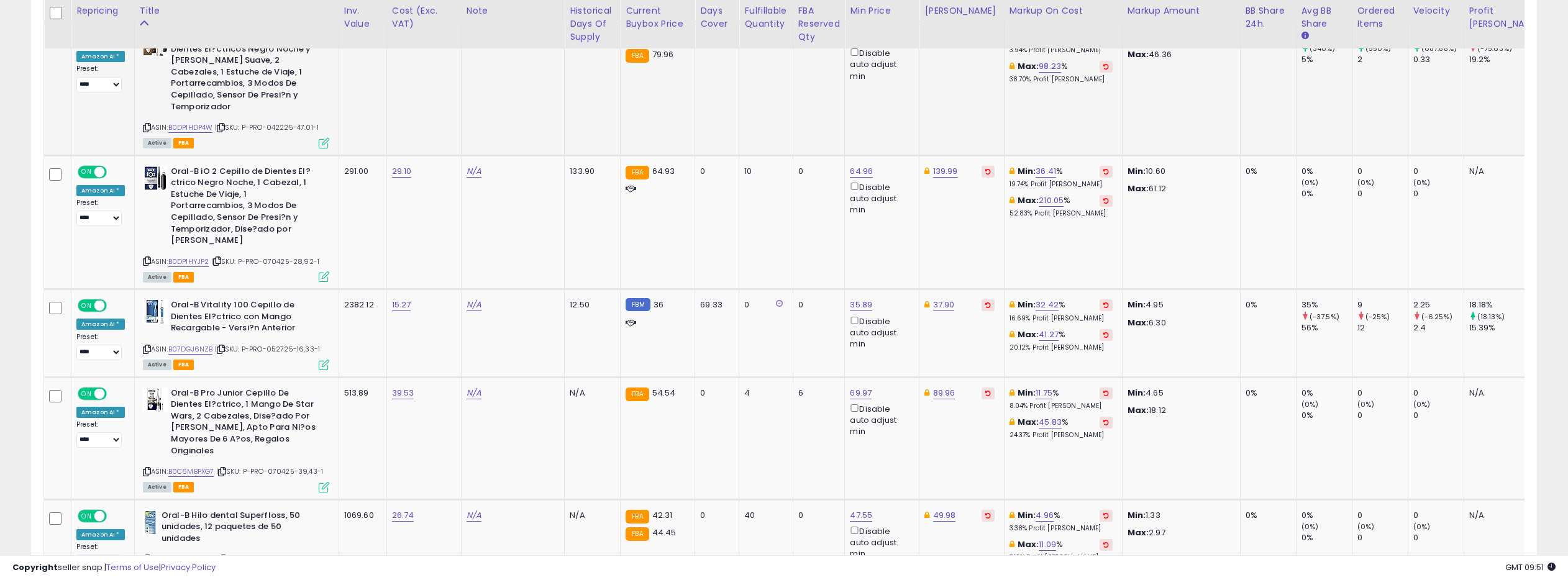
scroll to position [1652, 0]
click at [849, 164] on link "64.96" at bounding box center [861, 170] width 23 height 13
type input "*****"
click button "submit" at bounding box center [844, 112] width 22 height 19
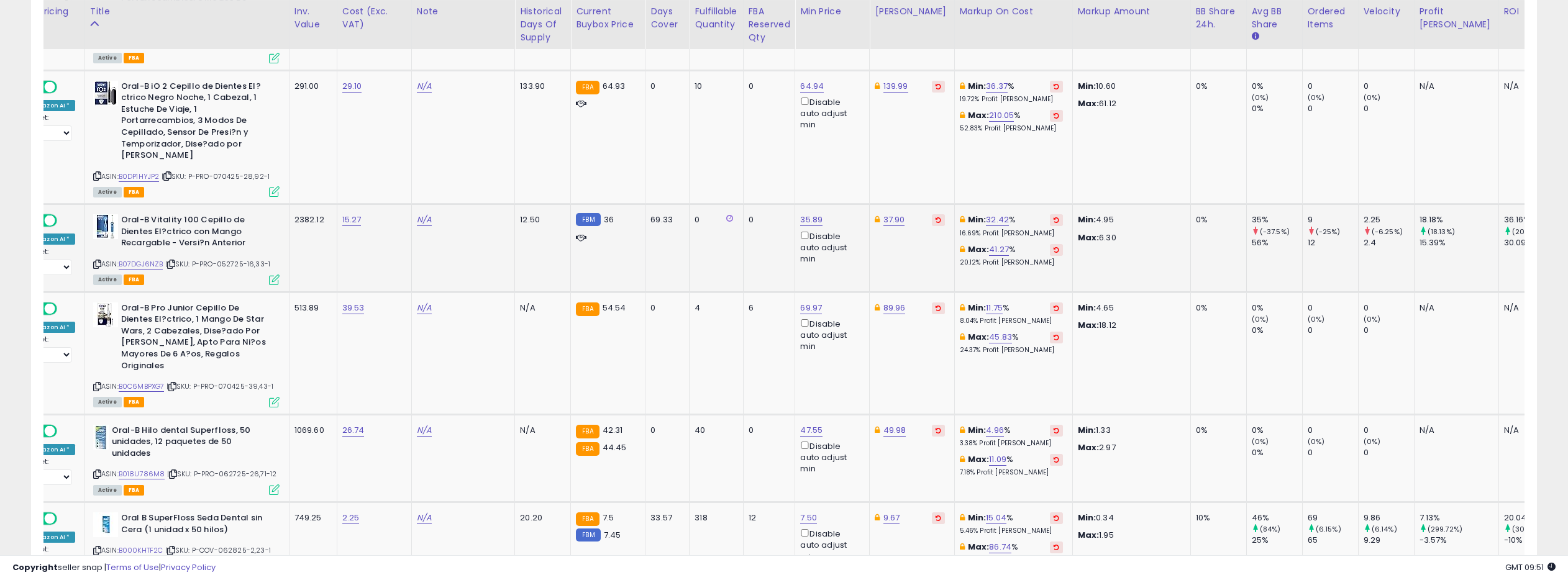
scroll to position [0, 0]
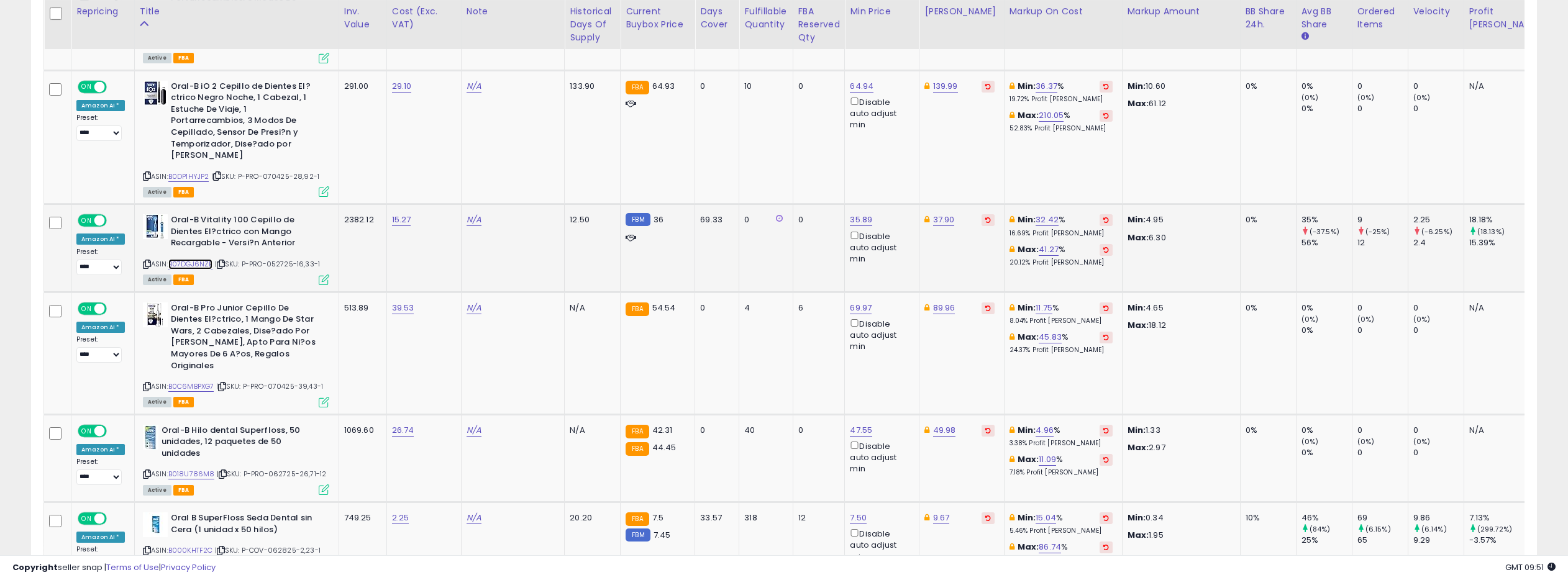
click at [191, 259] on link "B07DGJ6NZB" at bounding box center [191, 264] width 45 height 11
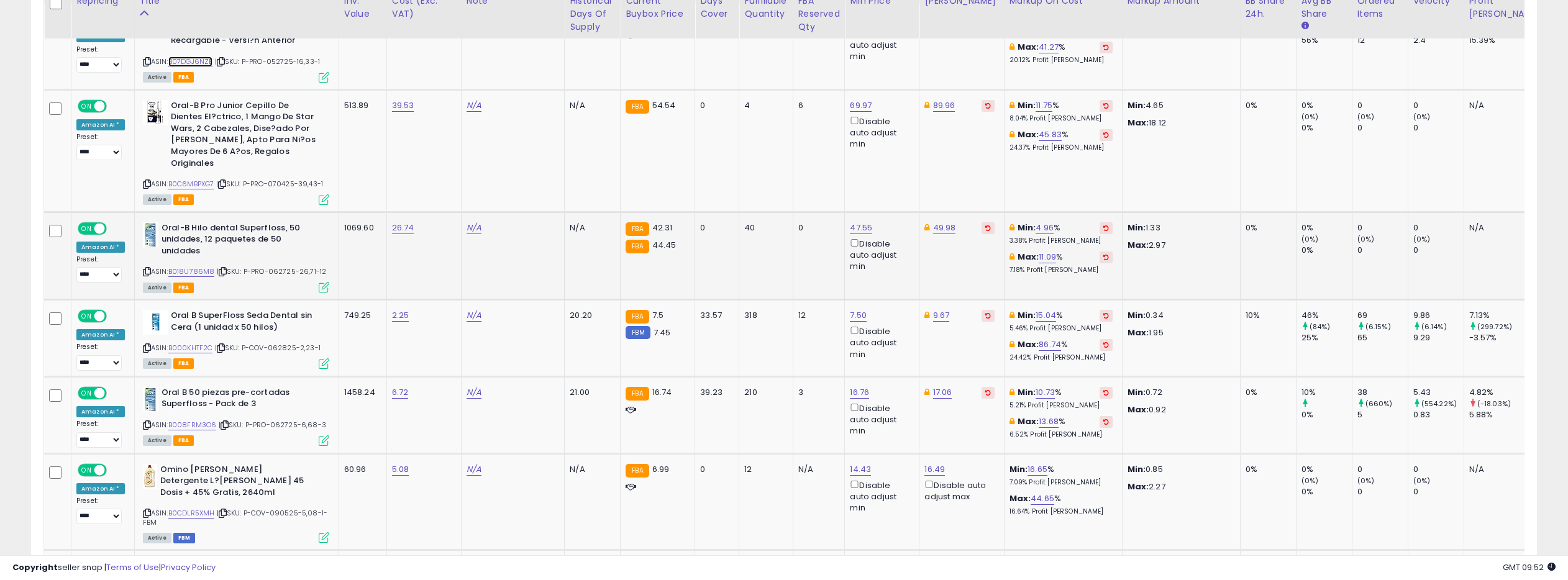
scroll to position [1941, 0]
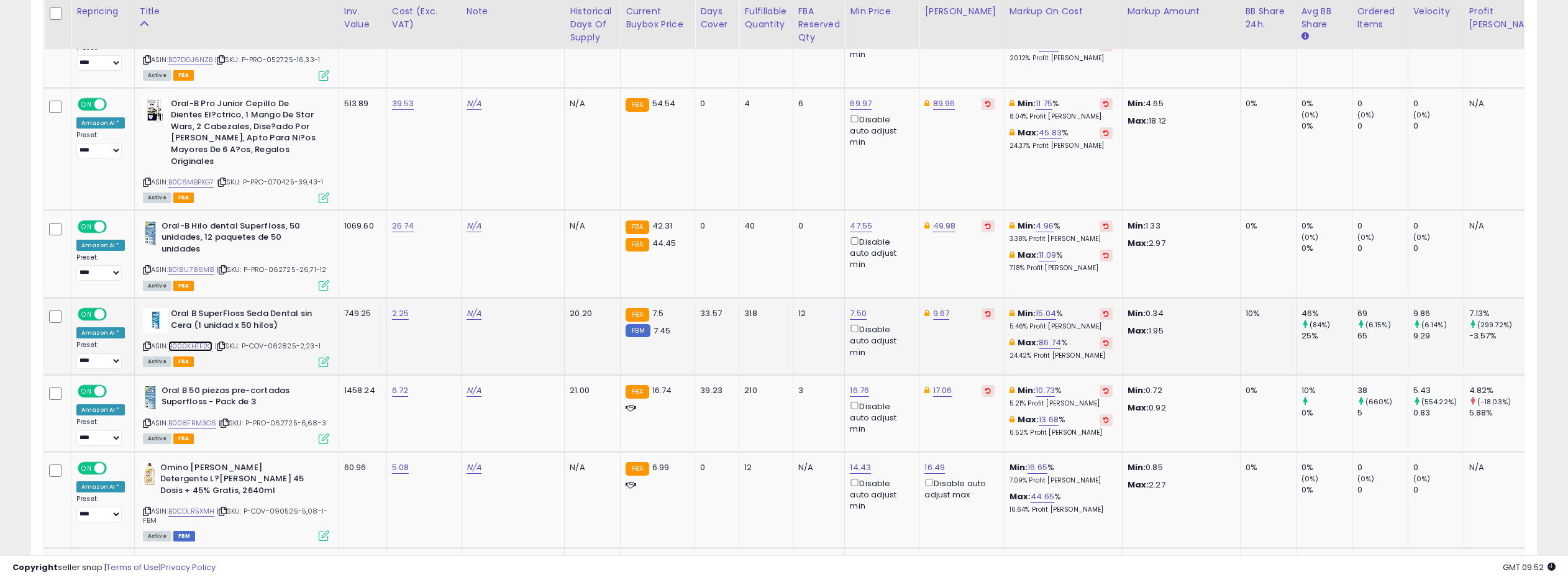
click at [194, 341] on link "B000KHTF2C" at bounding box center [191, 346] width 45 height 11
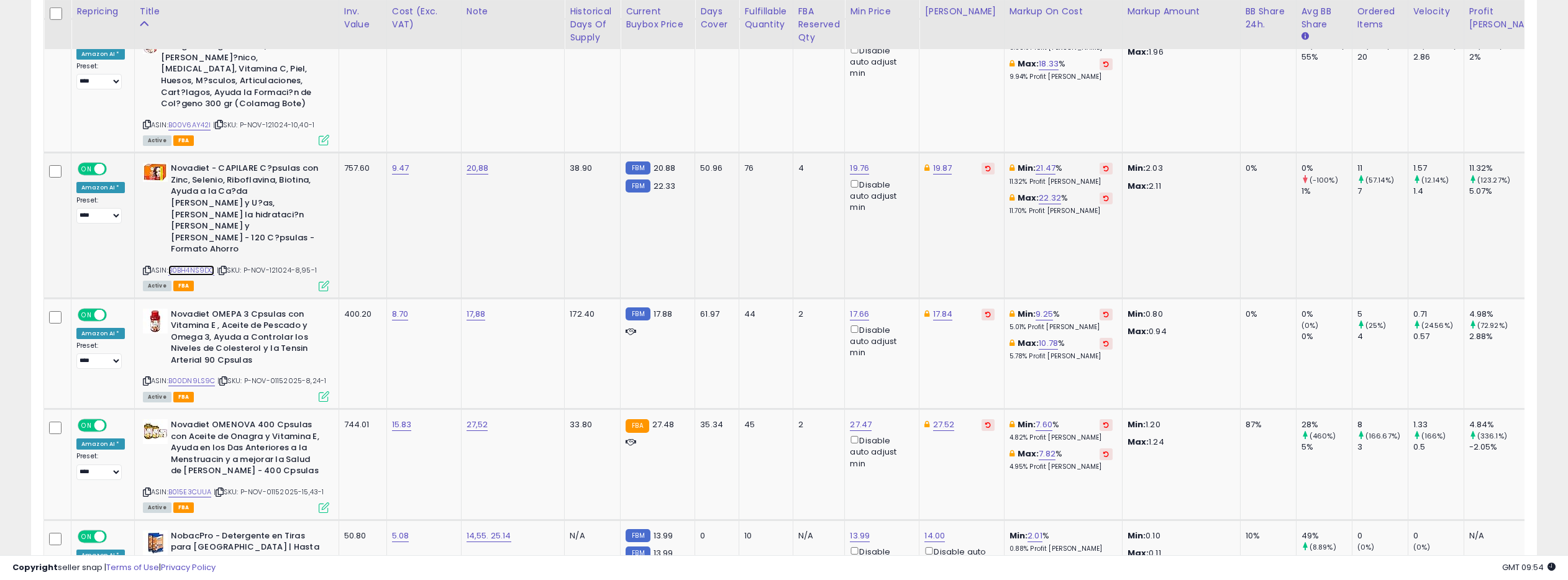
scroll to position [3231, 0]
click at [196, 263] on link "B0BH4NS9DC" at bounding box center [192, 268] width 47 height 11
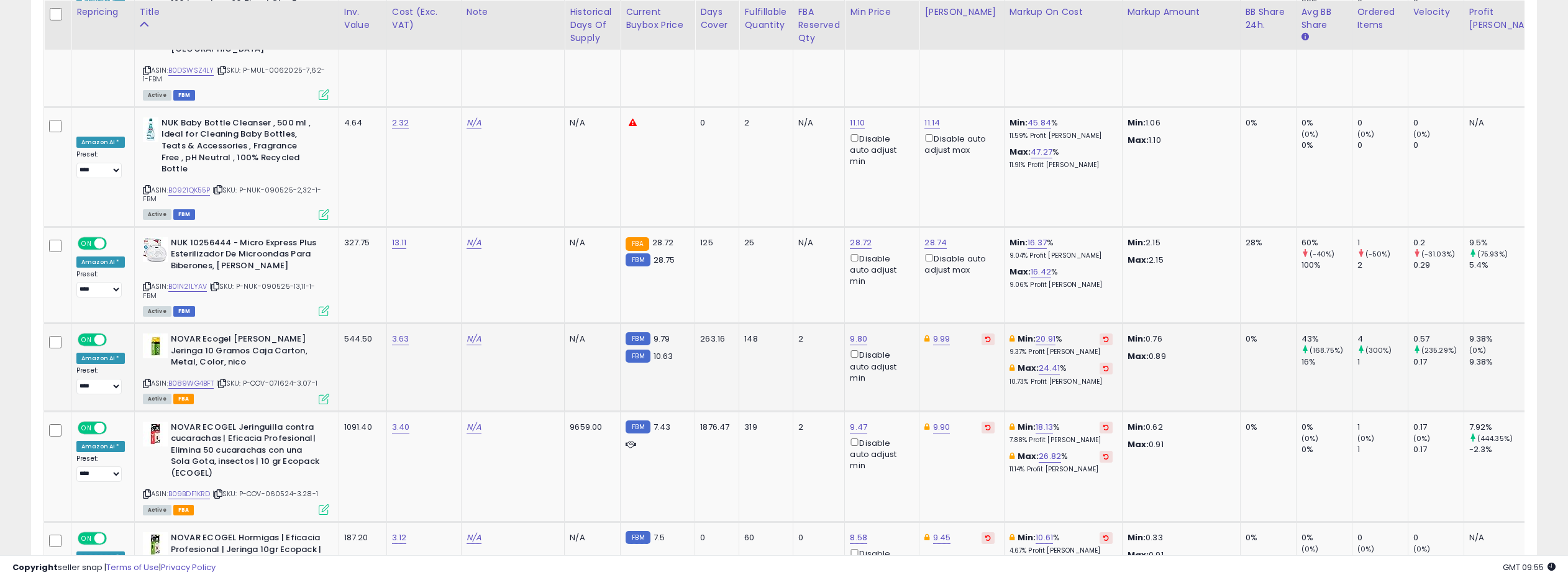
scroll to position [4762, 0]
click at [192, 378] on link "B089WG4BFT" at bounding box center [191, 382] width 46 height 11
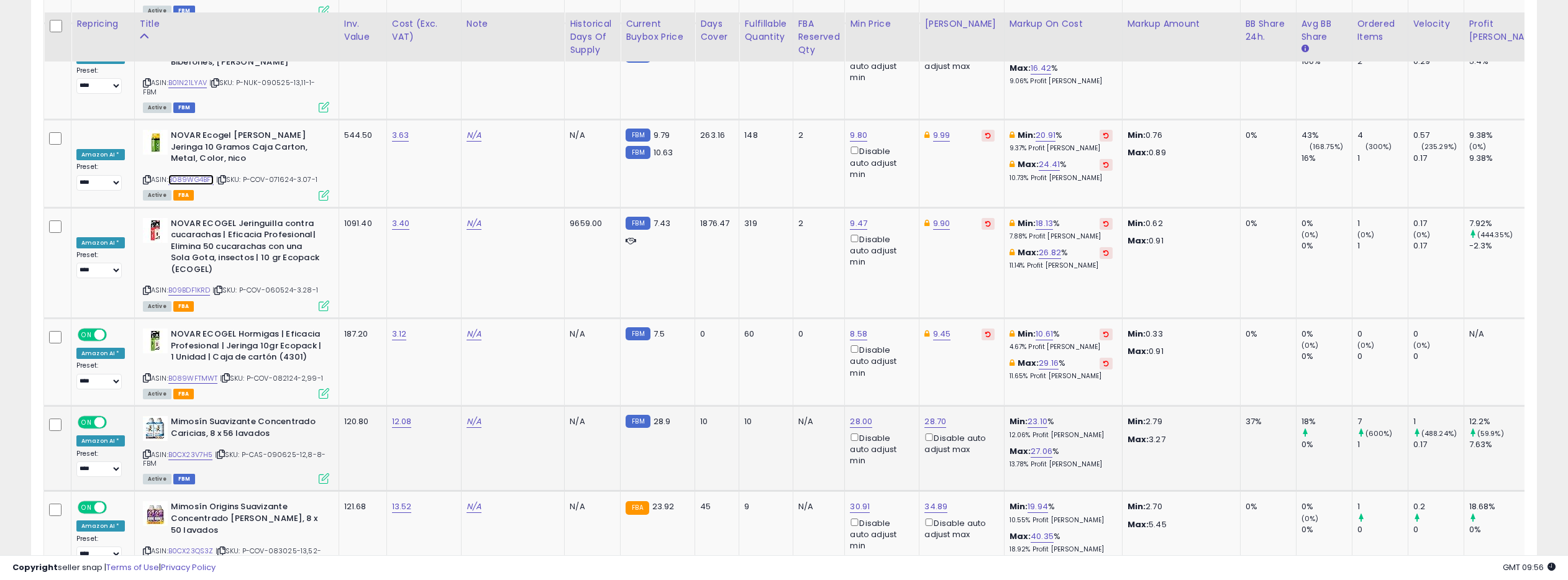
scroll to position [4982, 0]
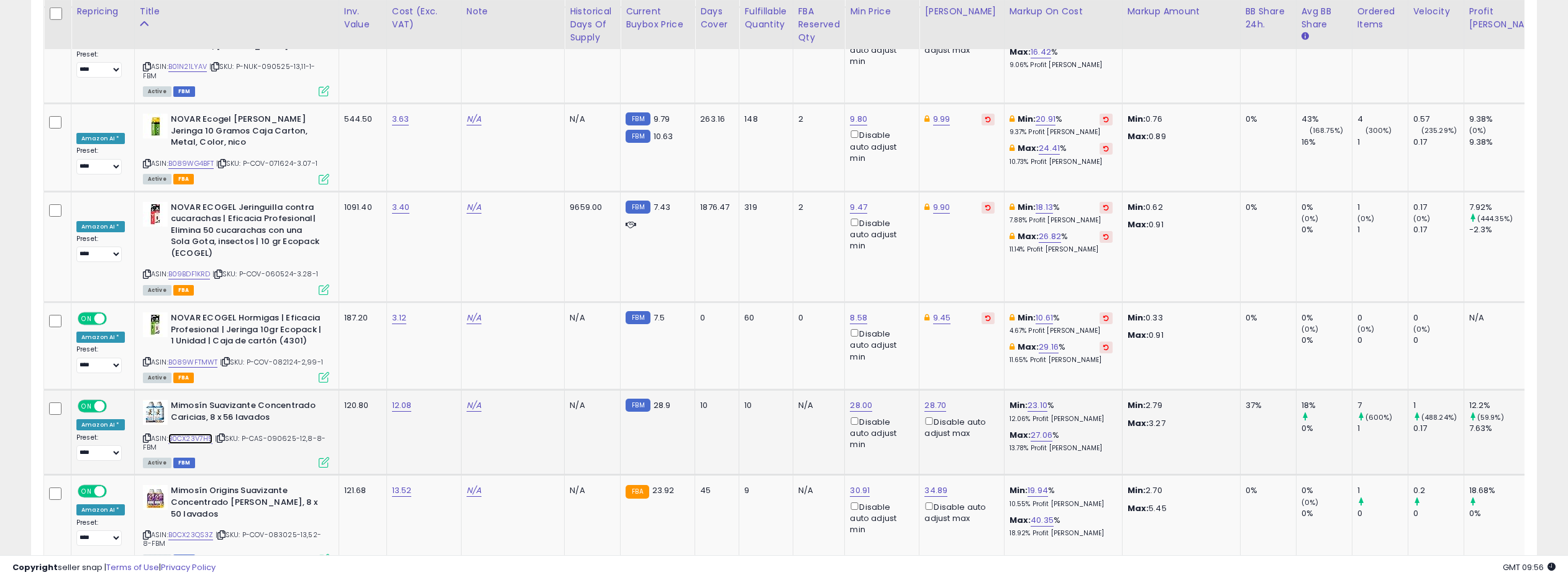
click at [194, 433] on link "B0CX23V7H5" at bounding box center [191, 438] width 45 height 11
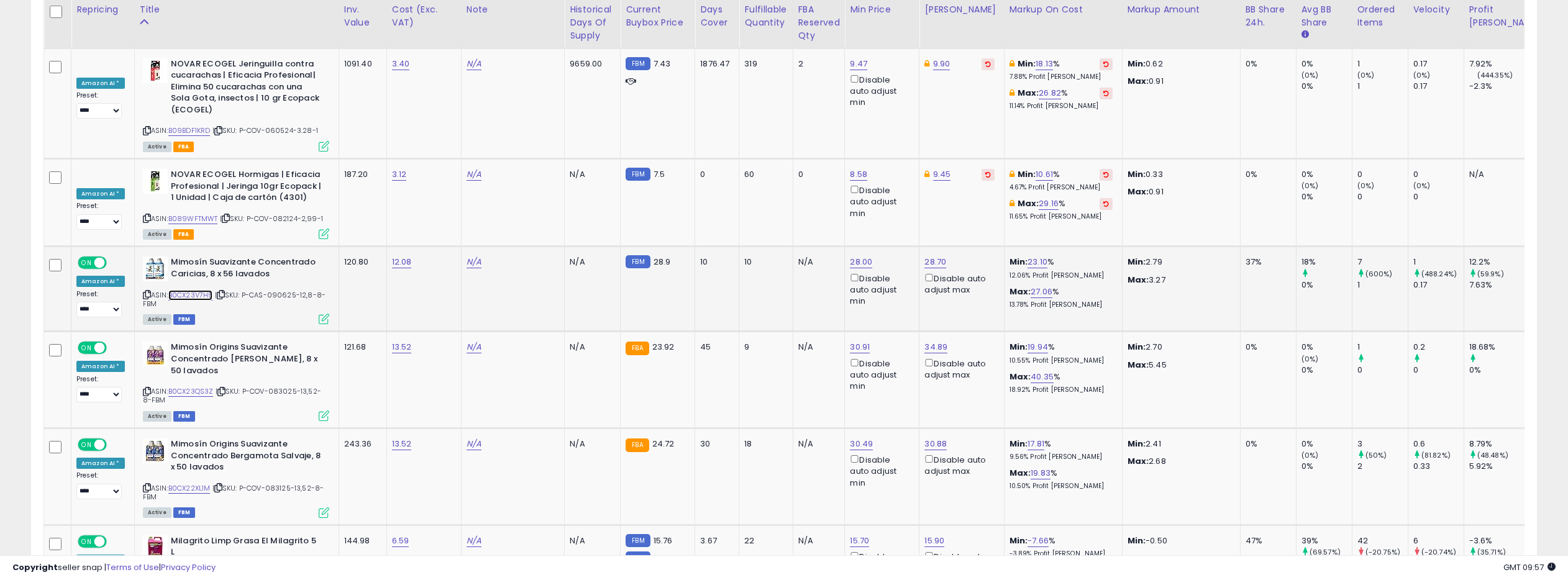
scroll to position [5127, 0]
click at [196, 385] on link "B0CX23QS3Z" at bounding box center [191, 390] width 45 height 11
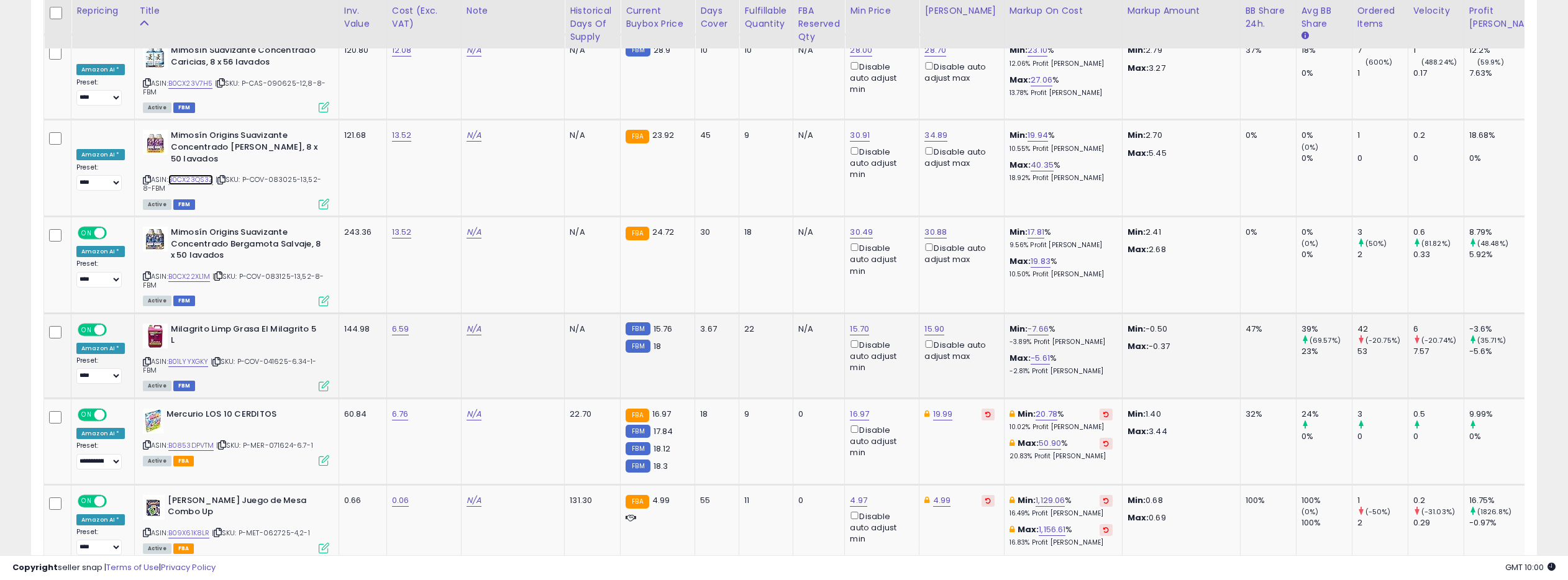
scroll to position [5338, 0]
click at [196, 355] on link "B01LYYXGKY" at bounding box center [188, 360] width 40 height 11
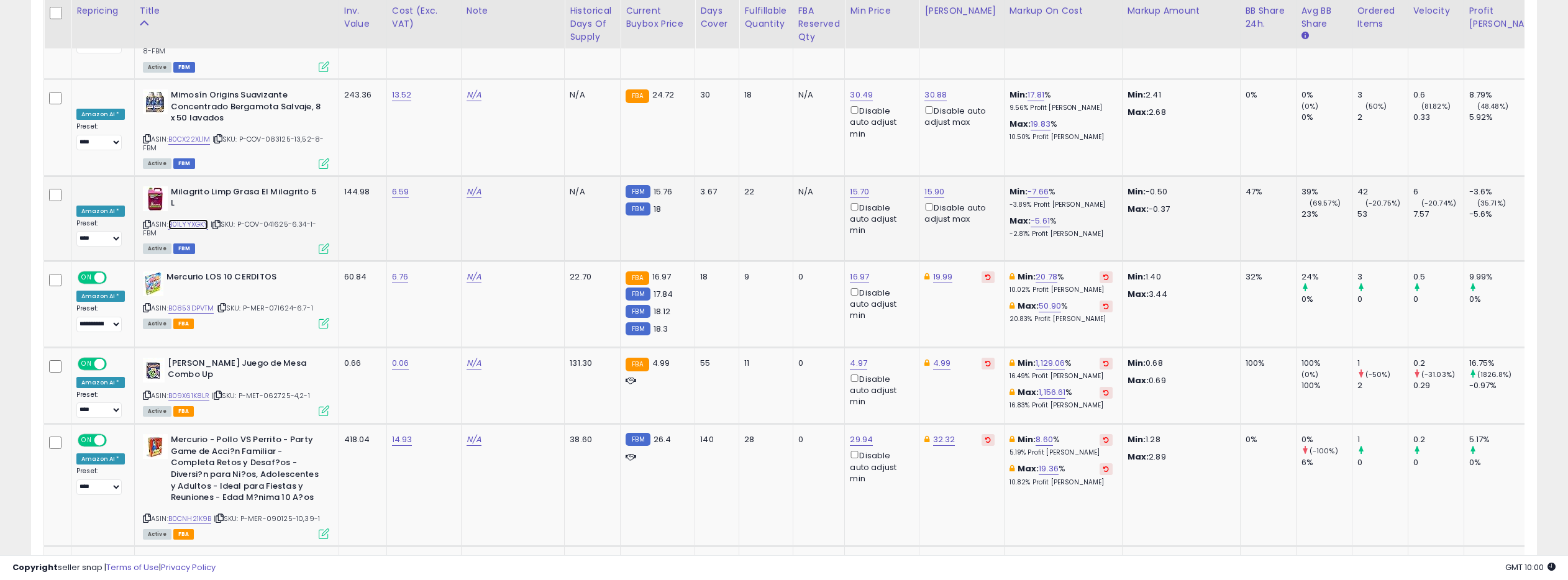
scroll to position [5476, 0]
drag, startPoint x: 1448, startPoint y: 509, endPoint x: 1382, endPoint y: 485, distance: 70.2
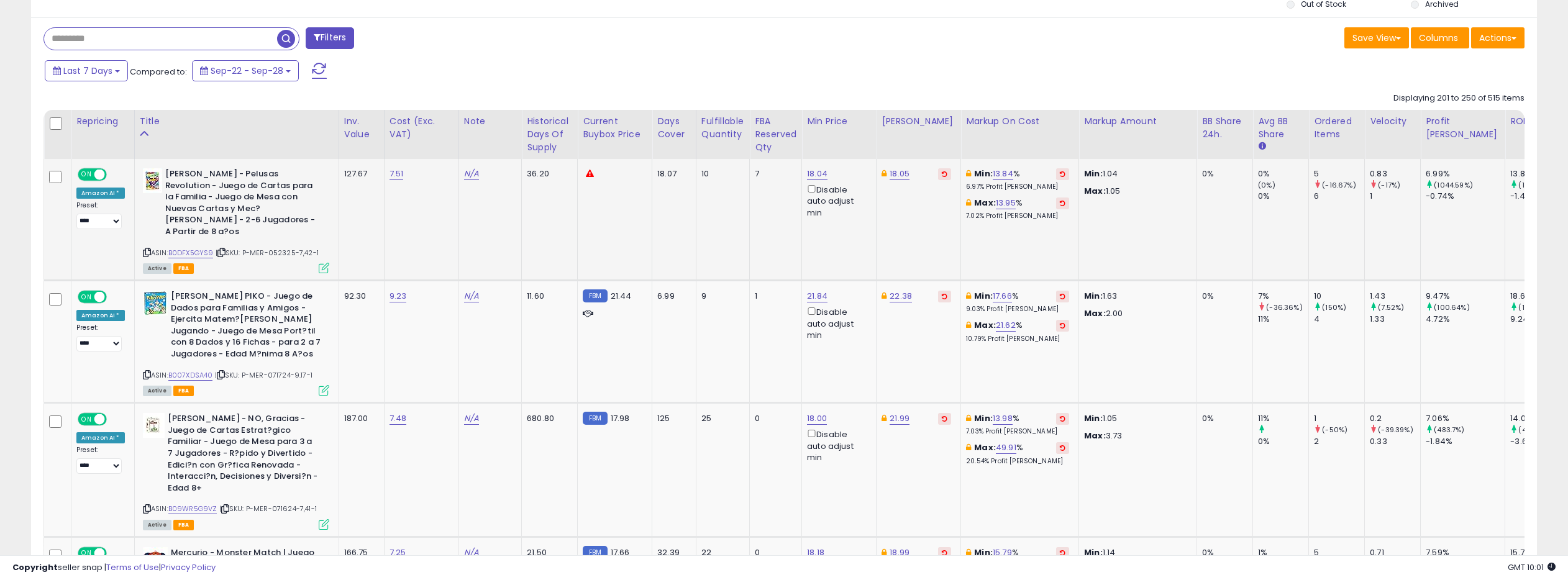
scroll to position [494, 0]
click at [194, 247] on link "B0DFX5GYS9" at bounding box center [191, 252] width 45 height 11
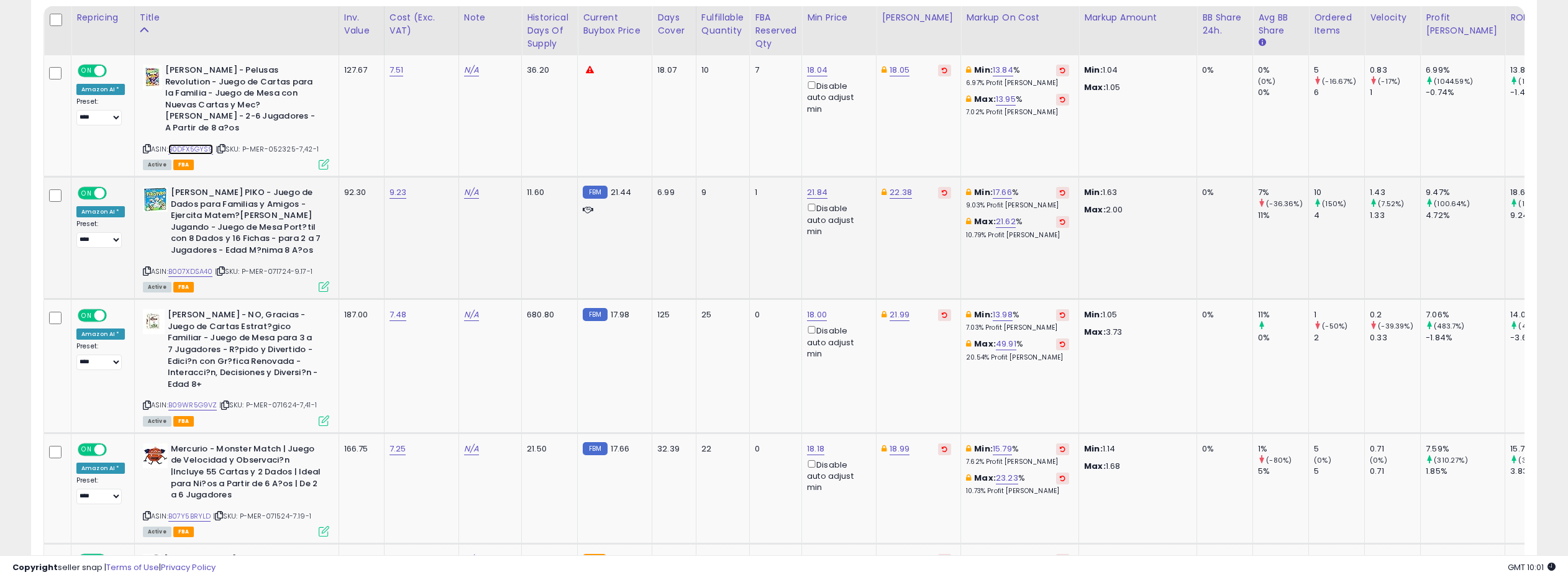
scroll to position [602, 0]
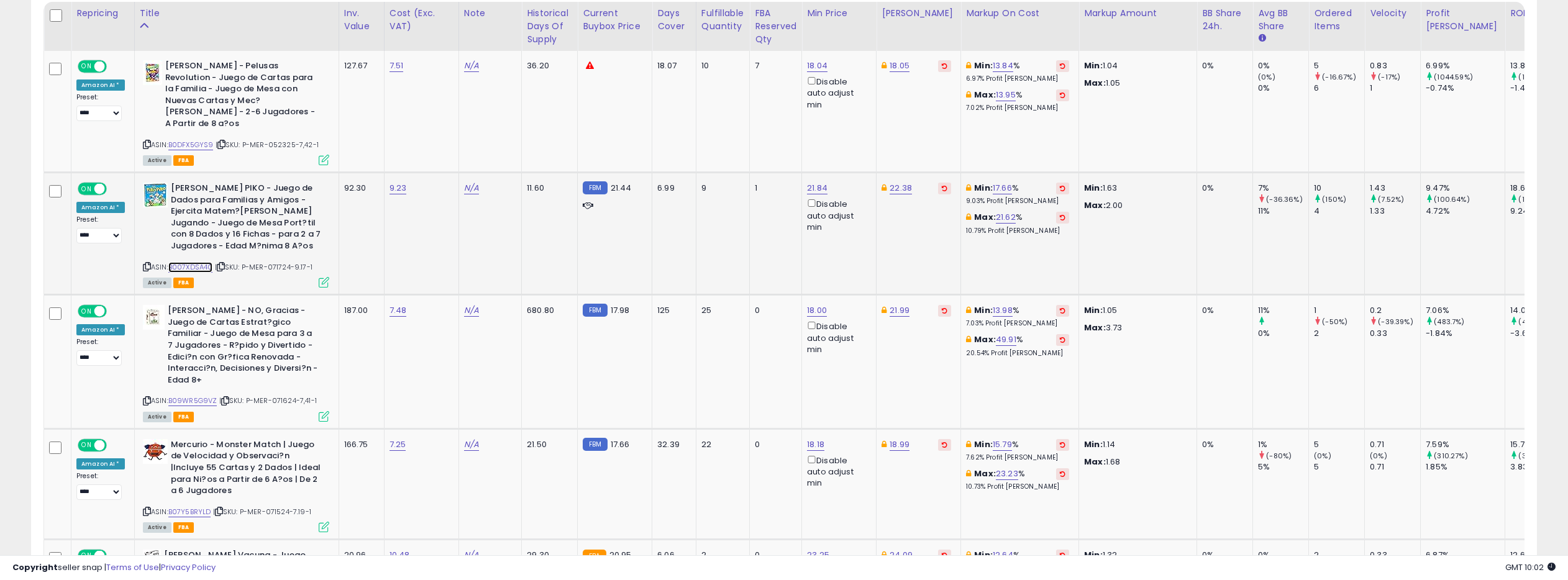
click at [191, 262] on link "B007XDSA40" at bounding box center [191, 267] width 45 height 11
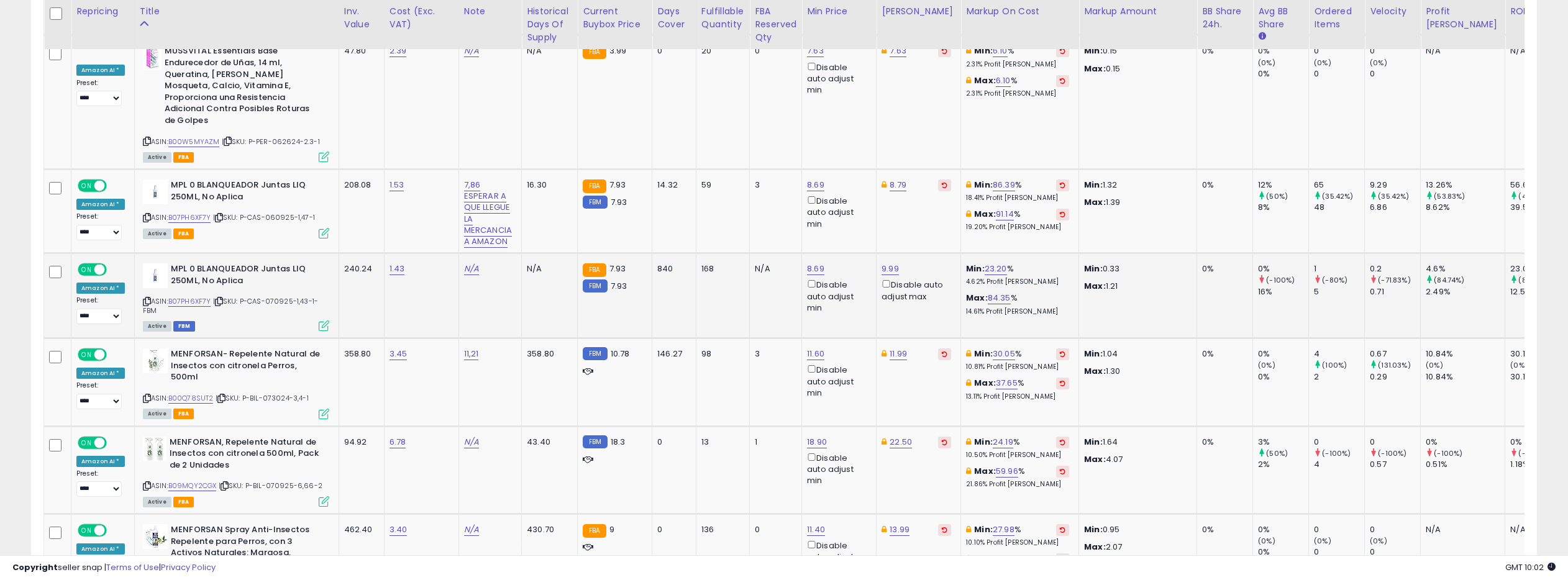
scroll to position [1881, 0]
click at [196, 212] on link "B07PH6XF7Y" at bounding box center [190, 217] width 43 height 11
click at [813, 178] on link "8.69" at bounding box center [815, 184] width 18 height 13
drag, startPoint x: 761, startPoint y: 76, endPoint x: 713, endPoint y: 67, distance: 48.8
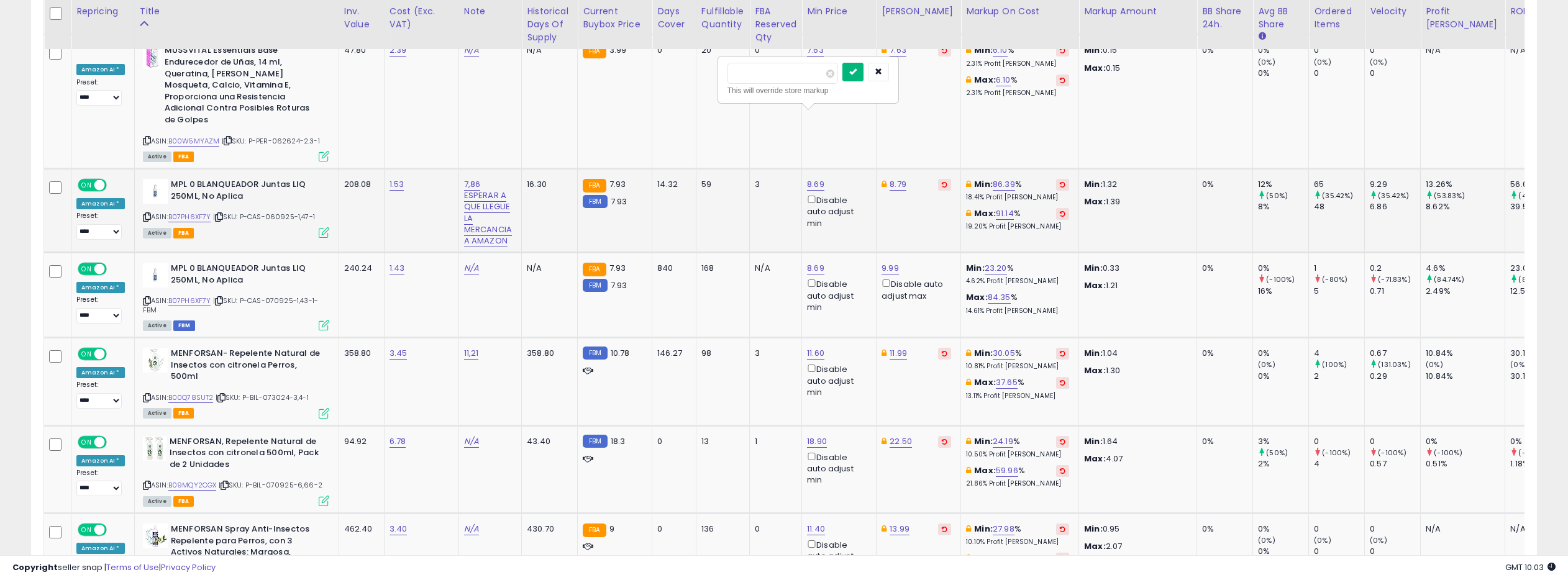
type input "***"
click at [856, 73] on icon "submit" at bounding box center [853, 71] width 8 height 8
click at [815, 178] on link "7.90" at bounding box center [814, 184] width 17 height 13
type input "****"
click at [823, 76] on input "****" at bounding box center [781, 73] width 110 height 22
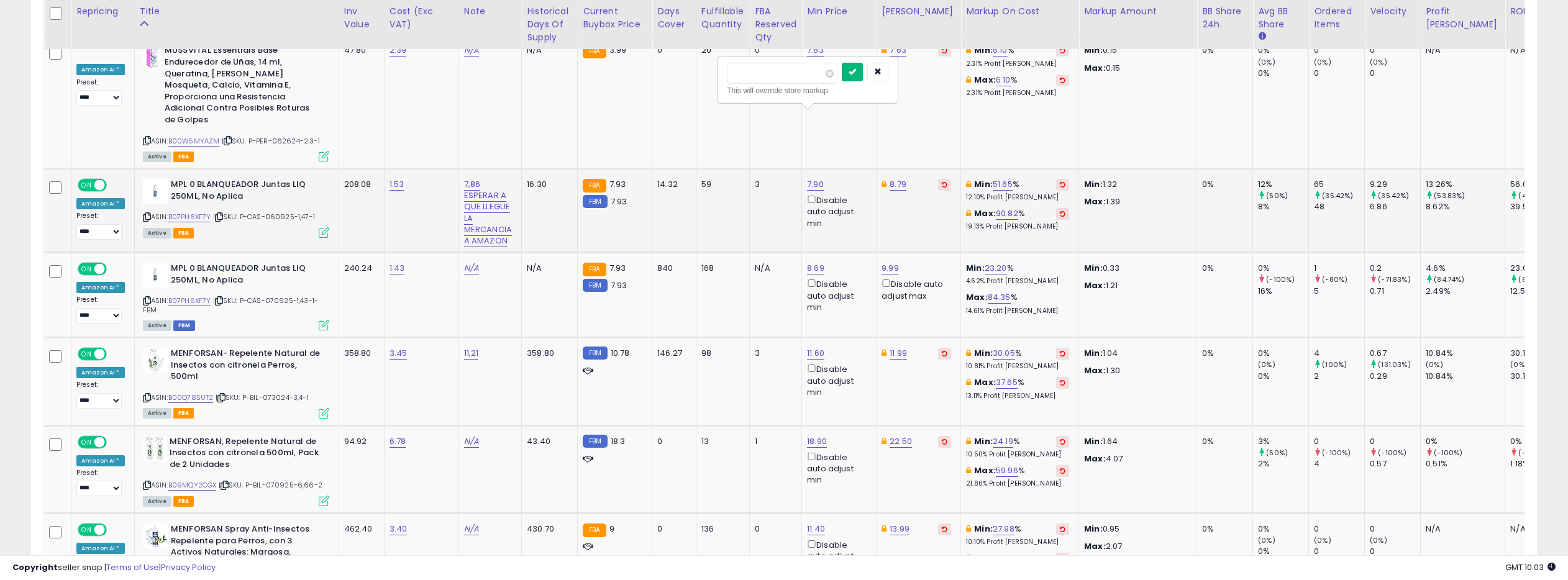
click at [854, 74] on icon "submit" at bounding box center [852, 71] width 8 height 8
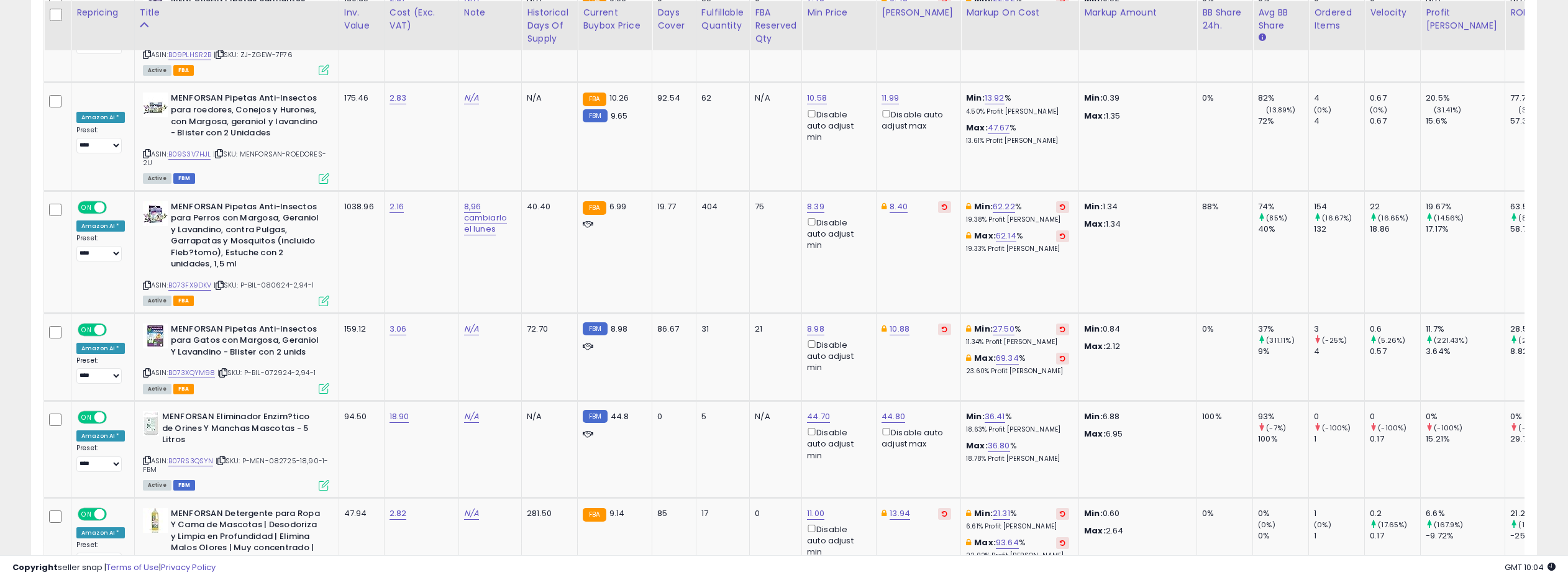
scroll to position [2650, 0]
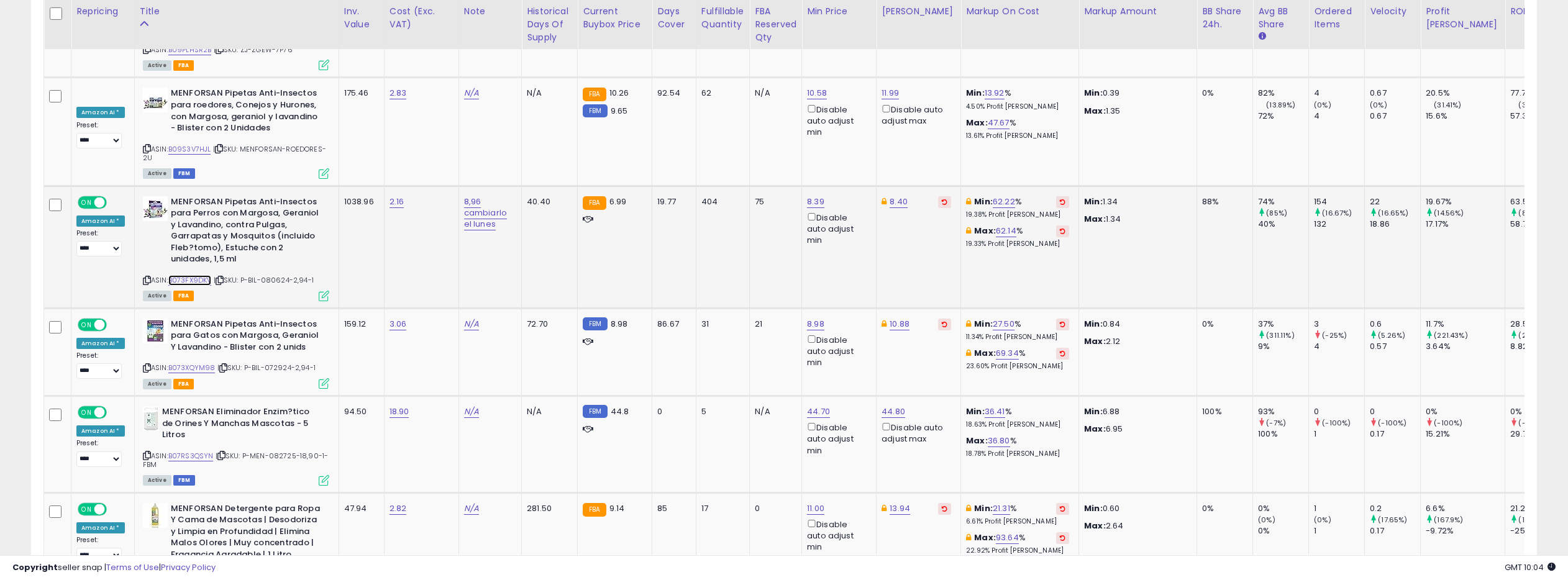
click at [198, 275] on link "B073FX9DKV" at bounding box center [190, 280] width 43 height 11
click at [813, 196] on link "8.39" at bounding box center [815, 201] width 18 height 13
drag, startPoint x: 757, startPoint y: 79, endPoint x: 714, endPoint y: 76, distance: 43.1
click at [714, 76] on tbody "**********" at bounding box center [871, 520] width 1655 height 5035
type input "****"
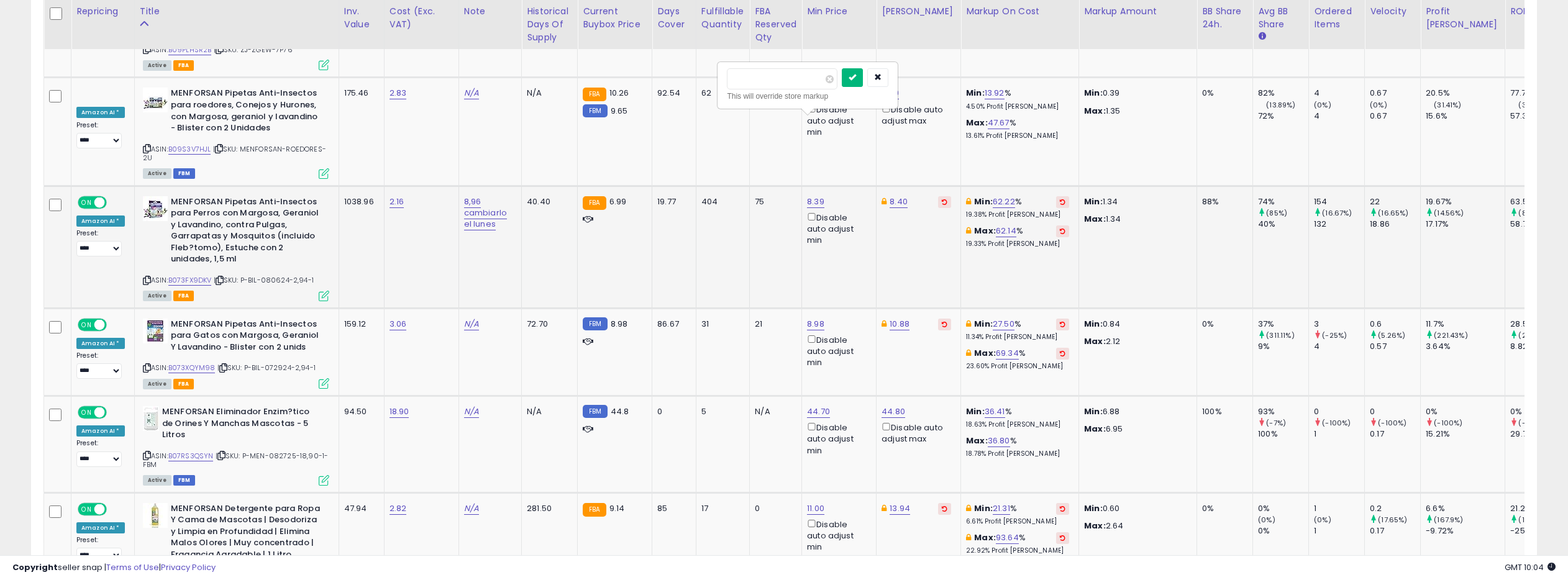
click at [856, 74] on icon "submit" at bounding box center [852, 77] width 8 height 8
click at [892, 196] on link "8.40" at bounding box center [898, 201] width 18 height 13
type input "*"
type input "****"
click at [939, 78] on icon "submit" at bounding box center [936, 77] width 8 height 8
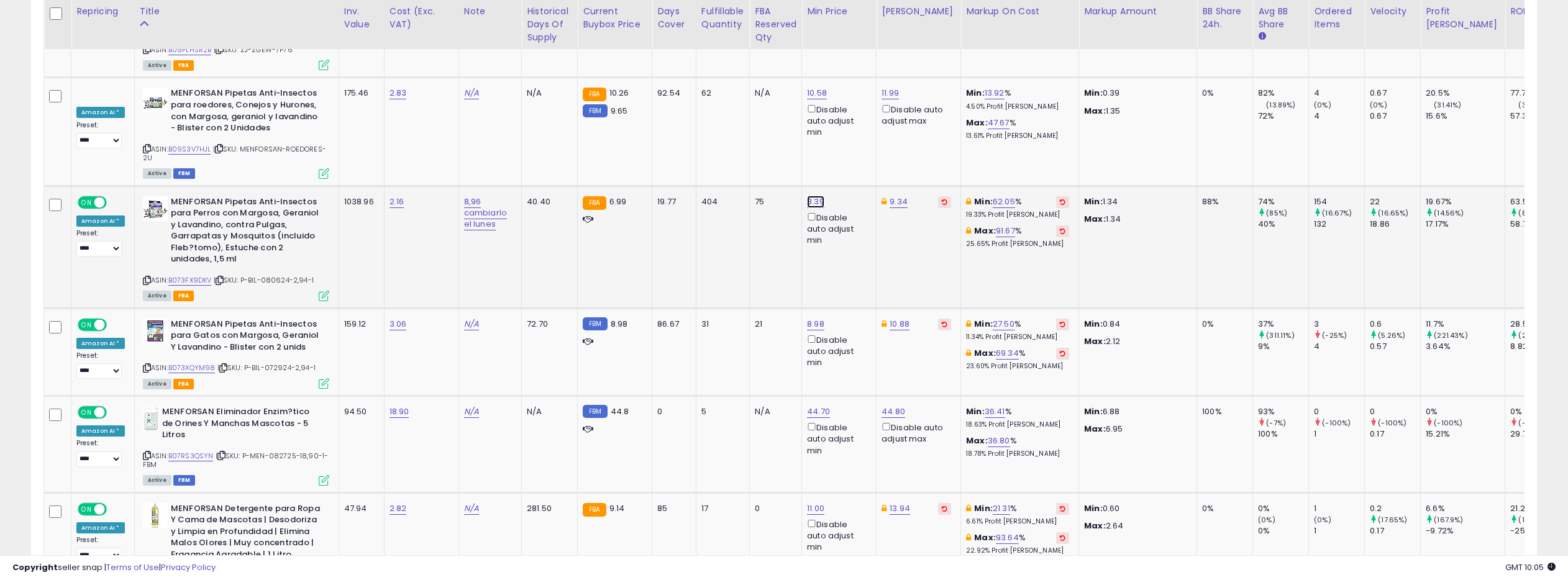
click at [809, 196] on link "8.39" at bounding box center [815, 201] width 18 height 13
drag, startPoint x: 769, startPoint y: 81, endPoint x: 717, endPoint y: 77, distance: 52.2
click at [717, 78] on div "**** This will override store markup" at bounding box center [807, 85] width 182 height 48
type input "****"
click at [856, 81] on icon "submit" at bounding box center [852, 77] width 8 height 8
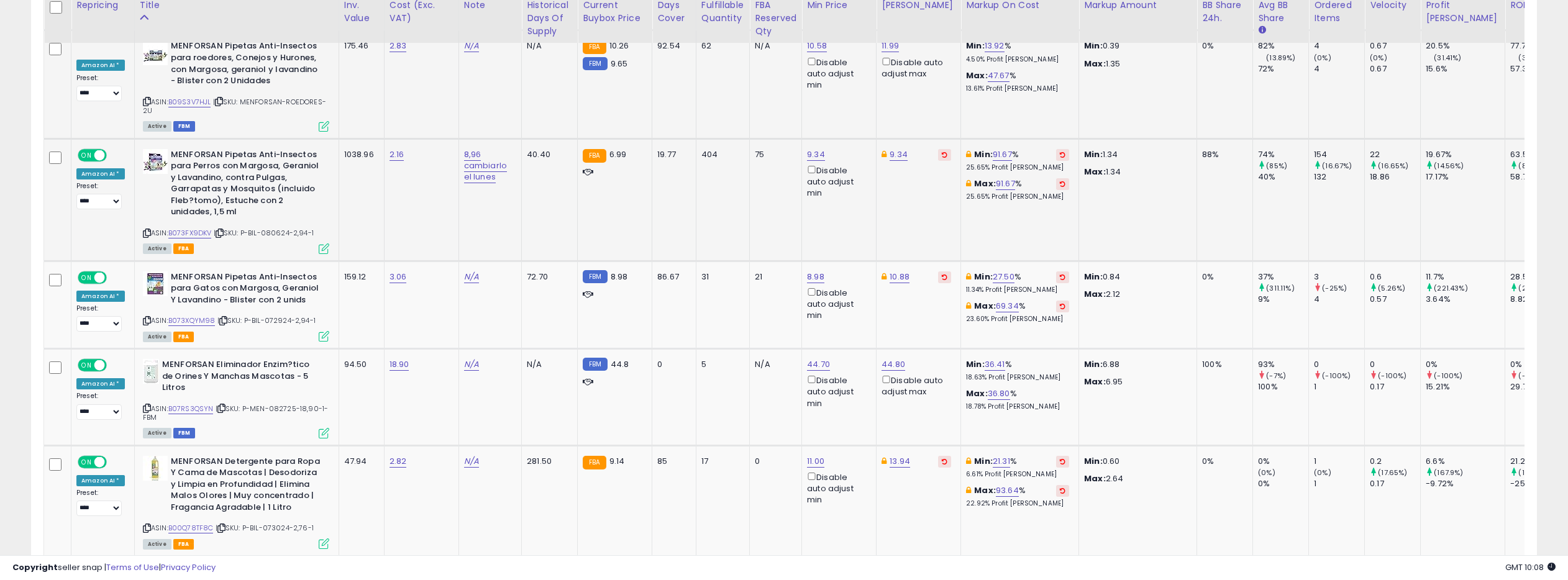
scroll to position [2709, 0]
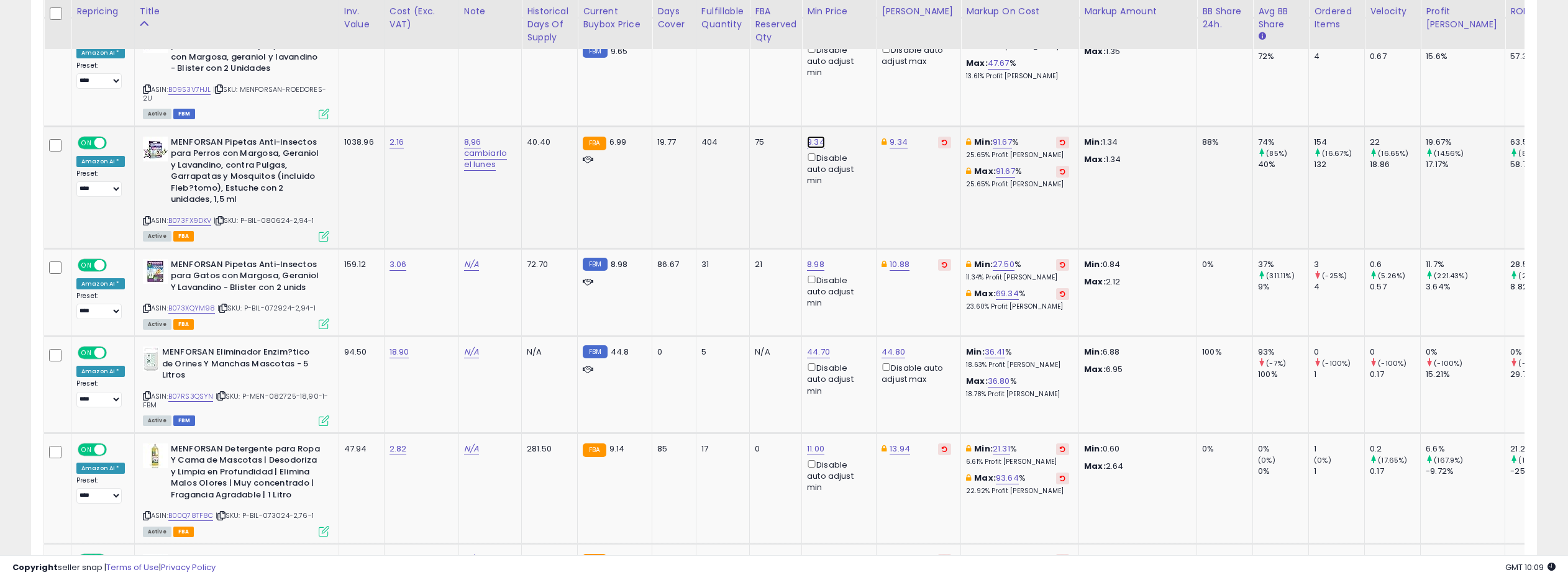
click at [808, 136] on link "9.34" at bounding box center [815, 142] width 18 height 13
drag, startPoint x: 755, startPoint y: 18, endPoint x: 720, endPoint y: 18, distance: 35.0
click at [720, 18] on div "**** This will override store markup" at bounding box center [806, 25] width 179 height 45
type input "****"
click at [855, 19] on icon "submit" at bounding box center [852, 18] width 8 height 8
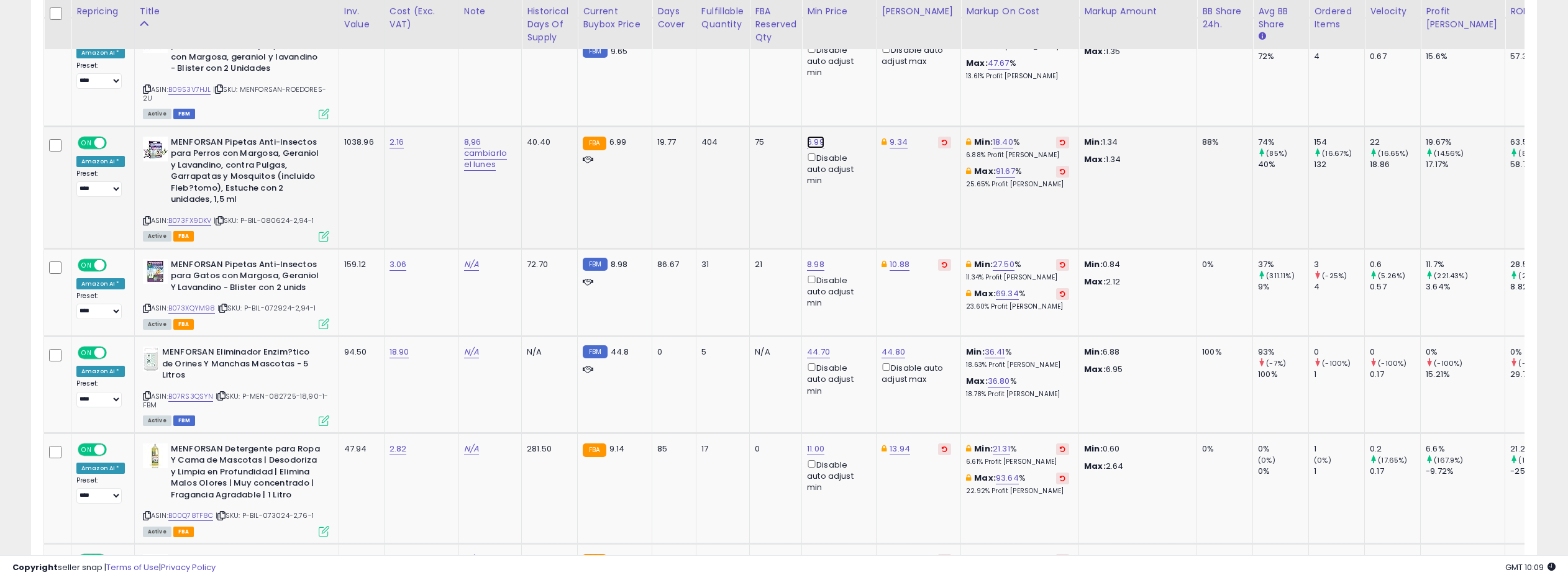
click at [815, 136] on link "6.99" at bounding box center [815, 142] width 18 height 13
drag, startPoint x: 763, startPoint y: 18, endPoint x: 752, endPoint y: 18, distance: 11.0
click at [752, 18] on input "****" at bounding box center [782, 20] width 110 height 22
drag, startPoint x: 762, startPoint y: 15, endPoint x: 751, endPoint y: 17, distance: 11.2
click at [751, 17] on input "****" at bounding box center [782, 20] width 110 height 22
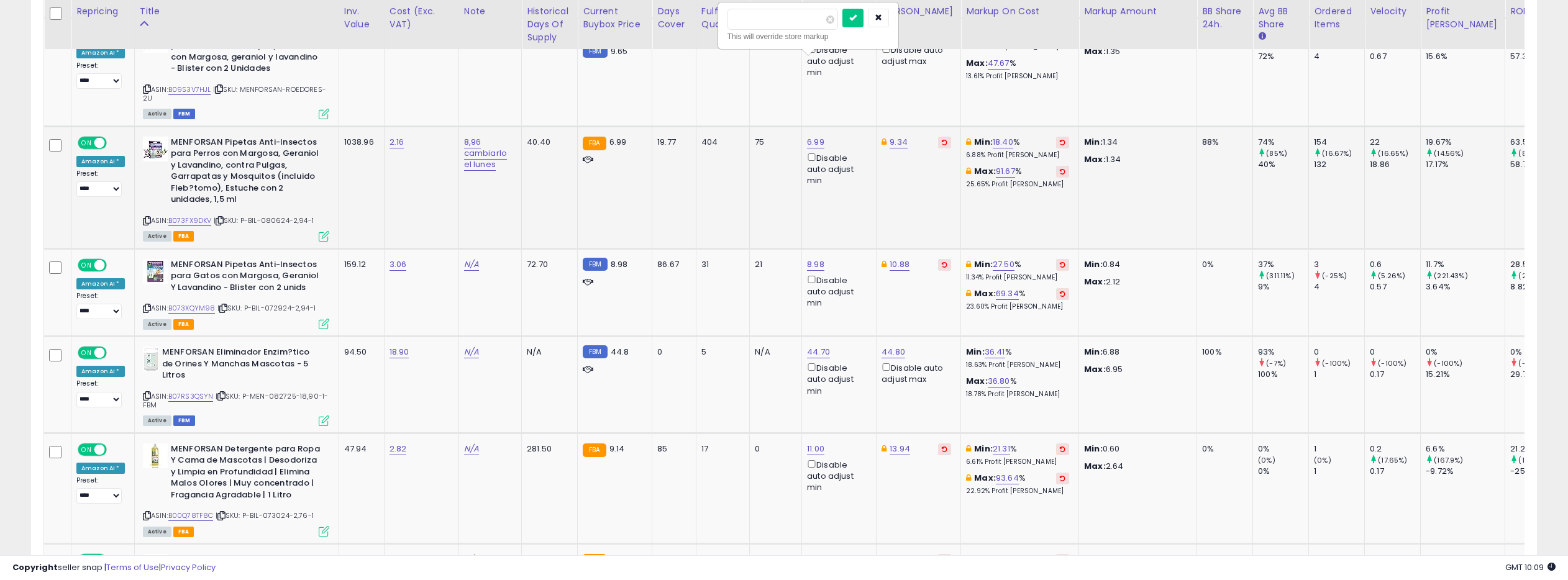
drag, startPoint x: 754, startPoint y: 21, endPoint x: 723, endPoint y: 20, distance: 31.0
click at [723, 20] on div "**** This will override store markup" at bounding box center [807, 25] width 179 height 45
type input "****"
click at [856, 18] on icon "submit" at bounding box center [853, 18] width 8 height 8
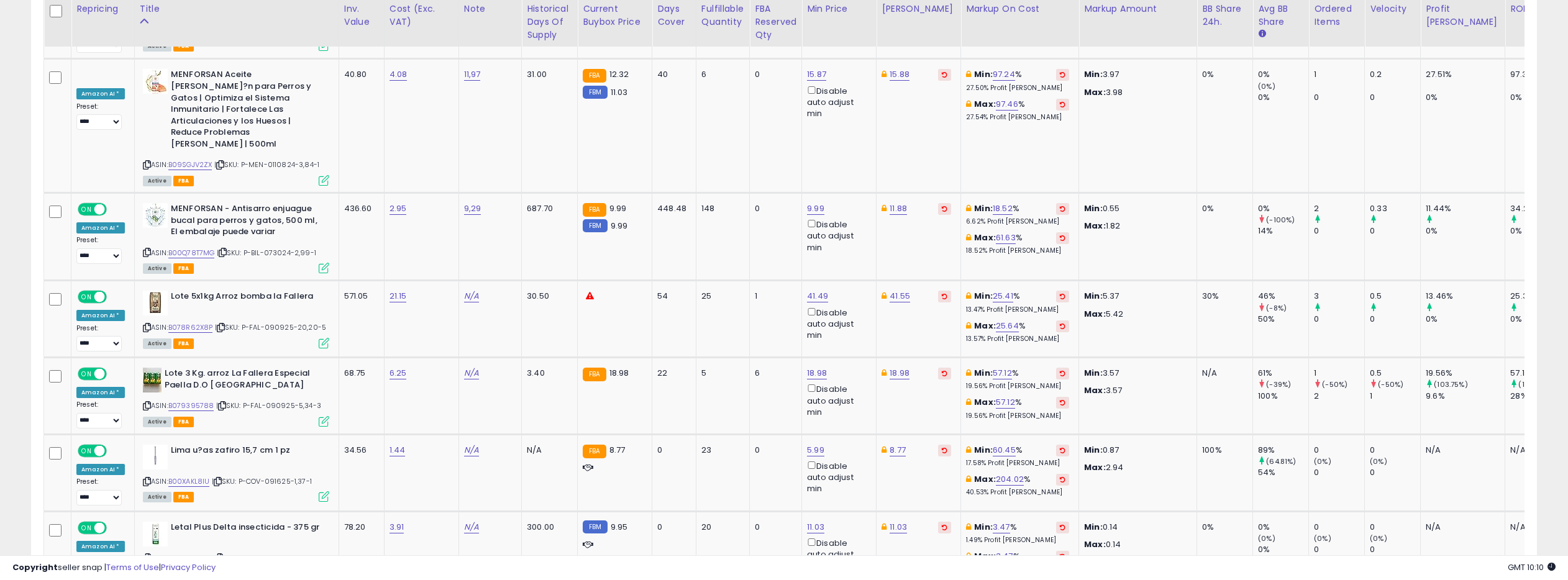
scroll to position [4162, 0]
click at [178, 322] on link "B078R62X8P" at bounding box center [191, 327] width 45 height 11
click at [816, 290] on link "41.49" at bounding box center [817, 295] width 22 height 13
drag, startPoint x: 772, startPoint y: 141, endPoint x: 754, endPoint y: 142, distance: 18.0
click at [754, 142] on input "*****" at bounding box center [783, 140] width 110 height 22
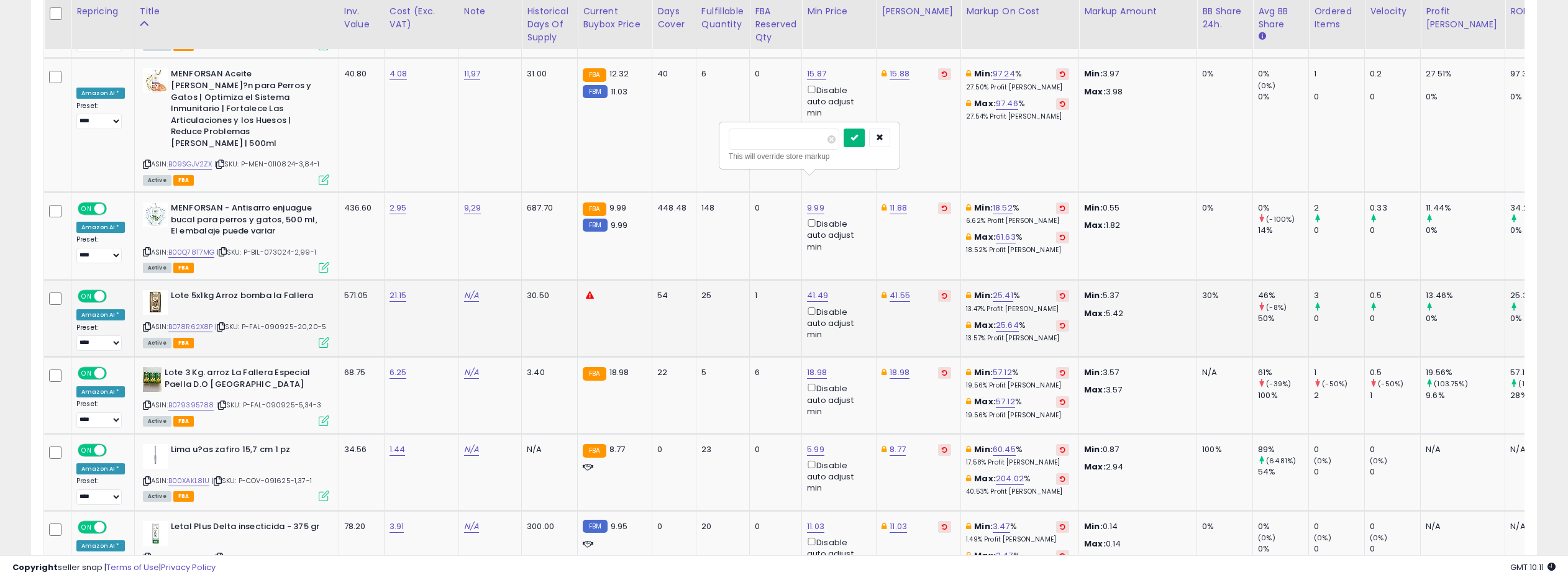
type input "****"
click at [857, 134] on icon "submit" at bounding box center [854, 138] width 8 height 8
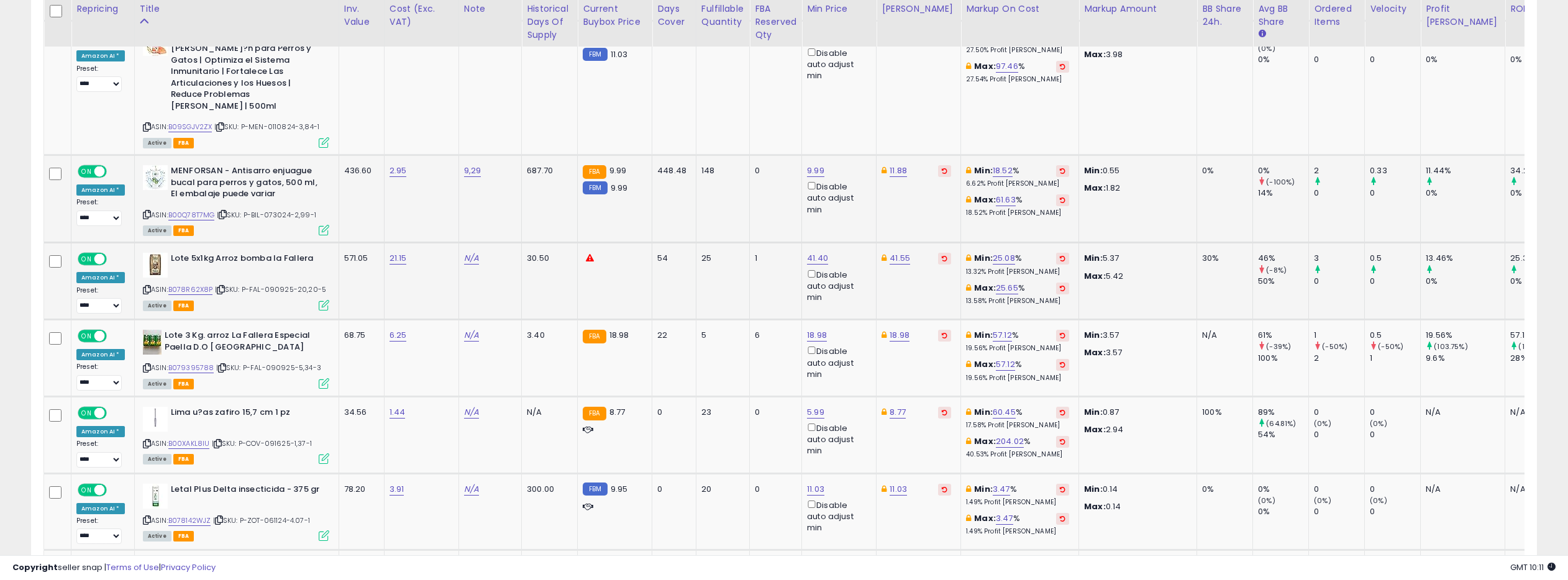
scroll to position [4202, 0]
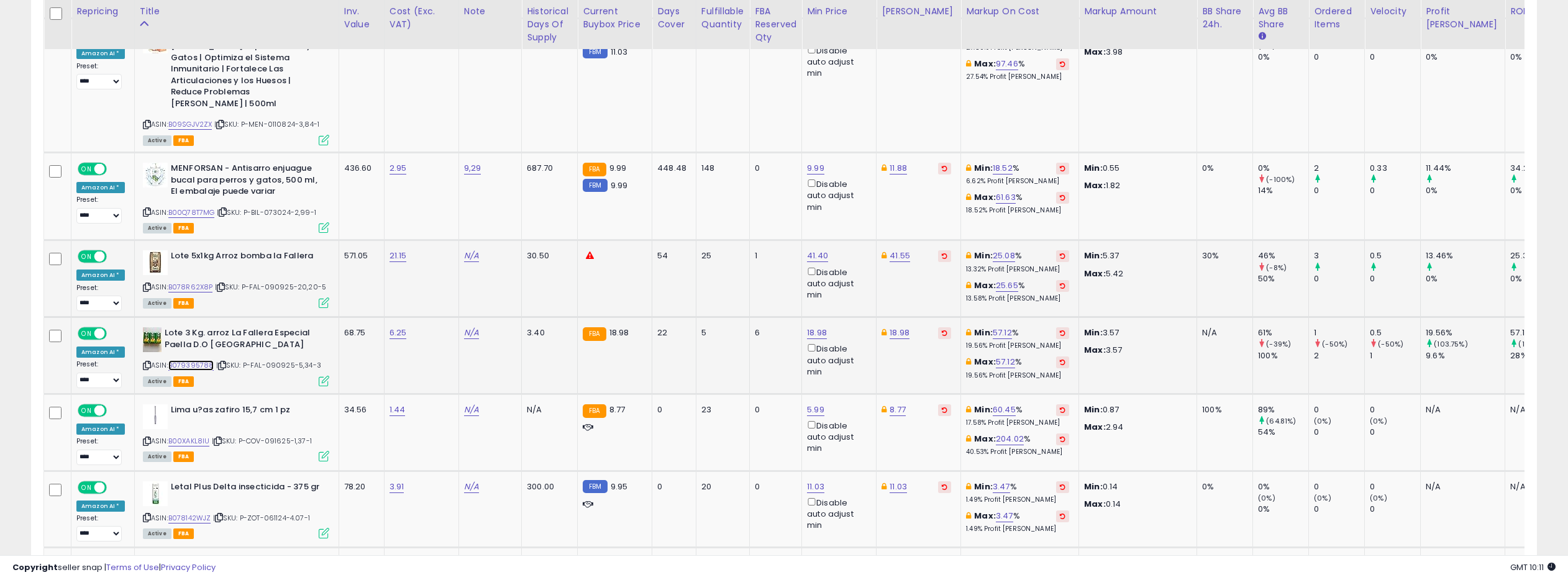
click at [194, 361] on link "B079395788" at bounding box center [191, 366] width 46 height 11
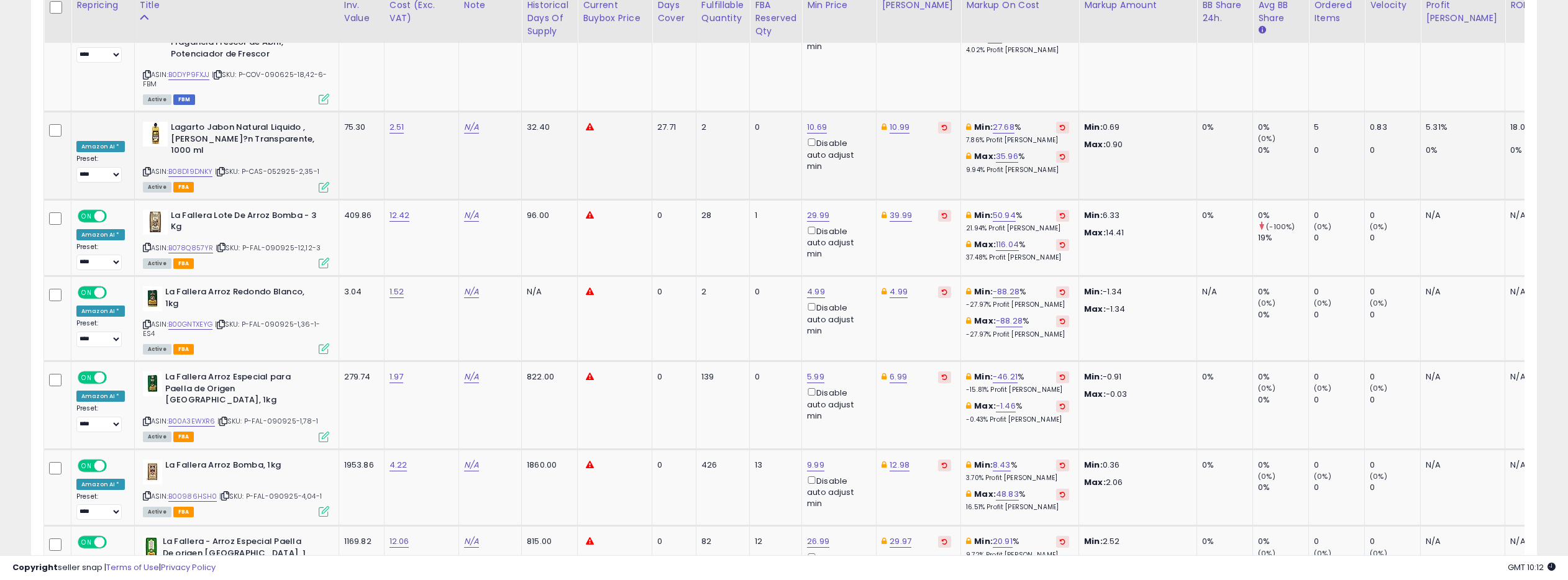
scroll to position [4758, 0]
click at [203, 243] on link "B078Q857YR" at bounding box center [191, 247] width 45 height 11
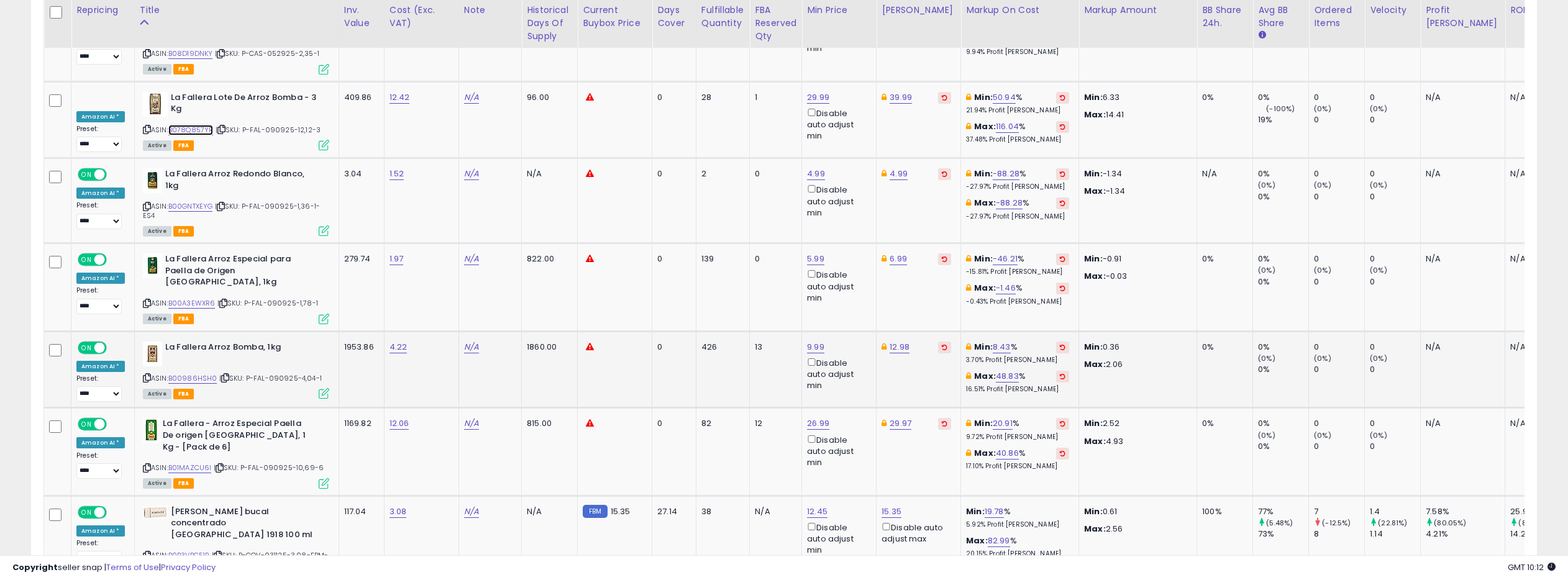
scroll to position [4877, 0]
click at [201, 297] on link "B00A3EWXR6" at bounding box center [192, 302] width 47 height 11
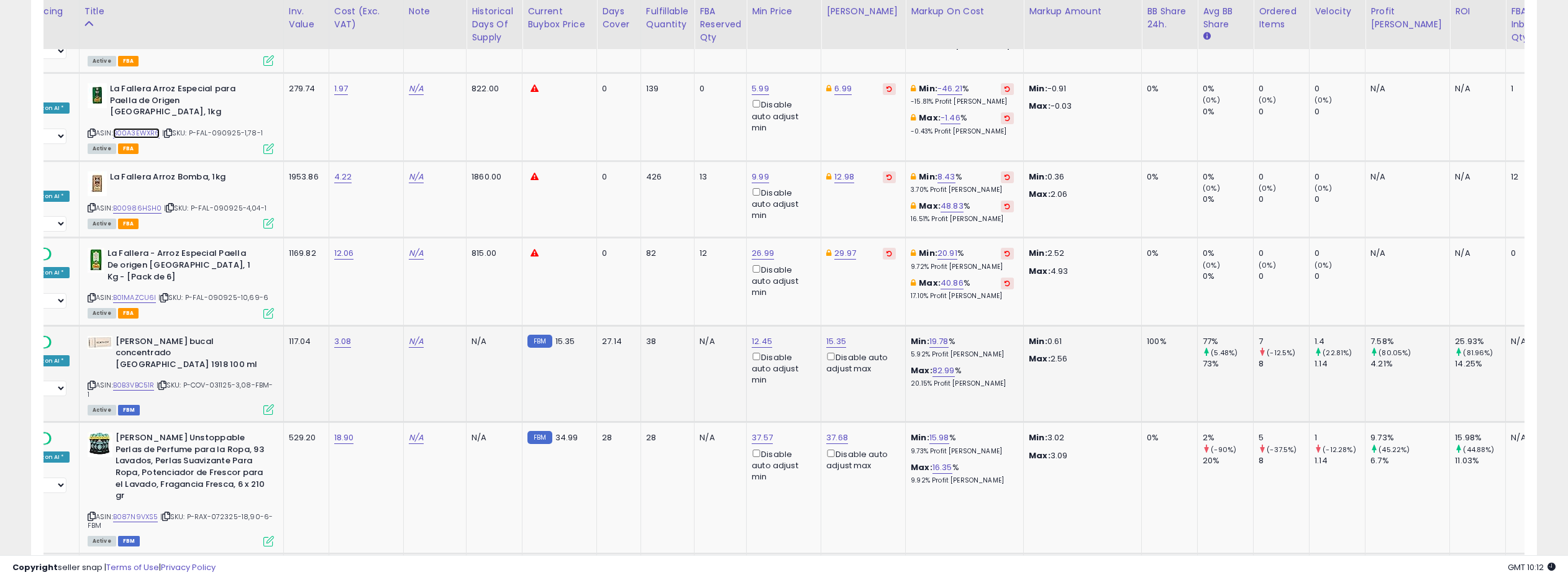
scroll to position [0, 118]
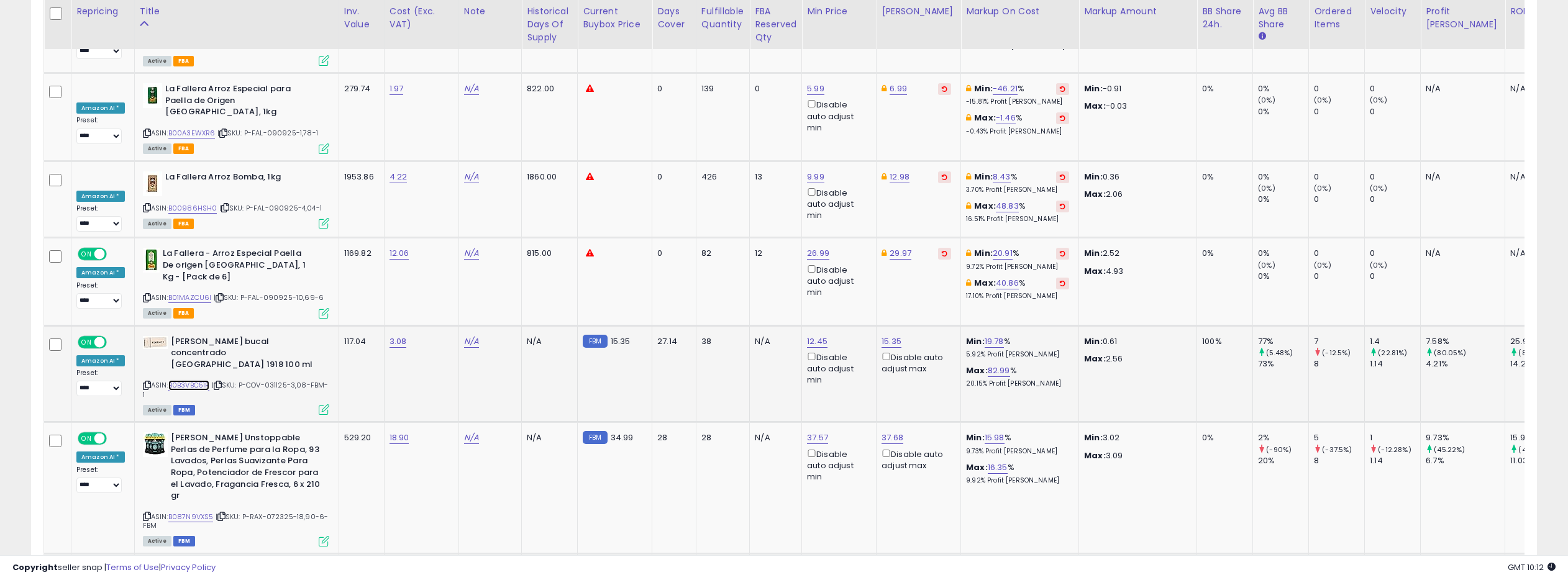
click at [181, 380] on link "B0B3VBC51R" at bounding box center [189, 385] width 42 height 11
click at [190, 513] on link "B087N9VXS5" at bounding box center [191, 517] width 45 height 11
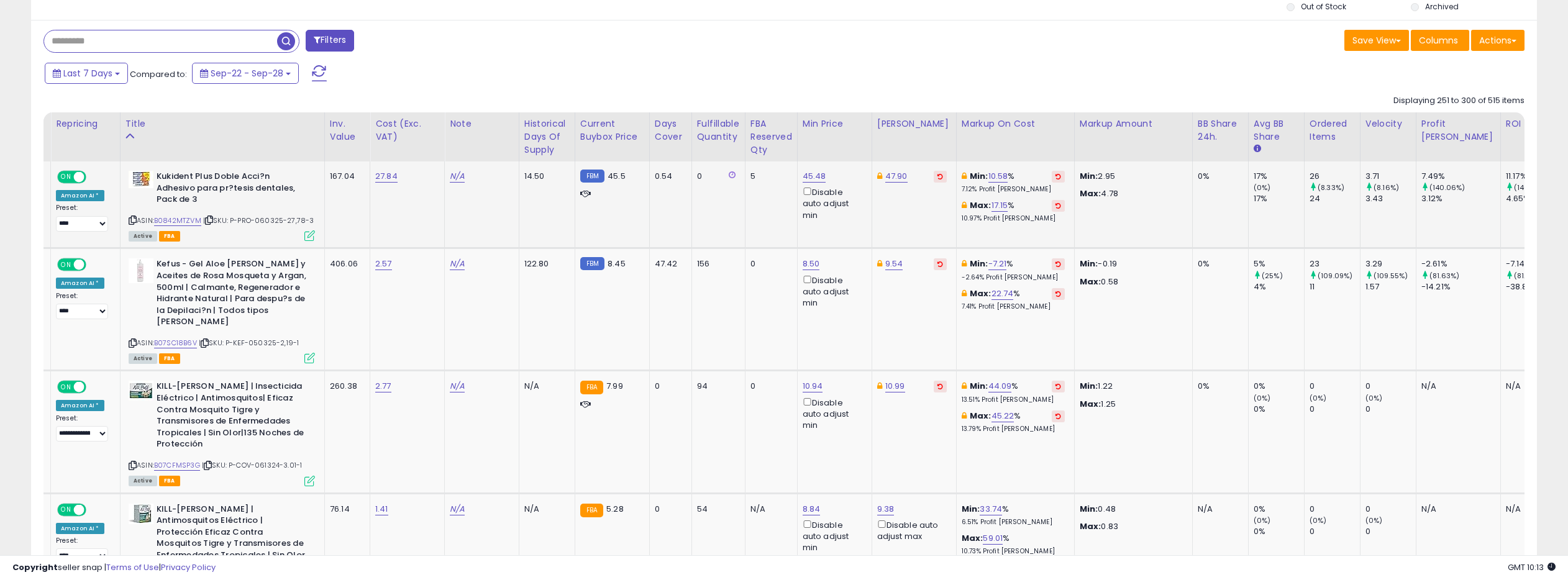
scroll to position [0, 0]
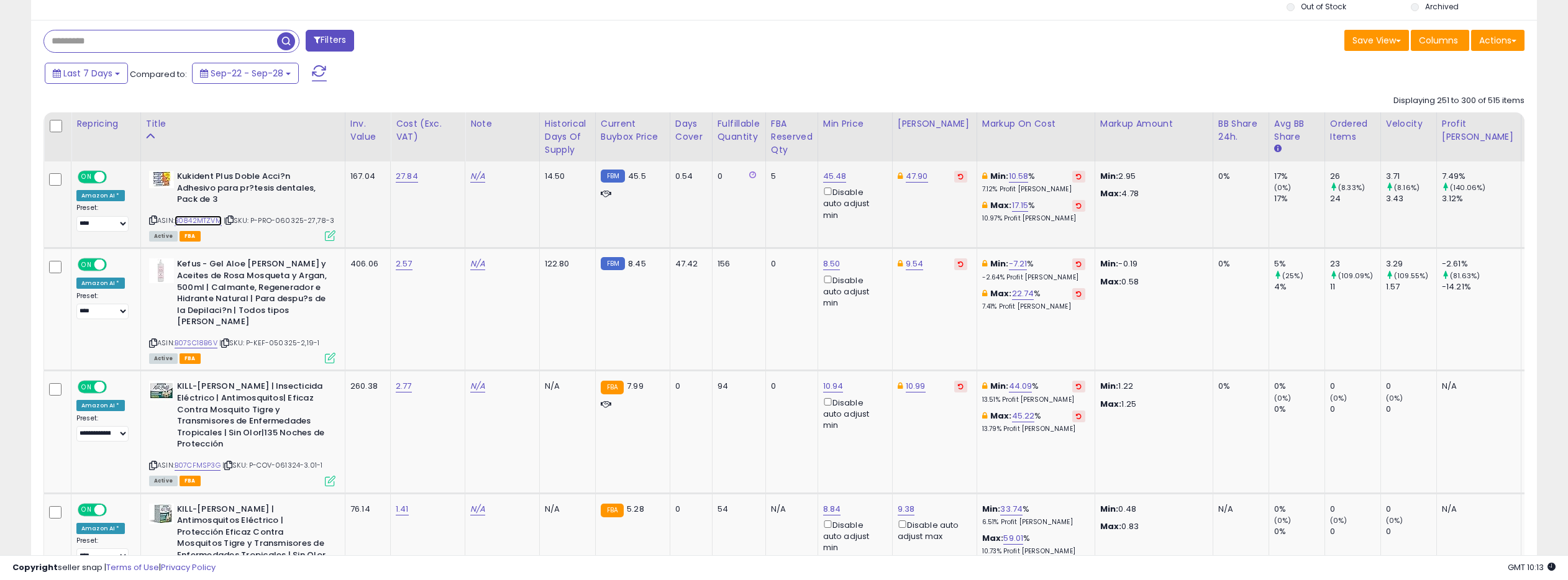
click at [203, 219] on link "B0842MTZVM" at bounding box center [198, 220] width 47 height 11
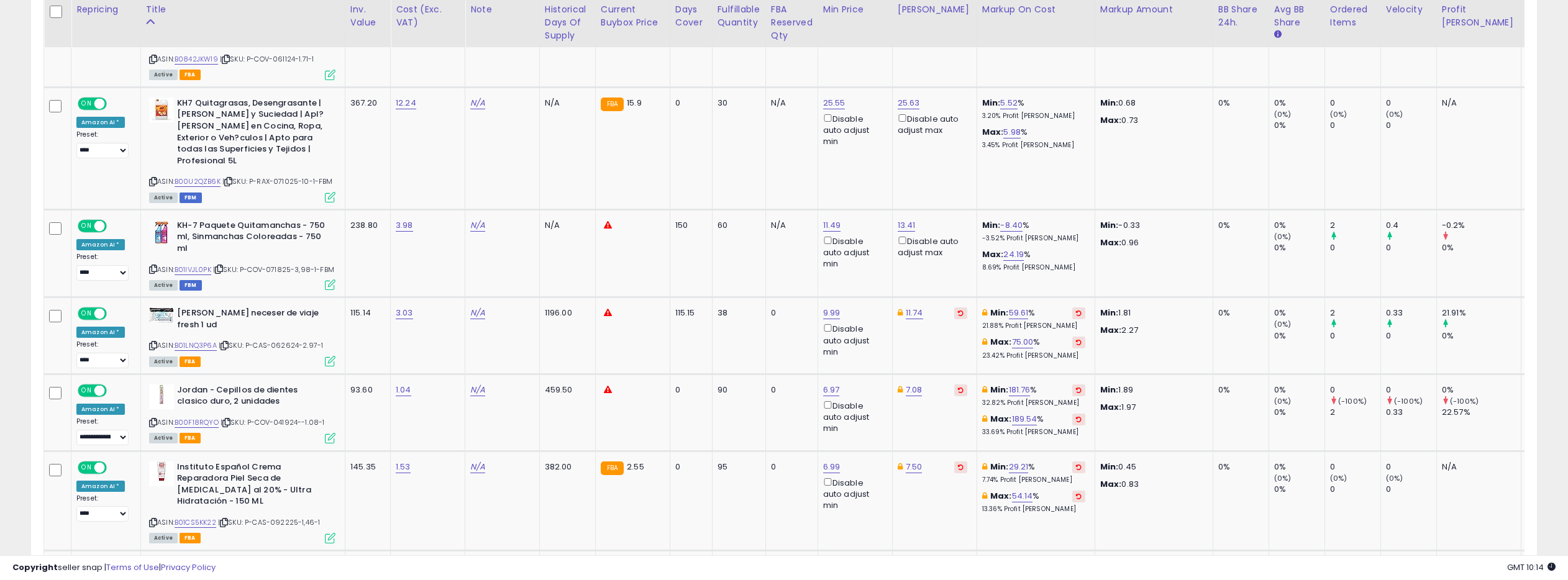
scroll to position [1313, 0]
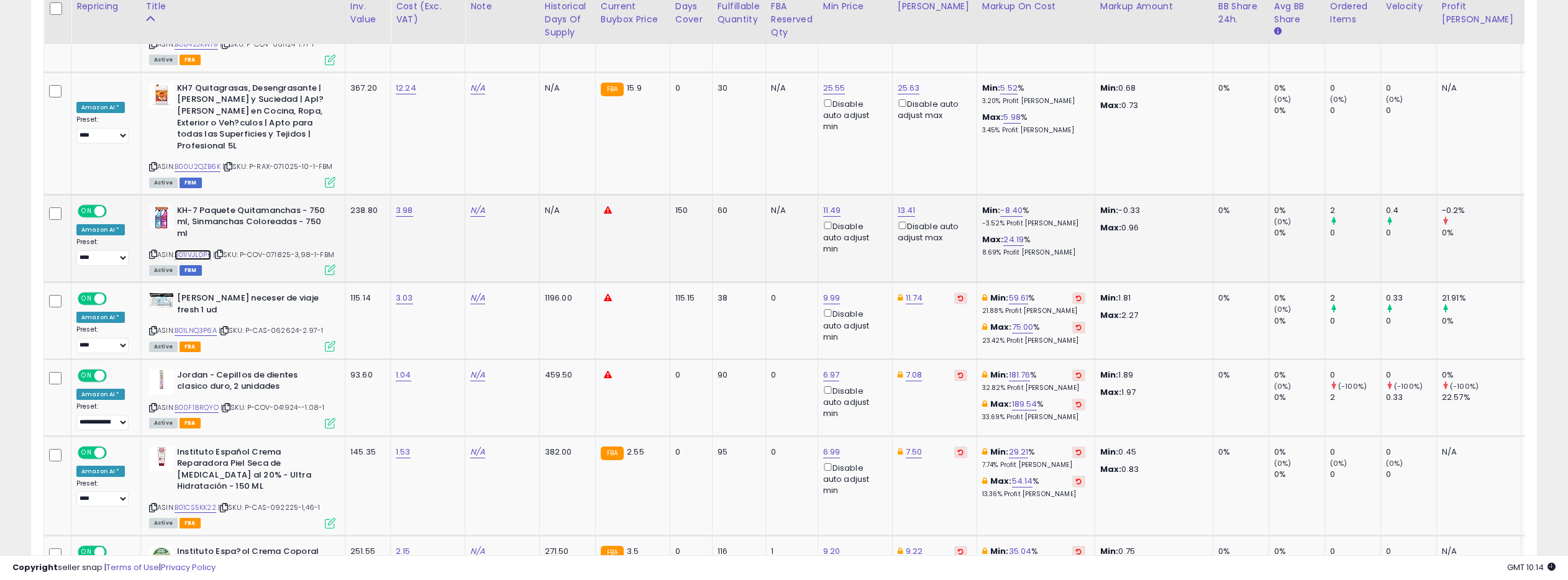
click at [191, 205] on div "ASIN: B01IVJL0PK | SKU: P-COV-071825-3,98-1-FBM Active FBM" at bounding box center [241, 240] width 187 height 69
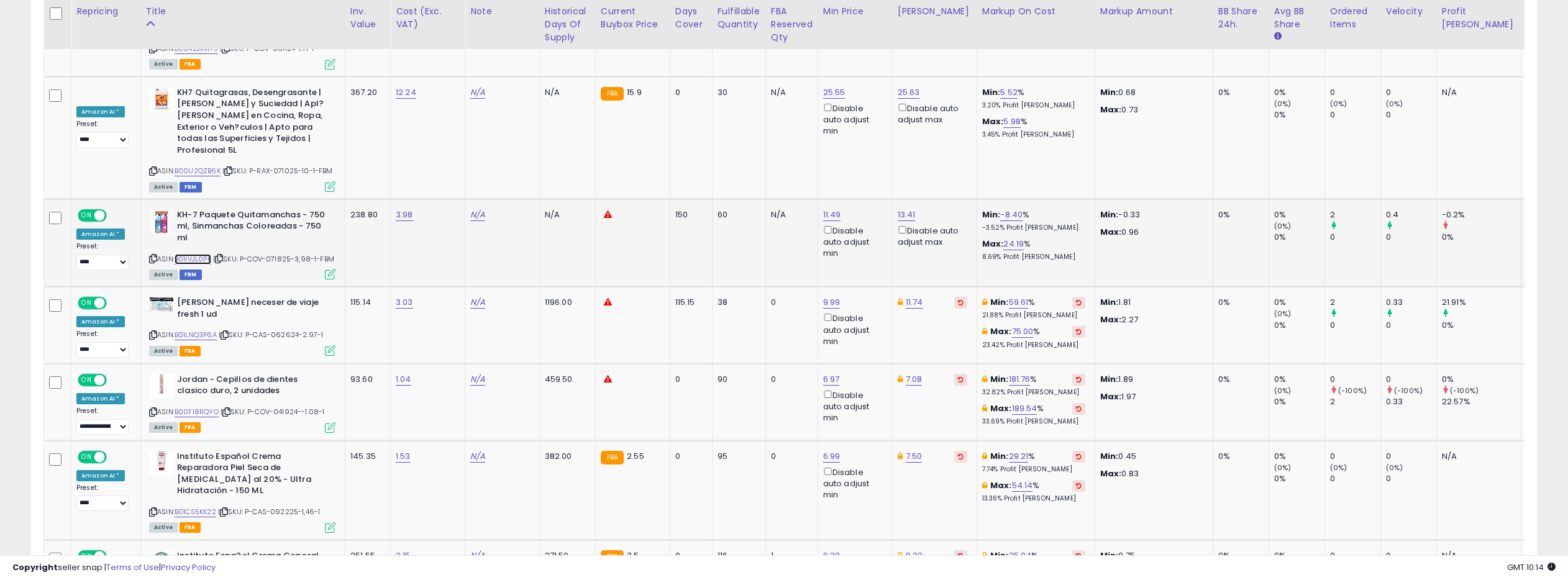
scroll to position [1316, 0]
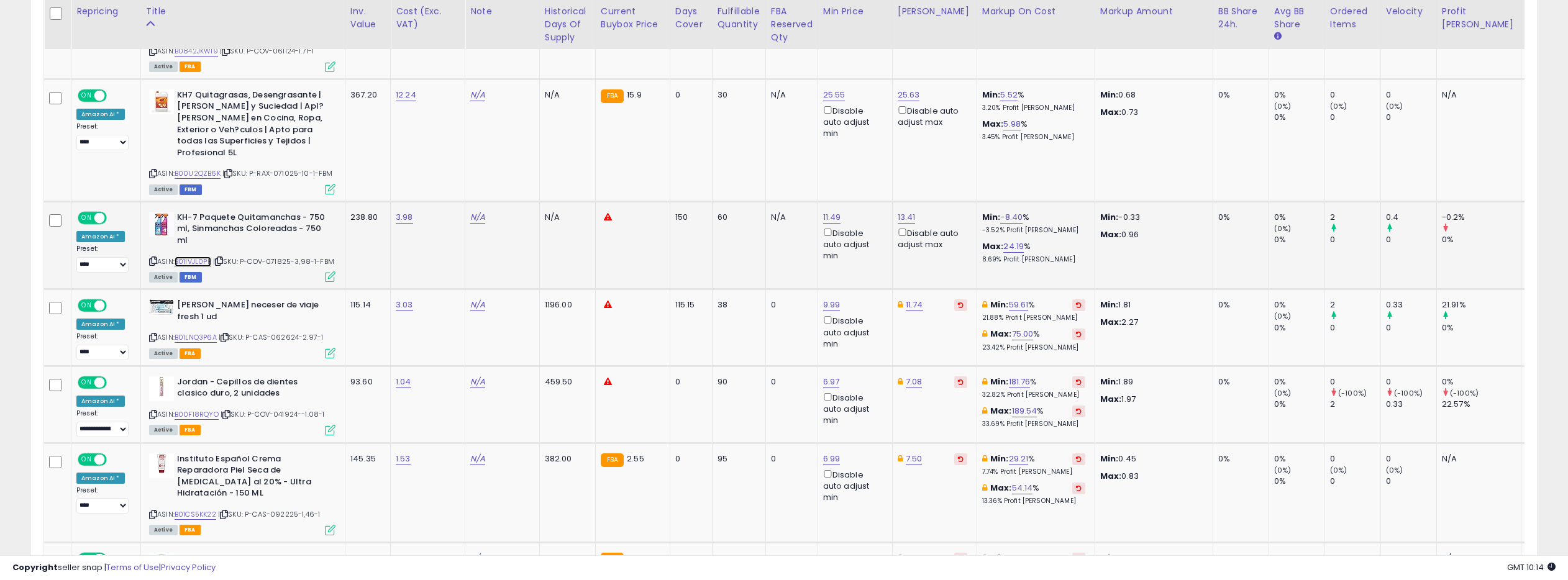
click at [187, 256] on link "B01IVJL0PK" at bounding box center [193, 261] width 36 height 11
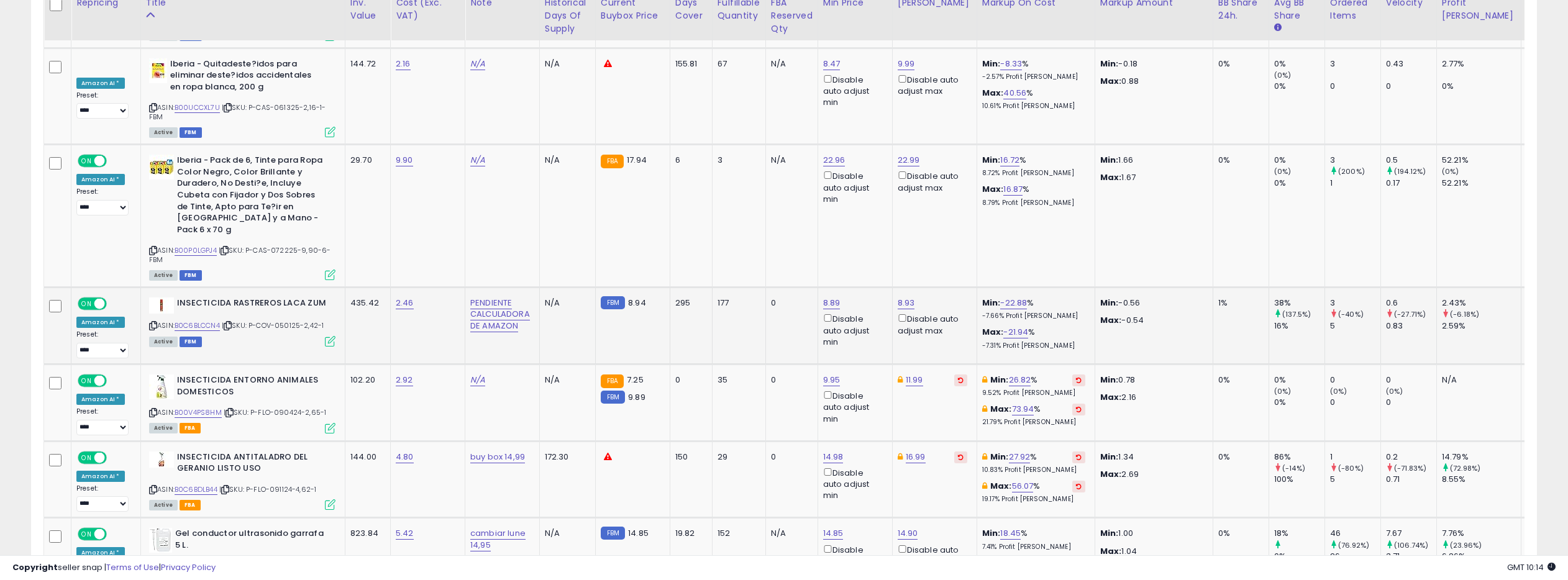
scroll to position [2248, 0]
click at [205, 320] on link "B0C6BLCCN4" at bounding box center [197, 325] width 45 height 11
click at [829, 295] on link "8.89" at bounding box center [832, 301] width 18 height 13
drag, startPoint x: 773, startPoint y: 168, endPoint x: 761, endPoint y: 171, distance: 12.4
click at [761, 171] on input "****" at bounding box center [799, 168] width 110 height 22
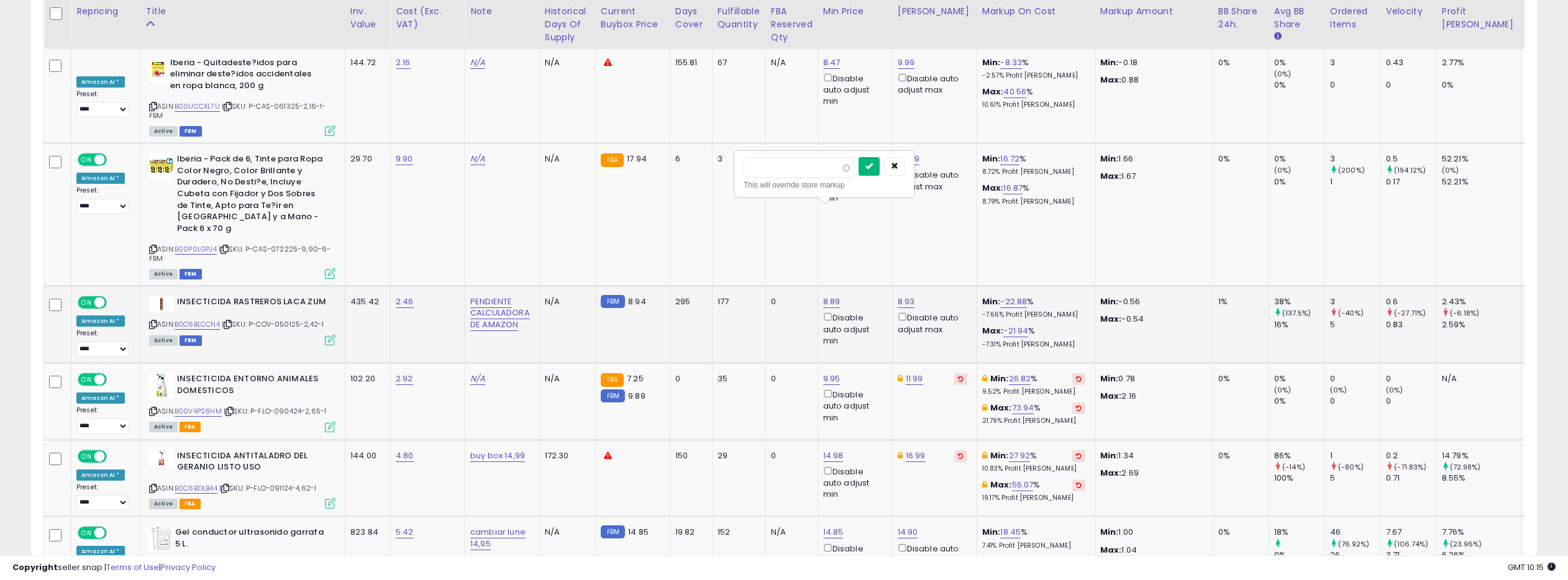
type input "****"
click at [878, 161] on button "submit" at bounding box center [869, 166] width 22 height 19
click at [900, 295] on link "8.93" at bounding box center [906, 301] width 18 height 13
drag, startPoint x: 844, startPoint y: 169, endPoint x: 836, endPoint y: 170, distance: 8.1
click at [836, 170] on input "****" at bounding box center [873, 168] width 110 height 22
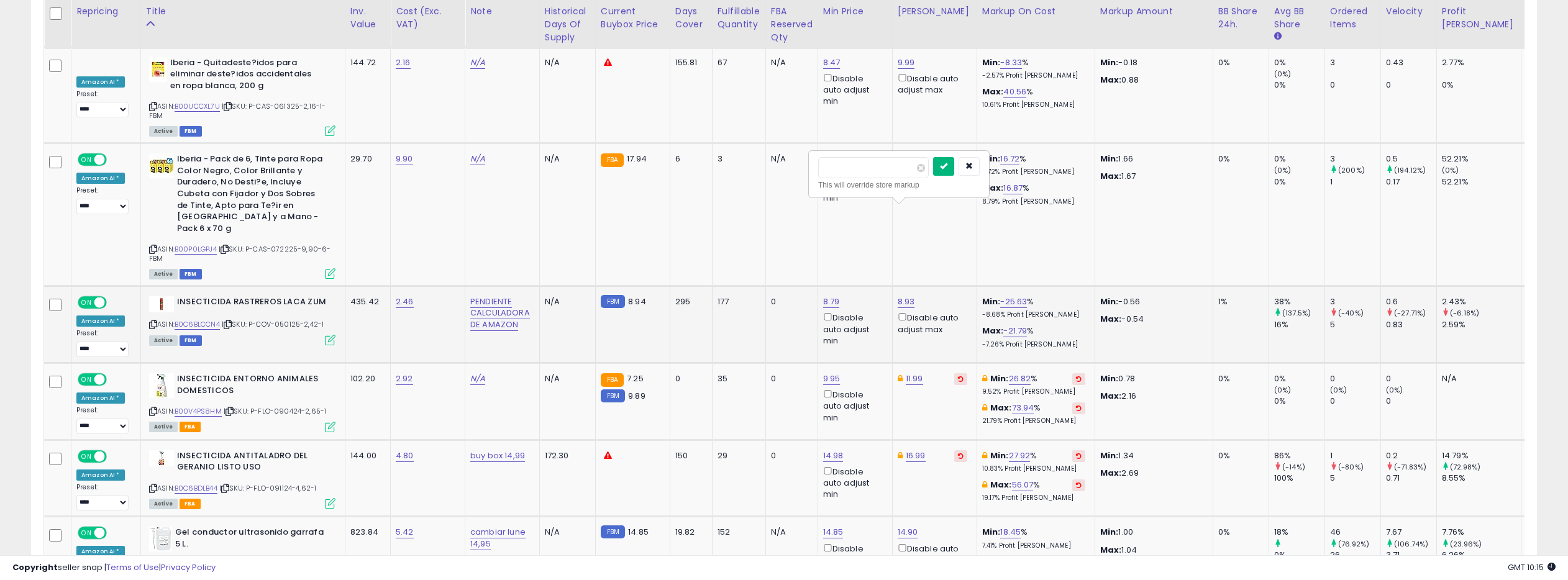
type input "****"
click at [947, 165] on icon "submit" at bounding box center [943, 166] width 8 height 8
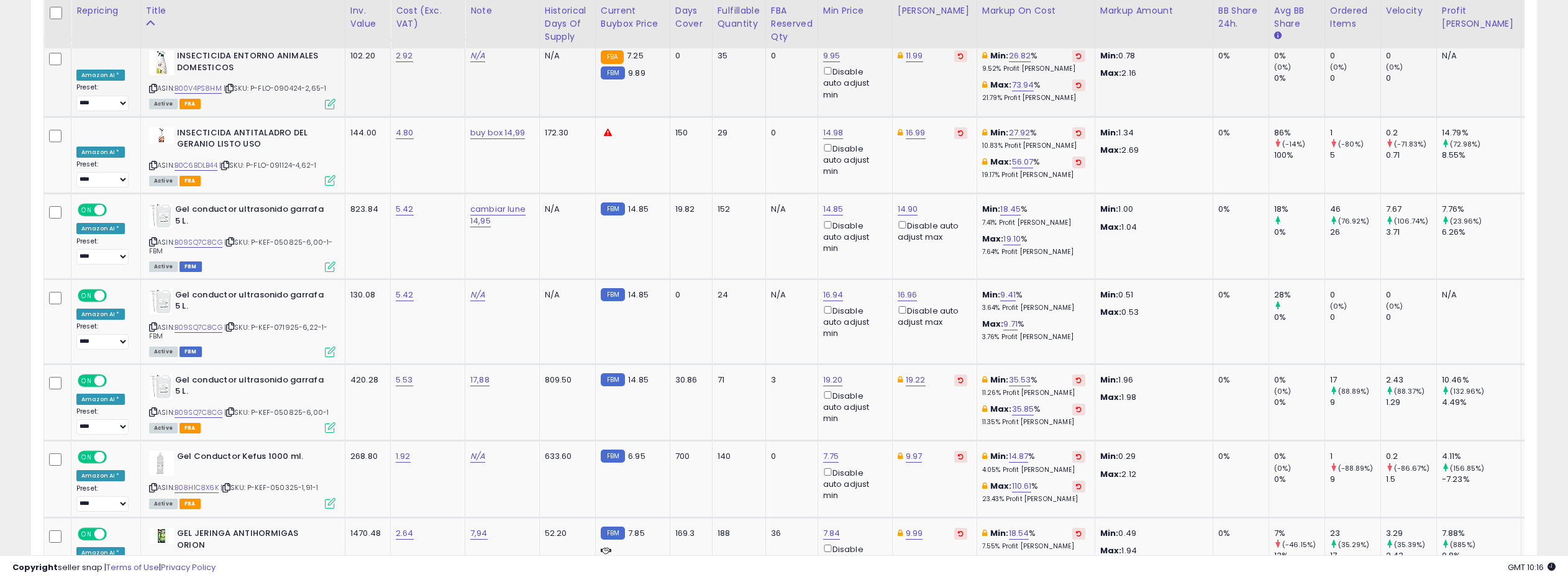
scroll to position [2575, 0]
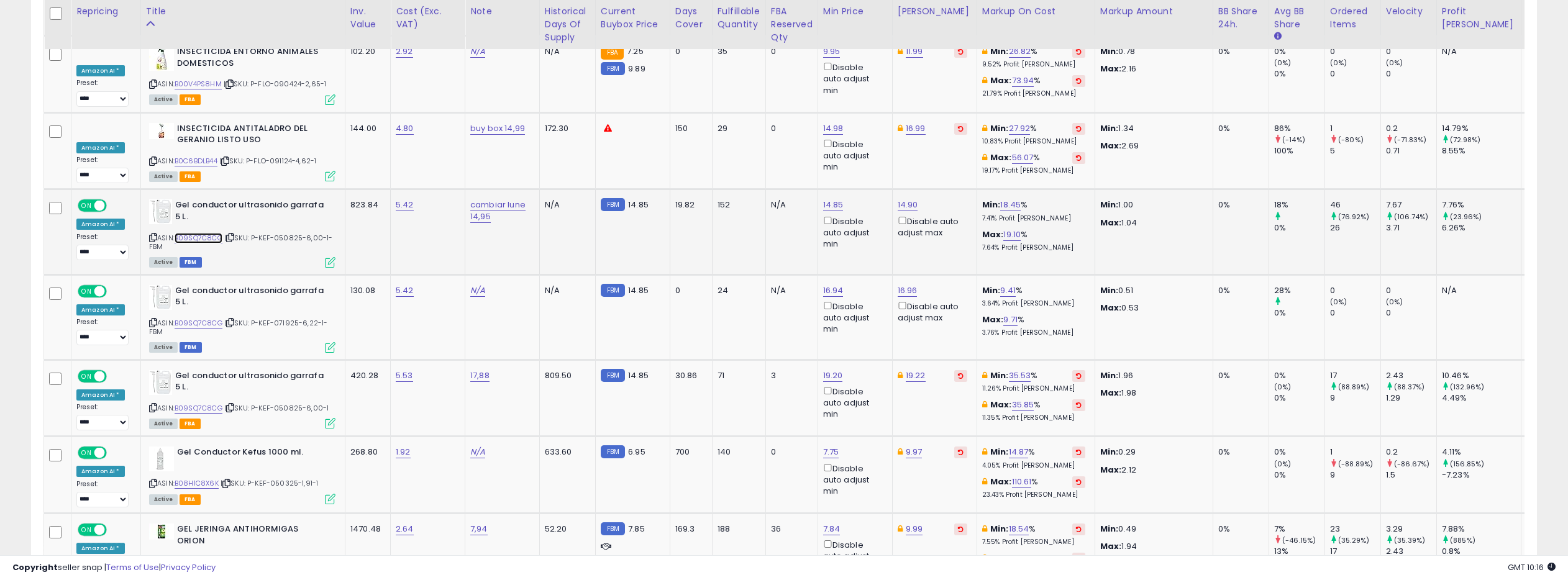
click at [189, 233] on link "B09SQ7C8CG" at bounding box center [198, 238] width 48 height 11
click at [903, 199] on link "14.90" at bounding box center [907, 204] width 21 height 13
drag, startPoint x: 857, startPoint y: 72, endPoint x: 841, endPoint y: 72, distance: 16.0
click at [841, 72] on input "*****" at bounding box center [874, 71] width 110 height 22
type input "*****"
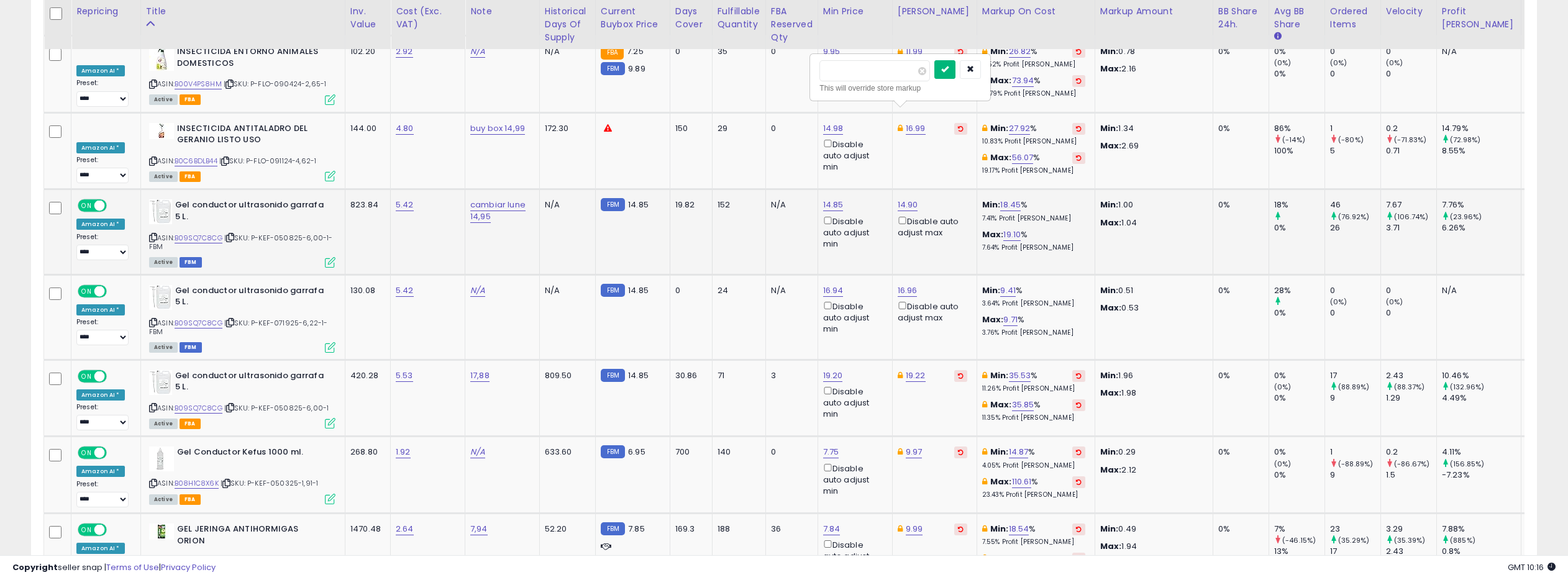
click at [948, 69] on icon "submit" at bounding box center [945, 69] width 8 height 8
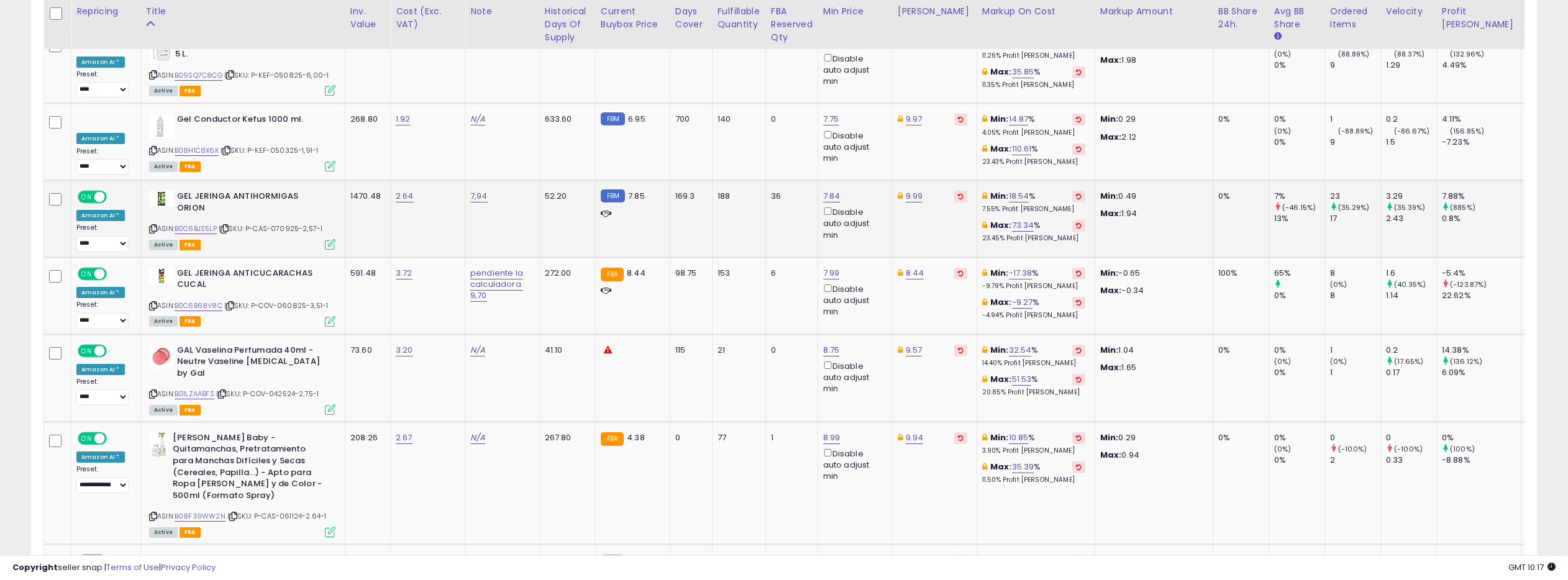
scroll to position [2921, 0]
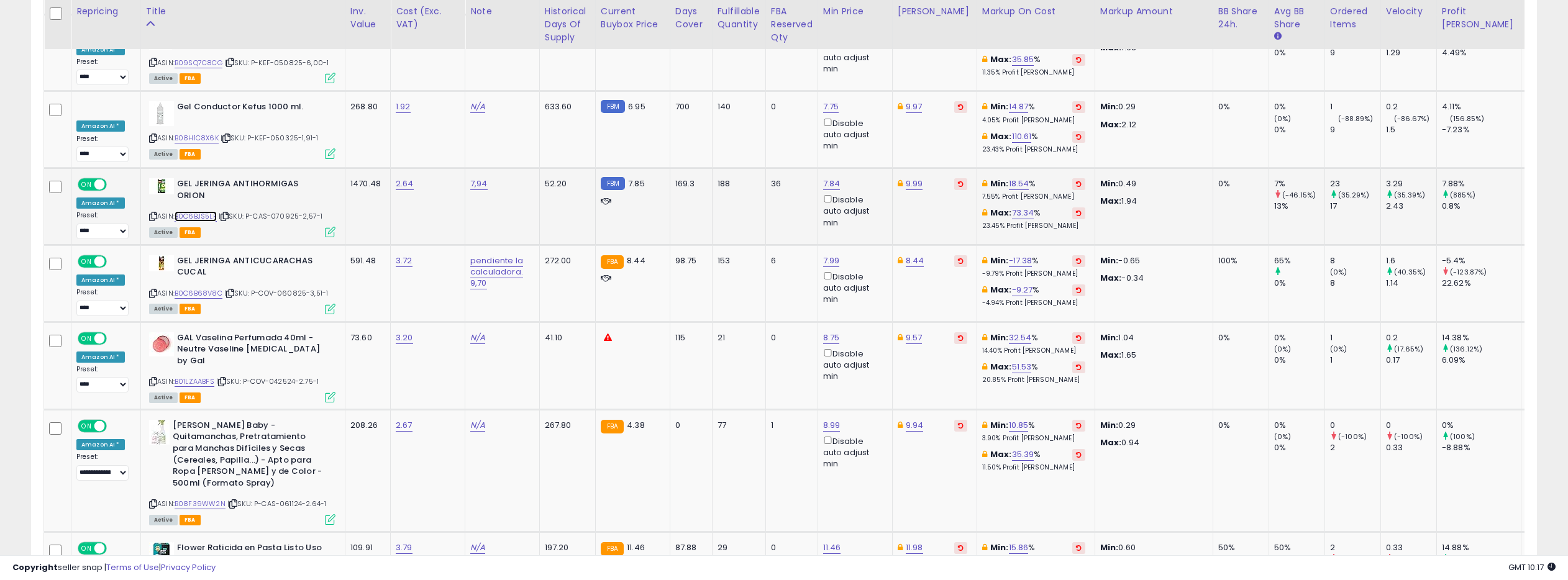
click at [207, 211] on link "B0C6BJS5LP" at bounding box center [196, 216] width 42 height 11
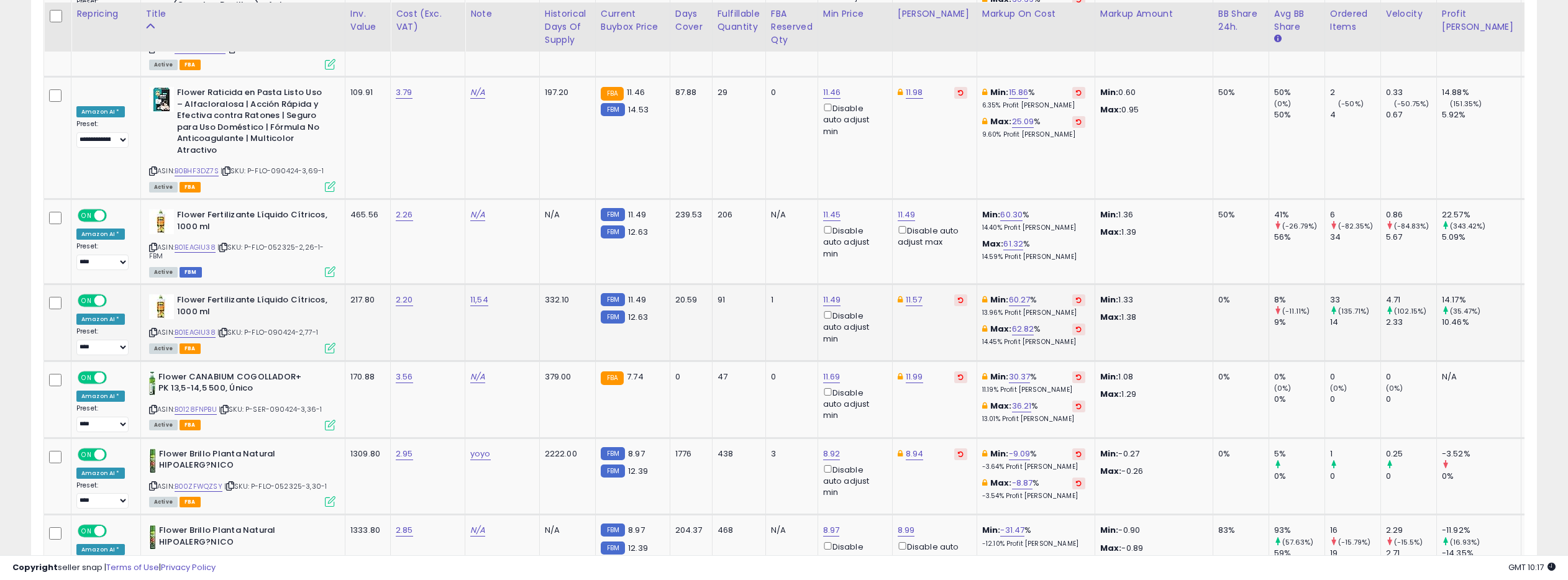
scroll to position [3378, 0]
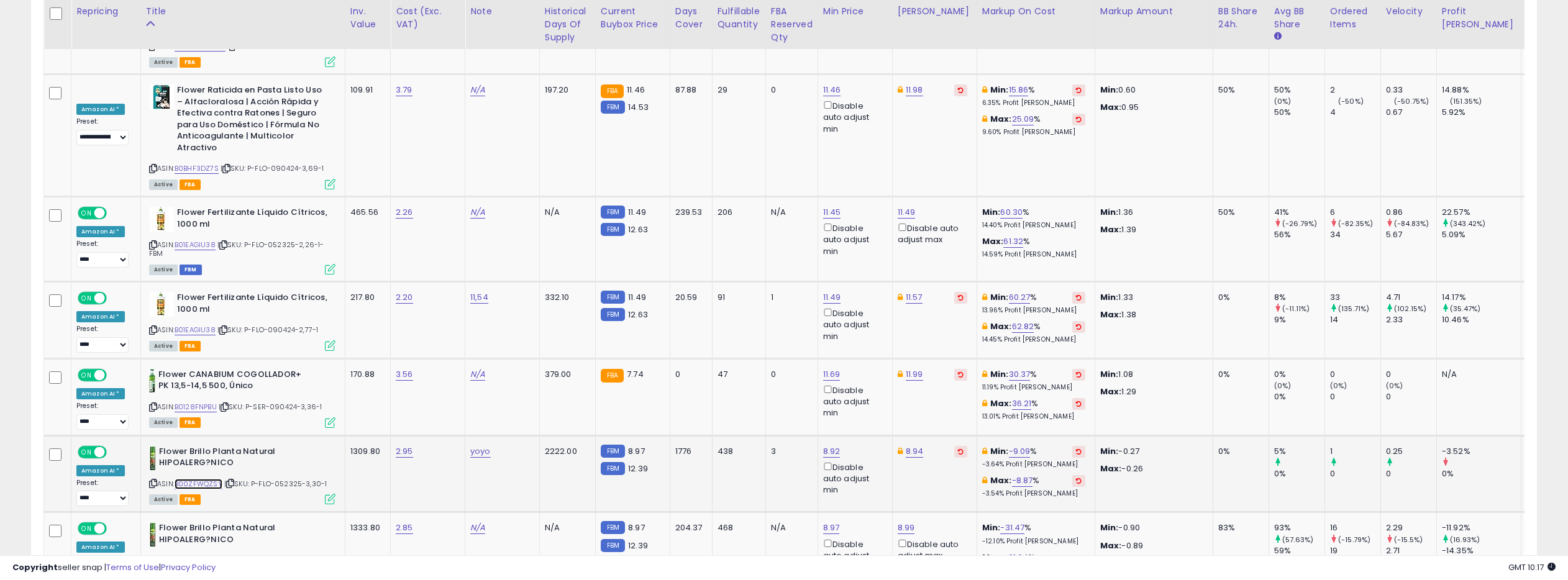
click at [192, 479] on link "B00ZFWQZSY" at bounding box center [198, 484] width 48 height 11
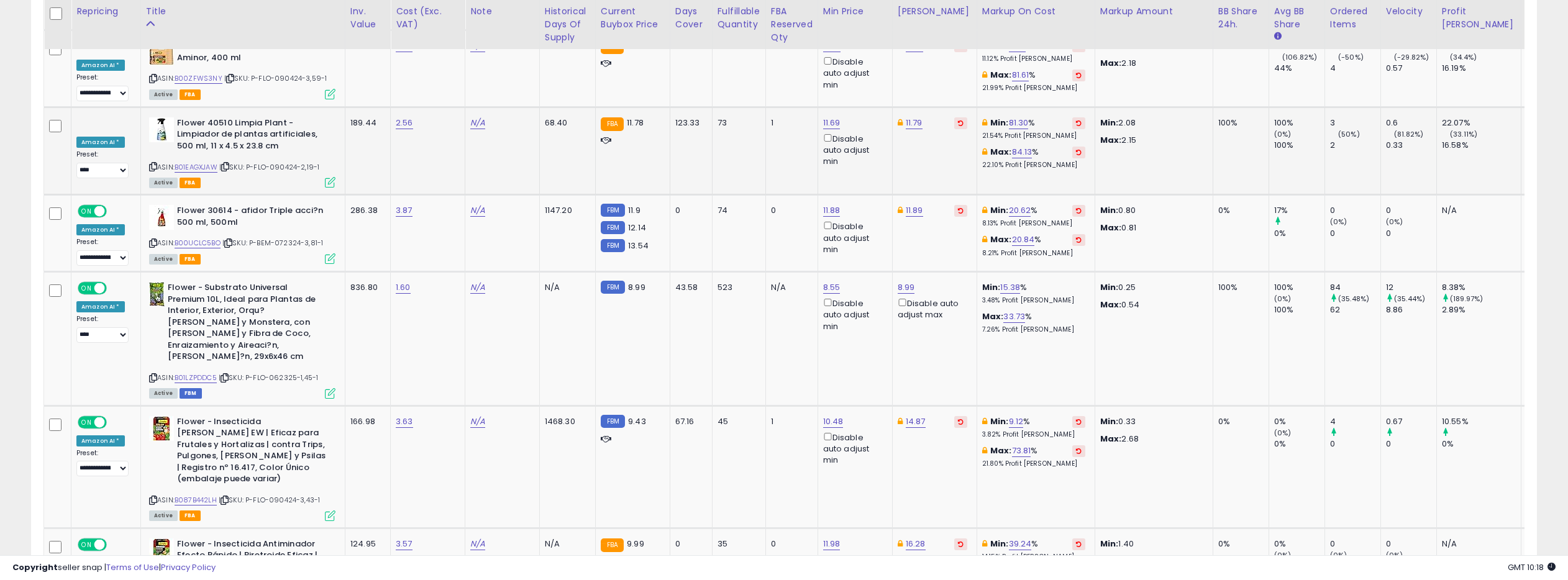
scroll to position [4024, 0]
click at [196, 373] on link "B01LZPDDC5" at bounding box center [196, 378] width 42 height 11
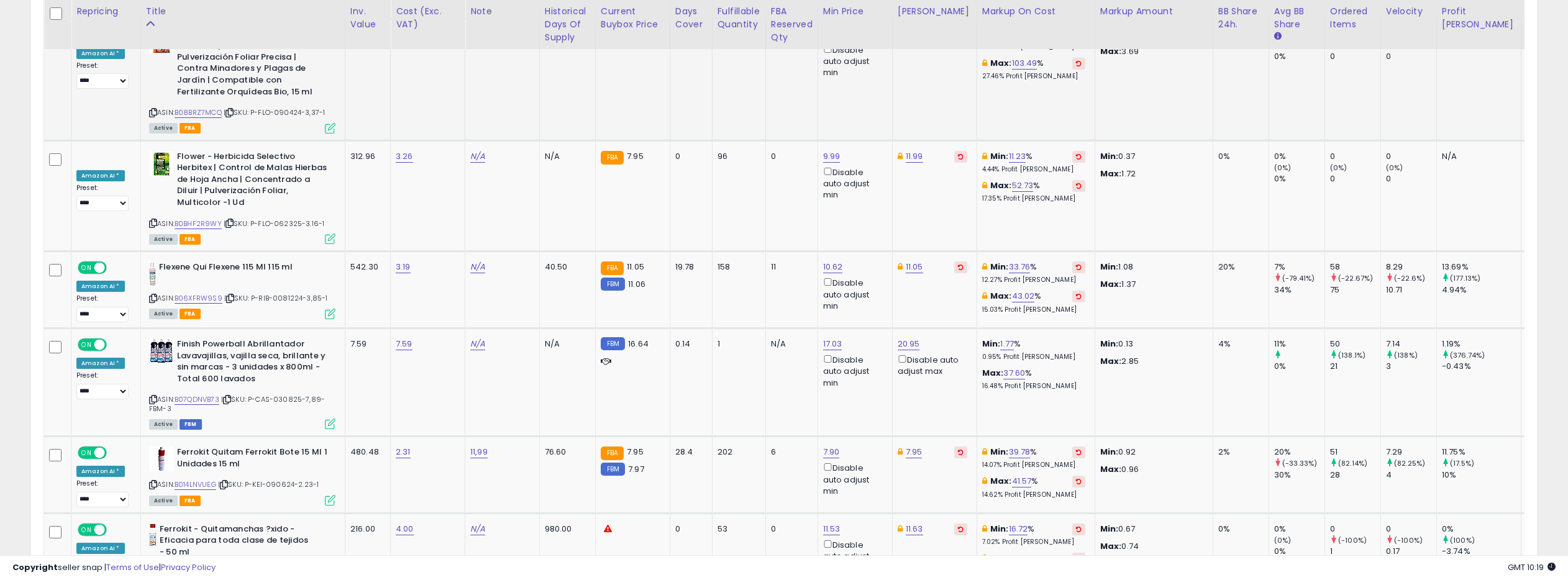
scroll to position [4534, 0]
click at [200, 292] on link "B06XFRW9S9" at bounding box center [198, 297] width 48 height 11
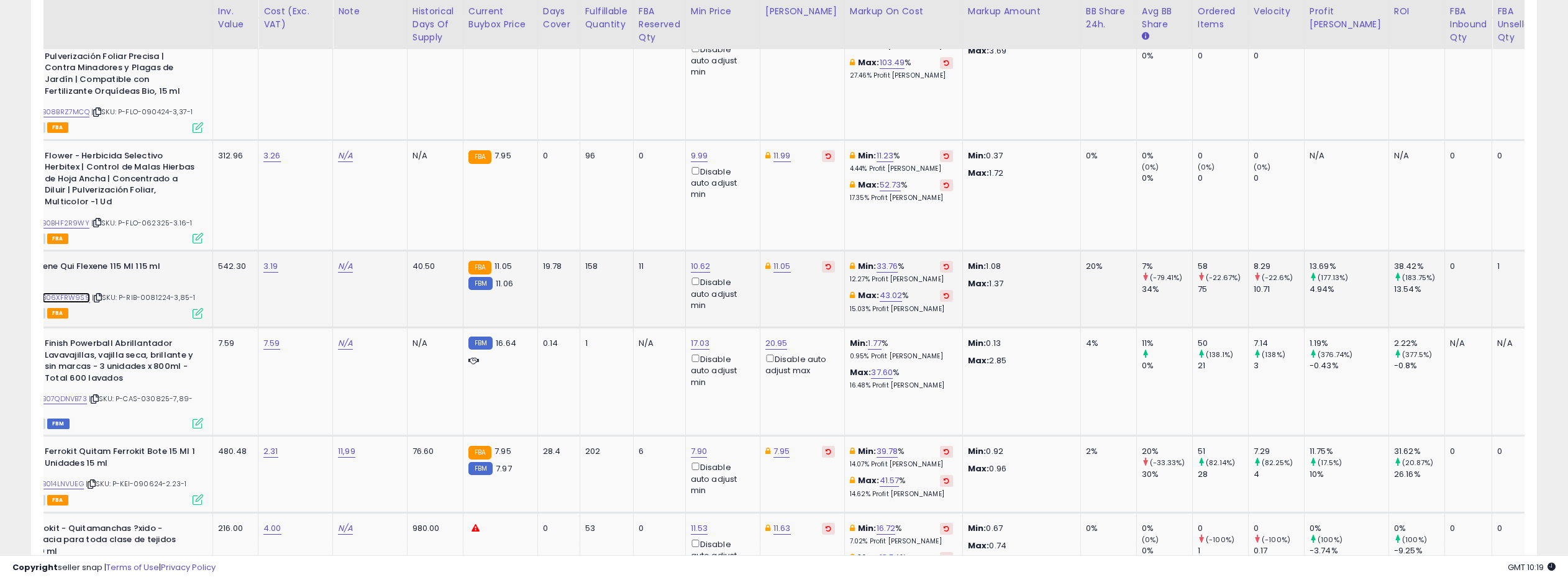
scroll to position [0, 150]
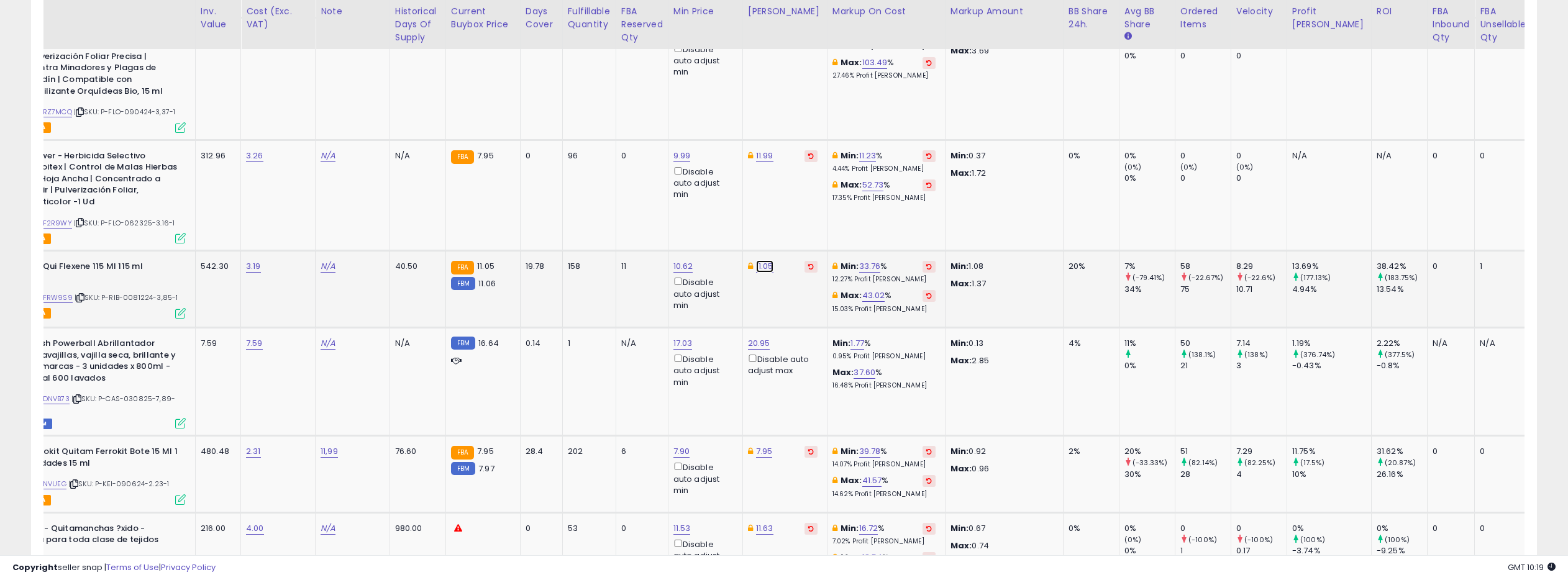
click at [756, 260] on link "11.05" at bounding box center [764, 266] width 18 height 13
click at [703, 110] on input "*****" at bounding box center [732, 110] width 110 height 22
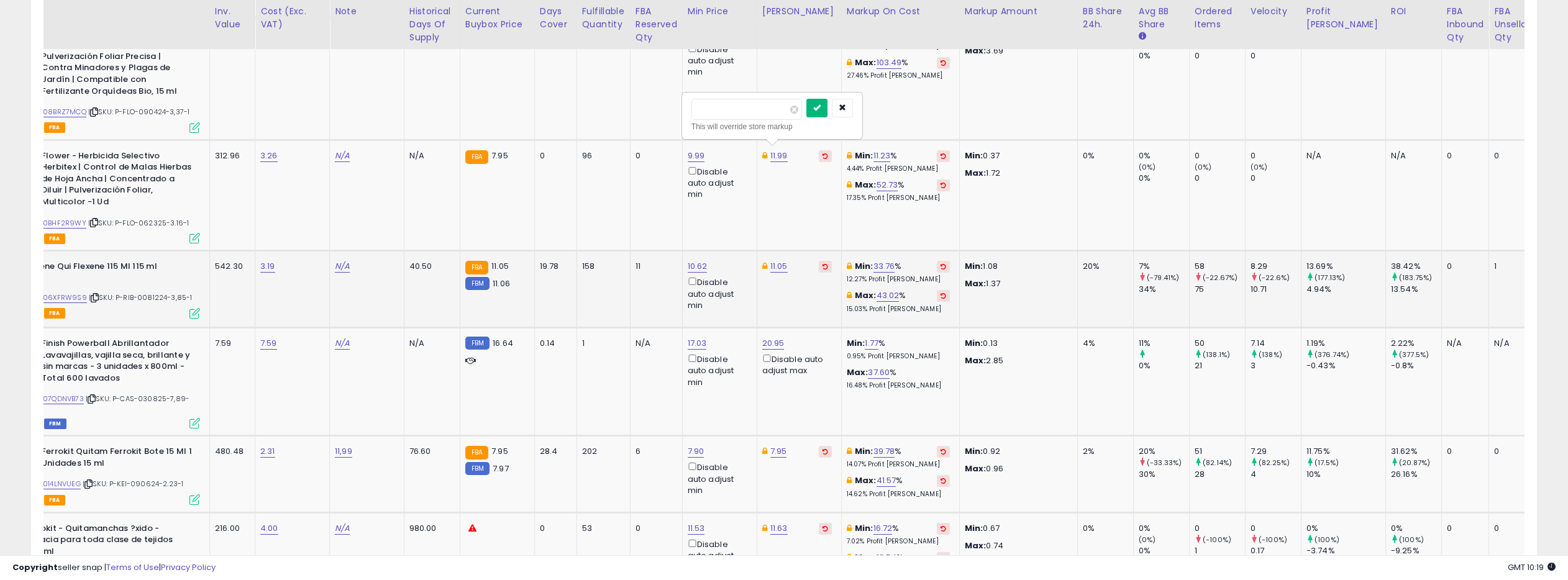
type input "****"
click at [820, 109] on icon "submit" at bounding box center [817, 108] width 8 height 8
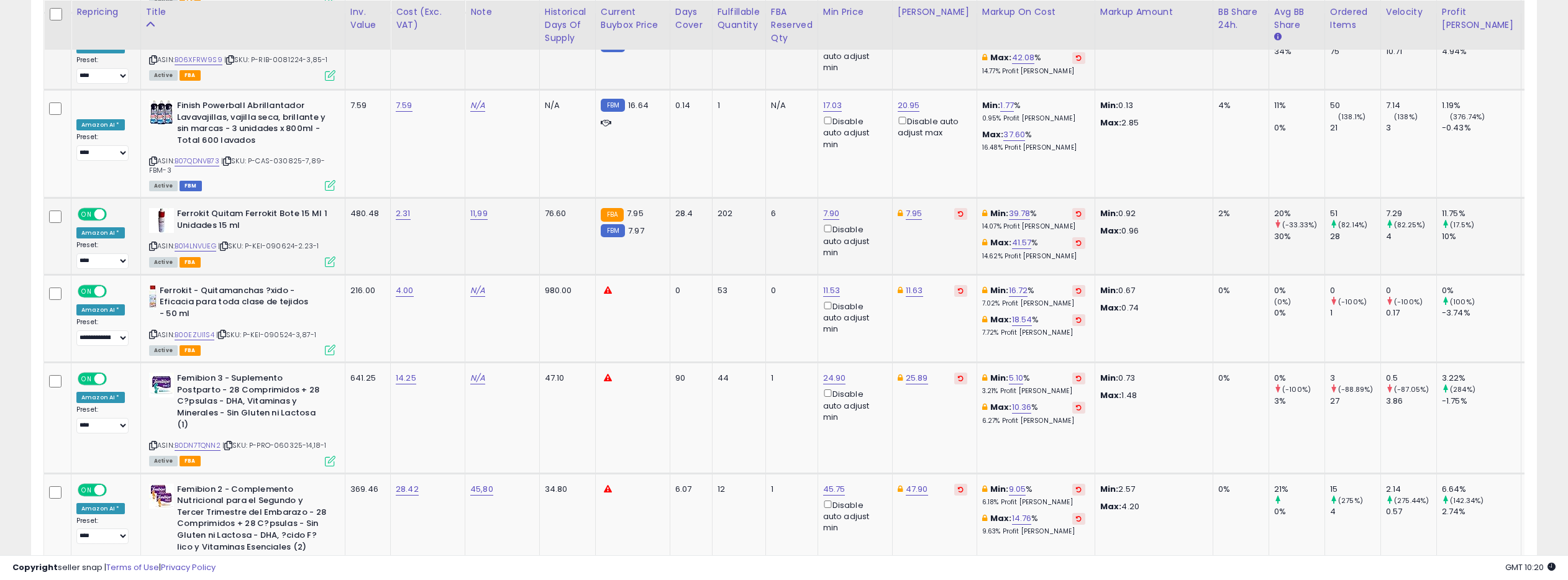
scroll to position [4774, 0]
click at [199, 240] on link "B014LNVUEG" at bounding box center [196, 245] width 42 height 11
click at [906, 205] on link "7.95" at bounding box center [913, 211] width 17 height 13
click at [850, 53] on input "****" at bounding box center [881, 55] width 110 height 22
type input "***"
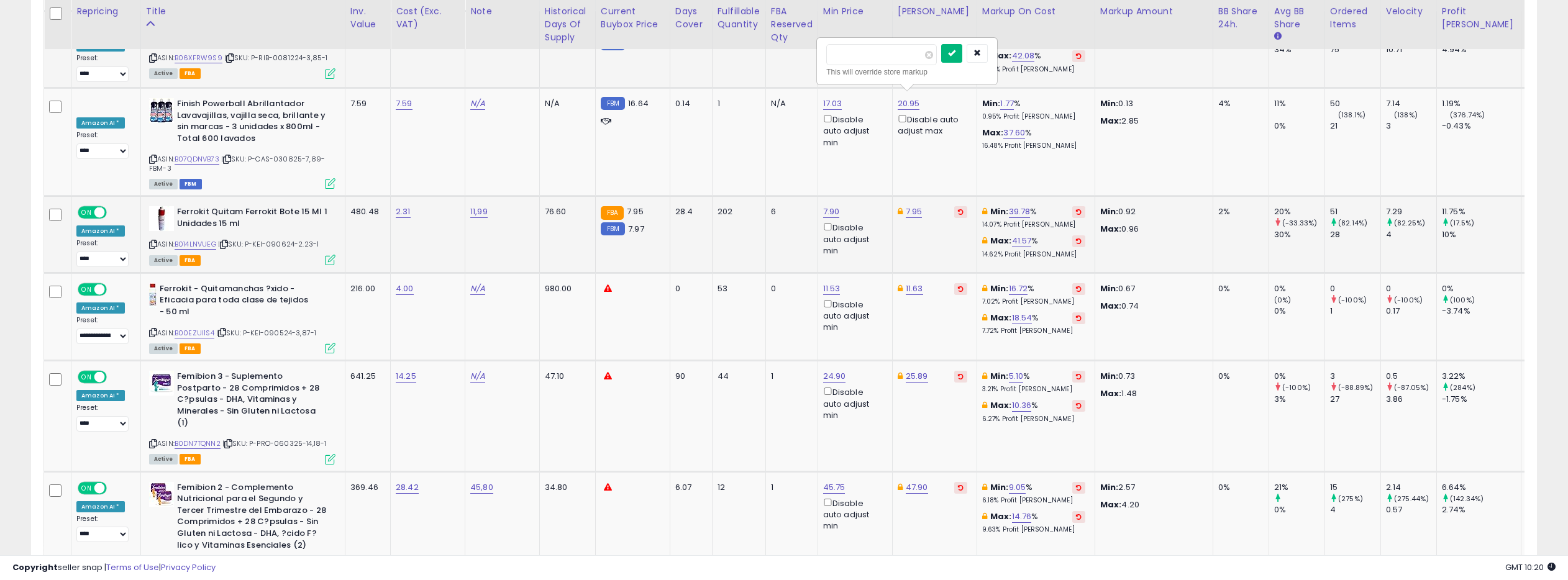
click at [955, 51] on icon "submit" at bounding box center [952, 53] width 8 height 8
click at [830, 205] on link "7.90" at bounding box center [831, 211] width 17 height 13
drag, startPoint x: 770, startPoint y: 58, endPoint x: 760, endPoint y: 59, distance: 10.0
click at [760, 59] on input "****" at bounding box center [799, 55] width 110 height 22
type input "***"
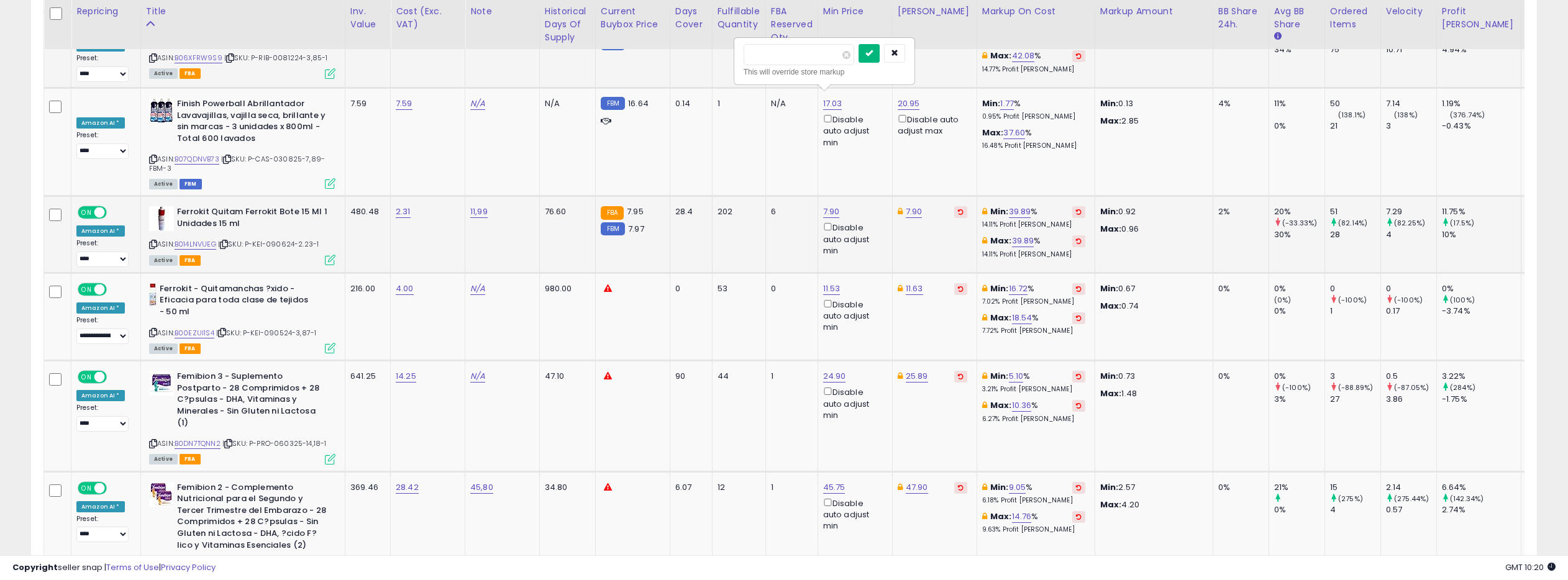
click at [869, 56] on button "submit" at bounding box center [869, 53] width 22 height 19
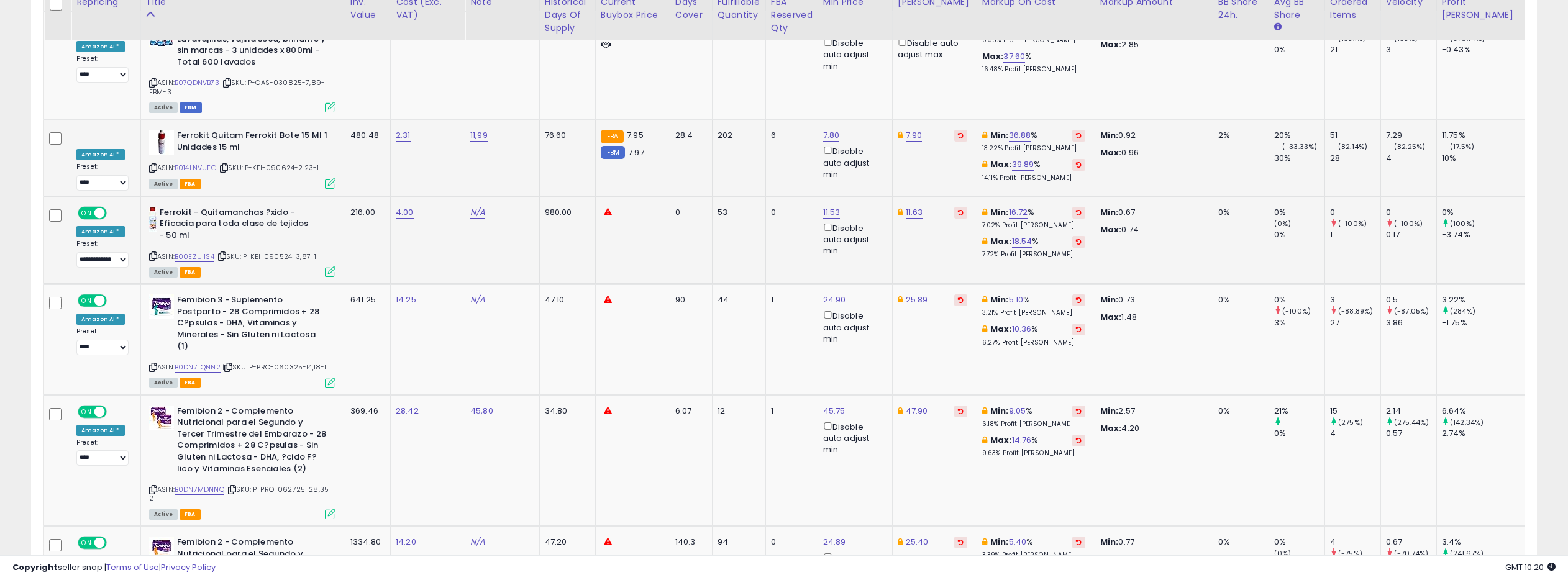
scroll to position [4852, 0]
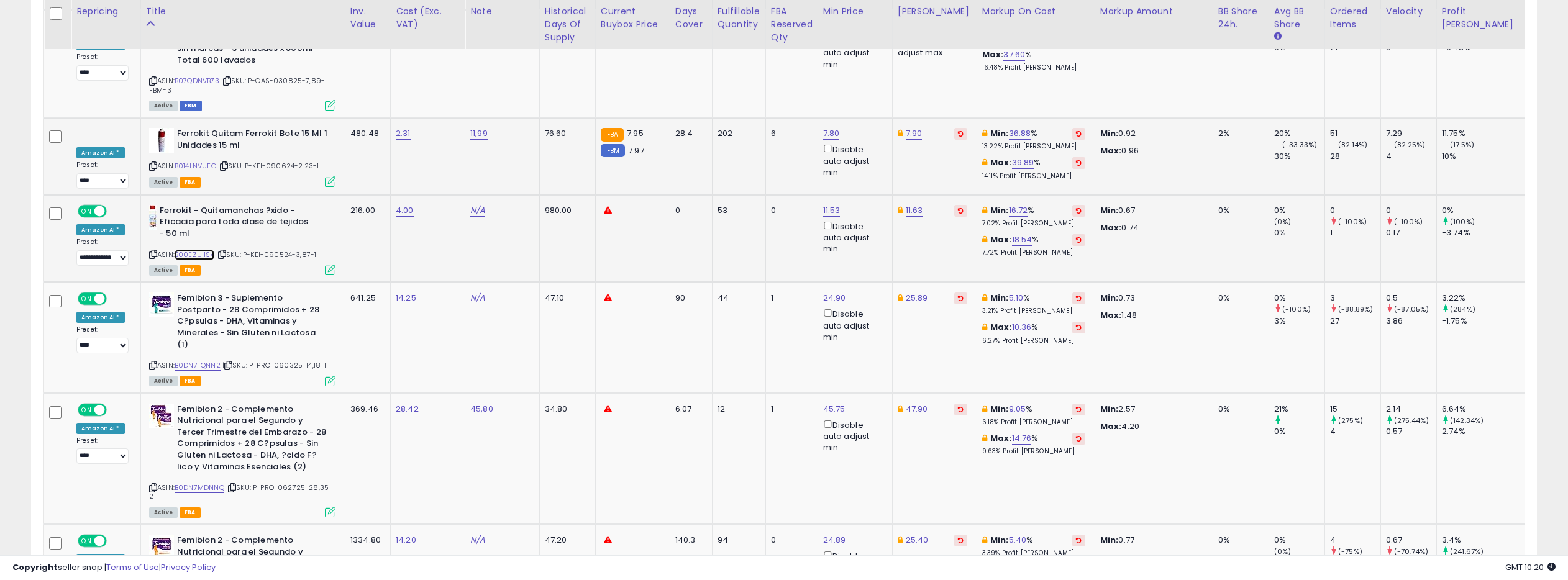
click at [182, 249] on link "B00EZUI1S4" at bounding box center [195, 254] width 40 height 11
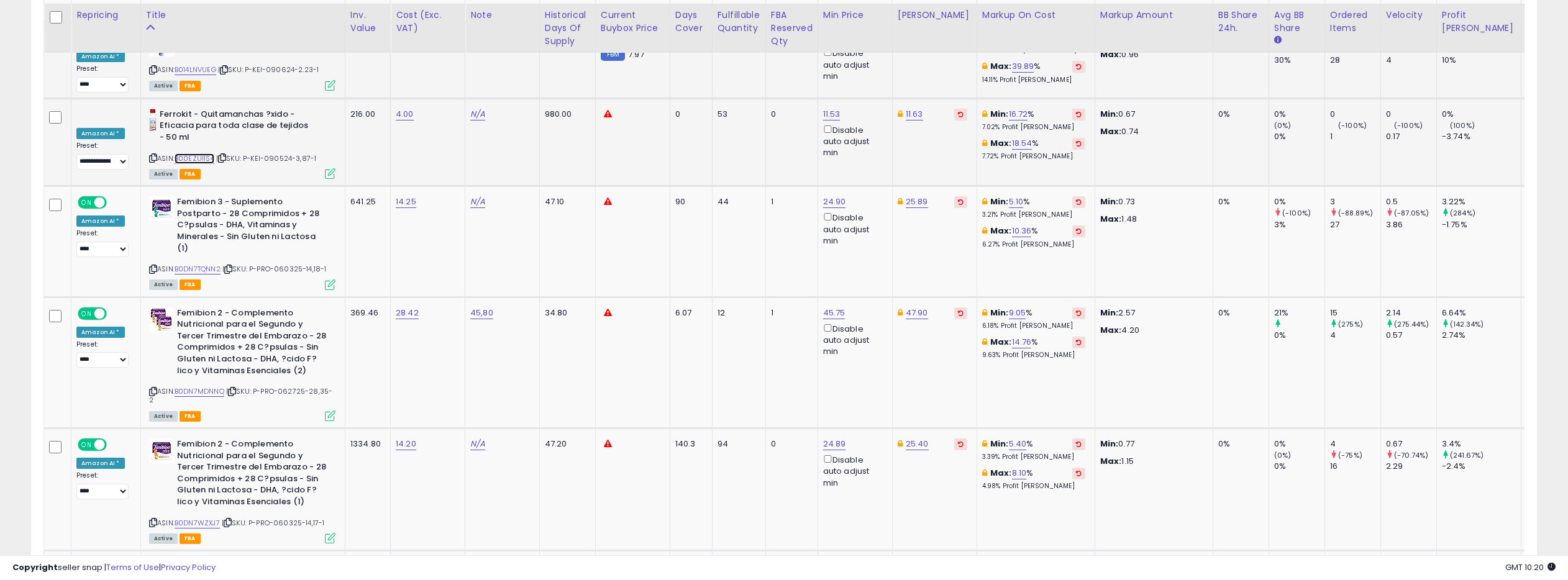
scroll to position [4954, 0]
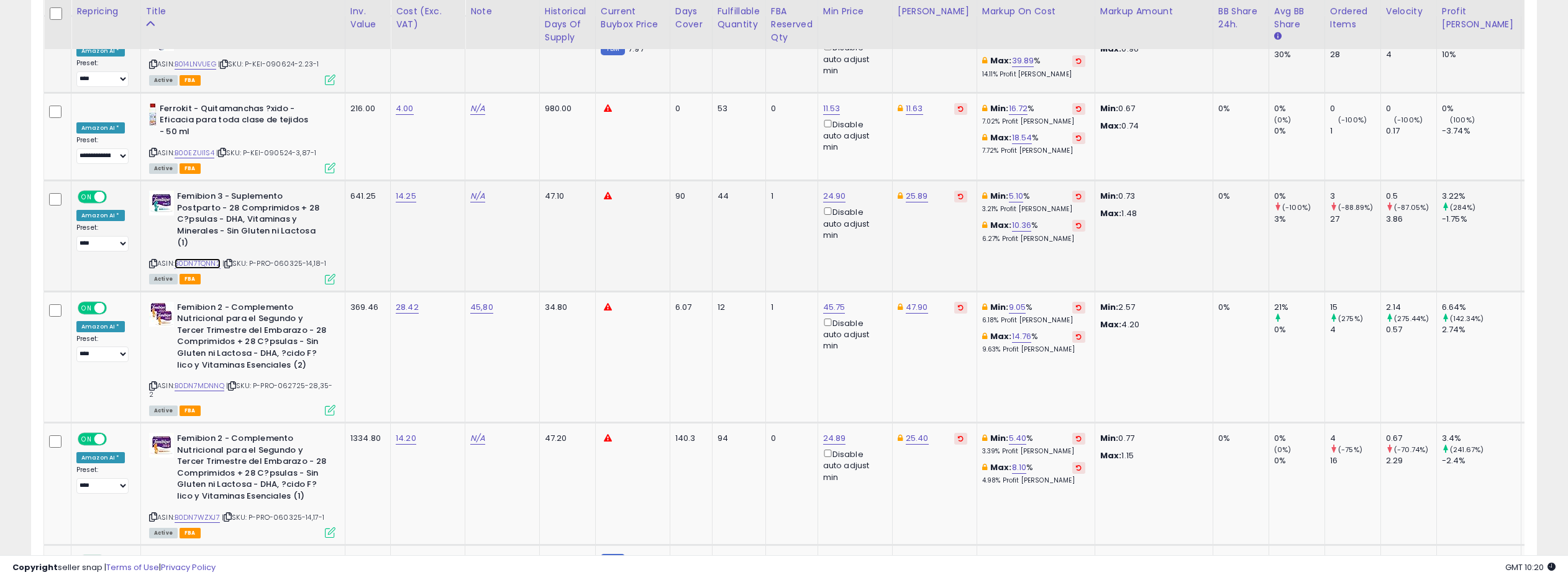
click at [205, 258] on link "B0DN7TQNN2" at bounding box center [197, 263] width 46 height 11
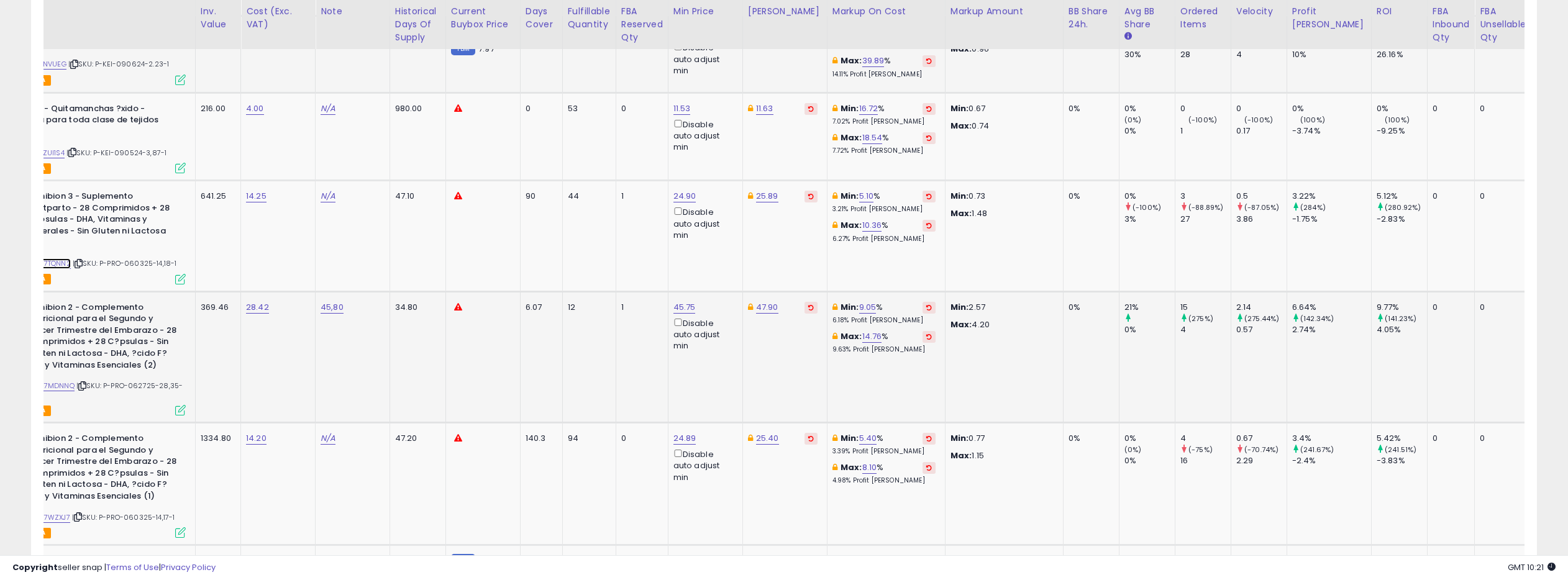
scroll to position [0, 0]
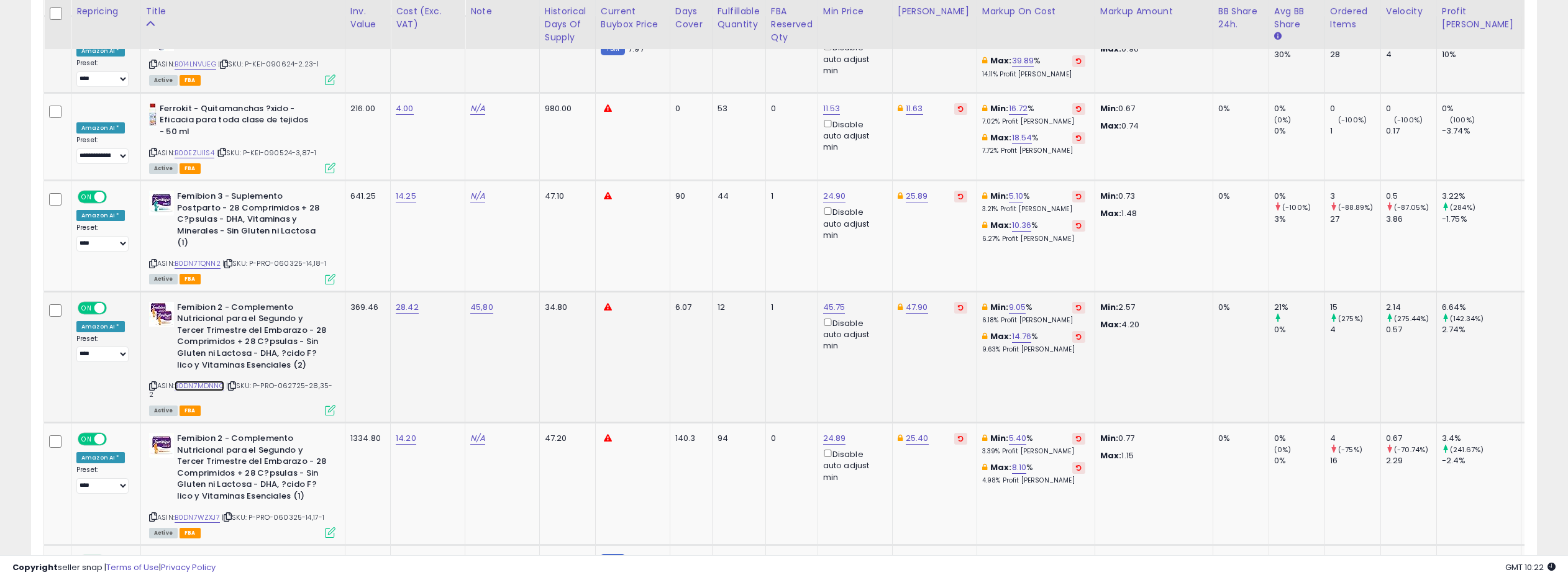
click at [214, 380] on link "B0DN7MDNNQ" at bounding box center [199, 385] width 50 height 11
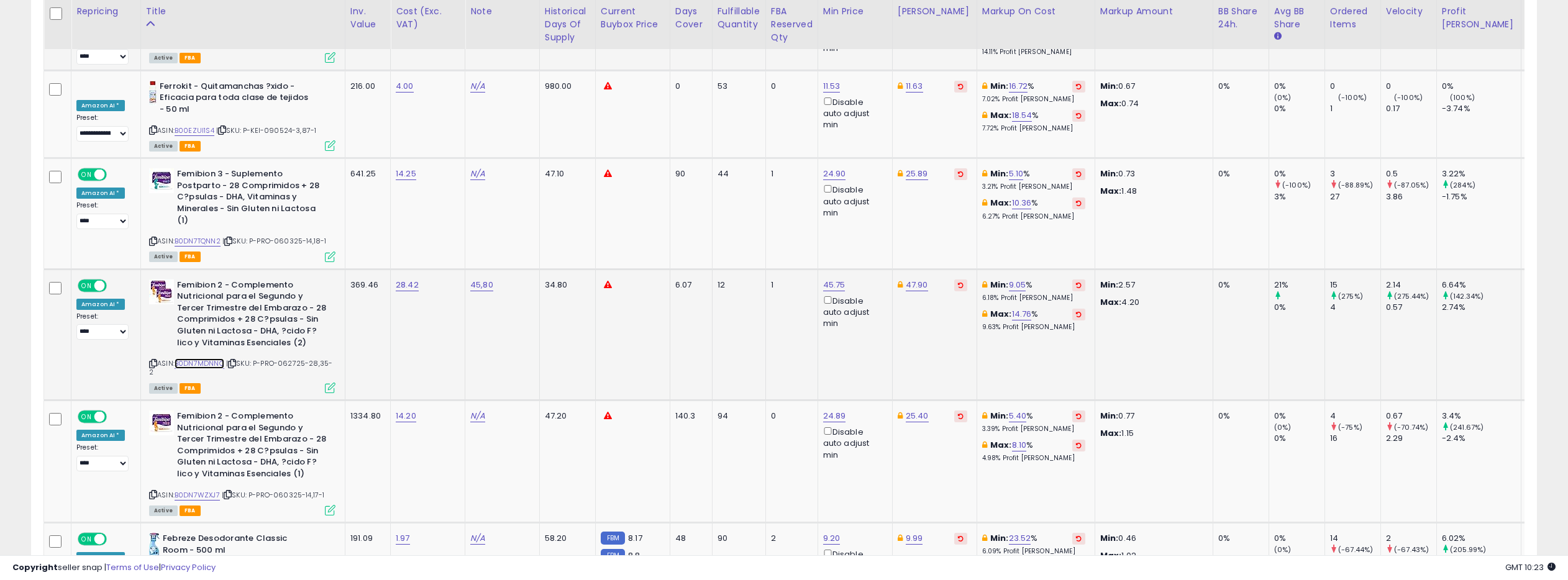
scroll to position [4979, 0]
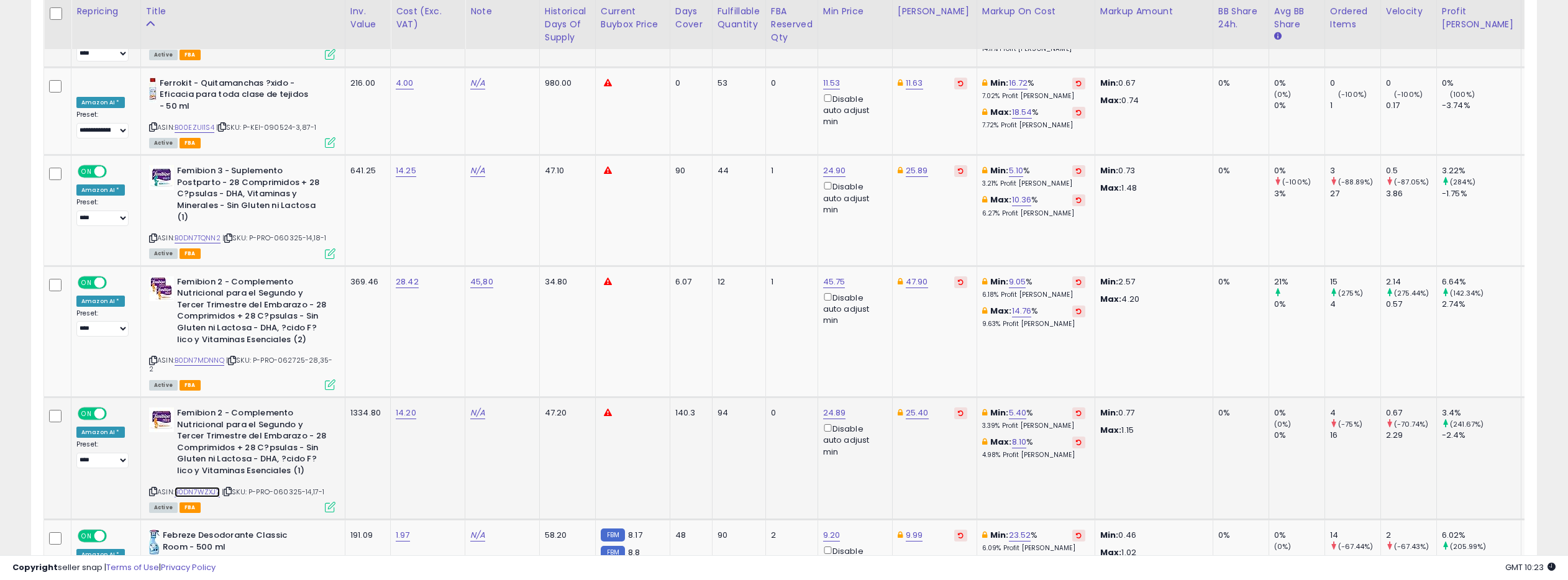
click at [207, 487] on link "B0DN7WZXJ7" at bounding box center [197, 492] width 45 height 11
click at [205, 563] on link "B073Q6QJB8" at bounding box center [197, 568] width 45 height 11
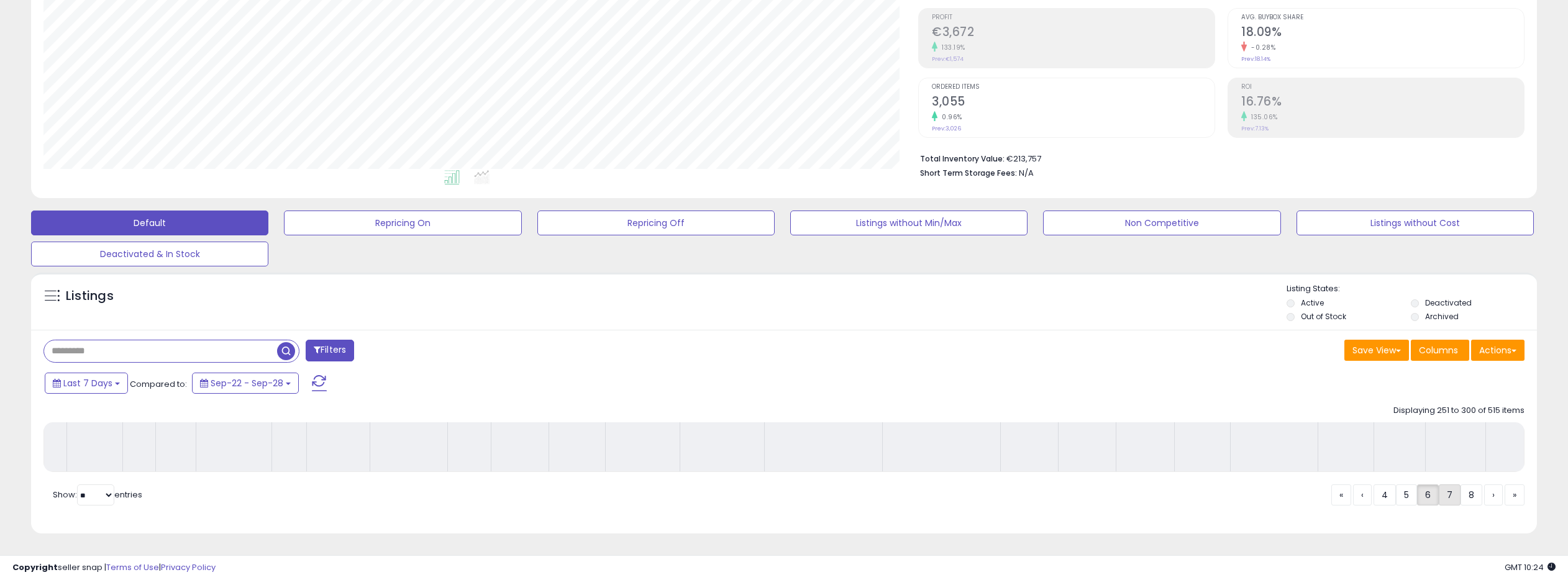
scroll to position [181, 0]
